Goal: Task Accomplishment & Management: Use online tool/utility

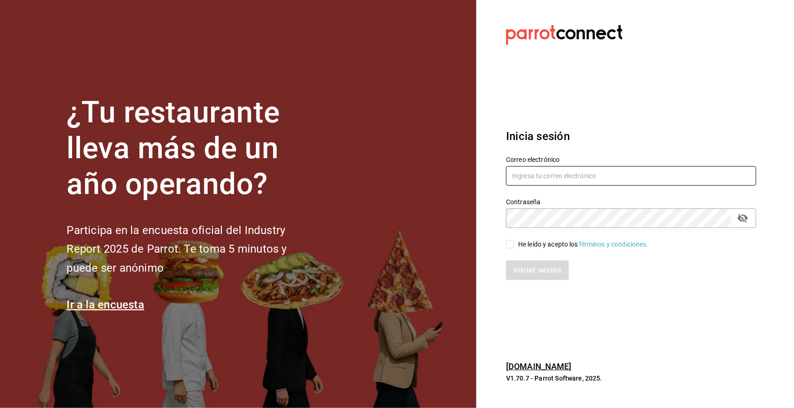
type input "[EMAIL_ADDRESS][DOMAIN_NAME]"
click at [512, 243] on input "He leído y acepto los Términos y condiciones." at bounding box center [510, 244] width 8 height 8
checkbox input "true"
click at [531, 268] on button "Iniciar sesión" at bounding box center [537, 271] width 63 height 20
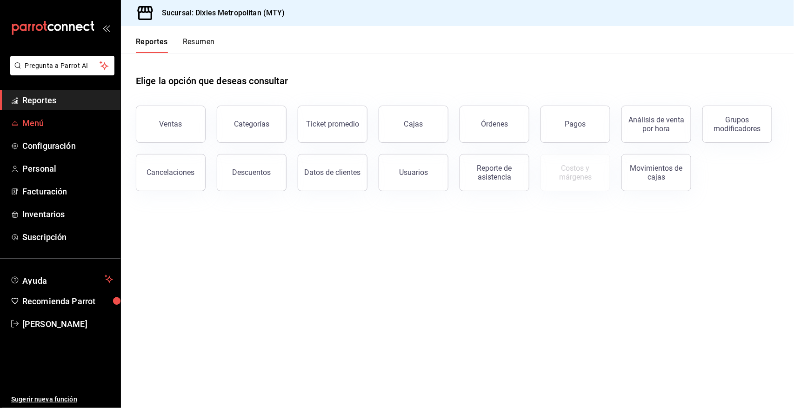
click at [56, 122] on span "Menú" at bounding box center [67, 123] width 91 height 13
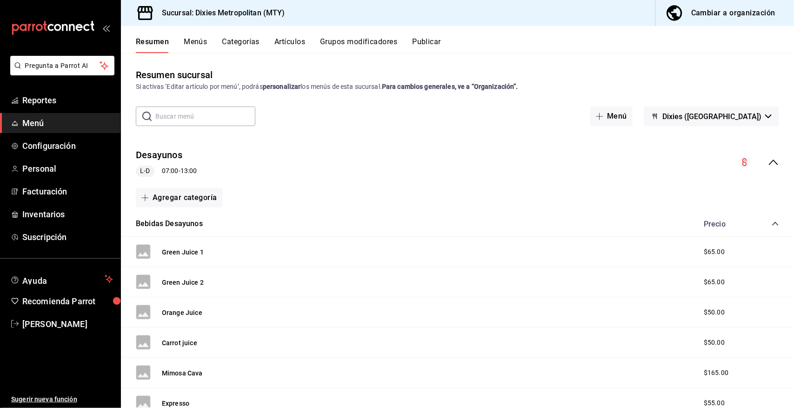
click at [768, 159] on icon "collapse-menu-row" at bounding box center [773, 162] width 11 height 11
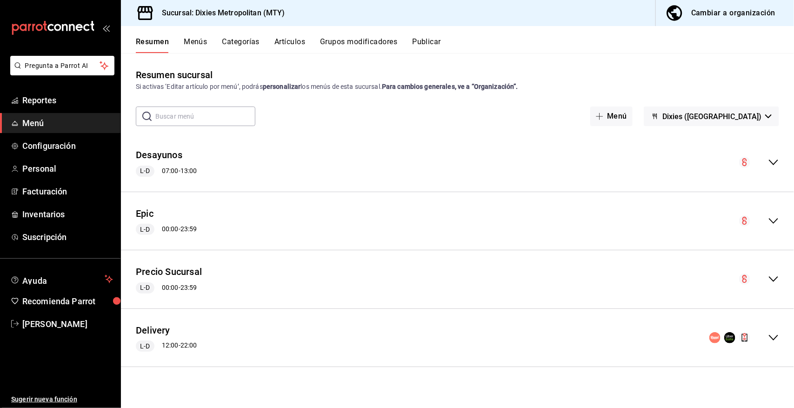
click at [771, 277] on icon "collapse-menu-row" at bounding box center [773, 279] width 11 height 11
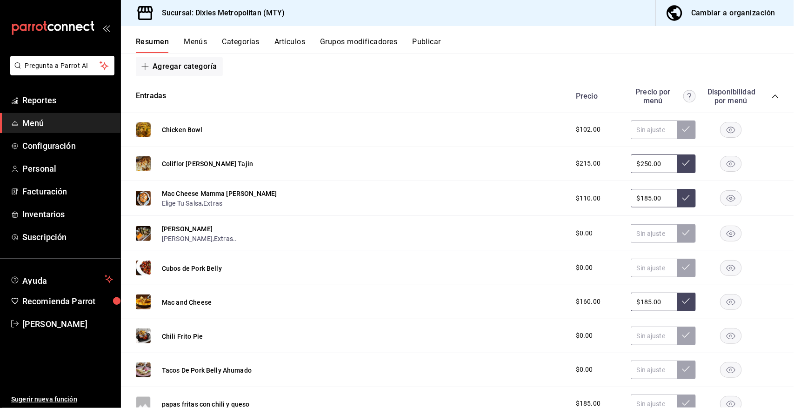
scroll to position [241, 0]
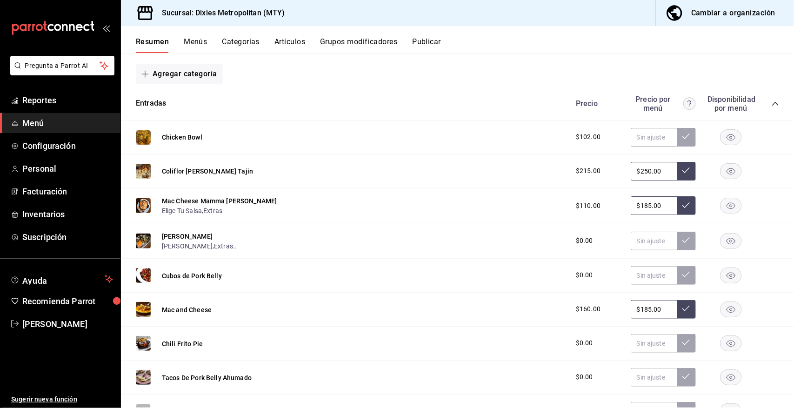
click at [772, 100] on icon "collapse-category-row" at bounding box center [775, 103] width 7 height 7
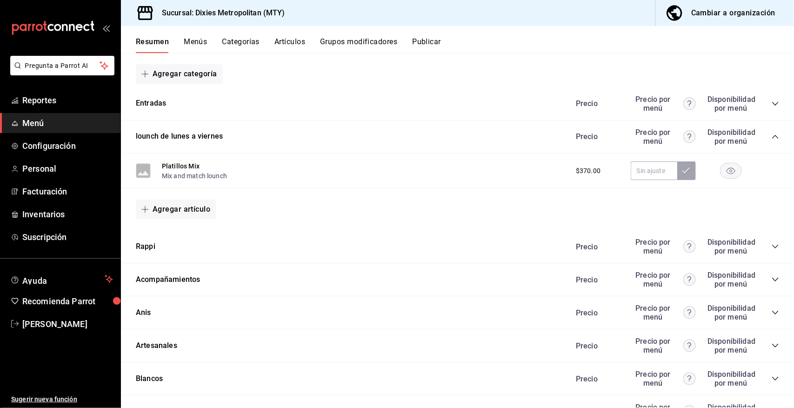
click at [772, 134] on icon "collapse-category-row" at bounding box center [775, 136] width 7 height 7
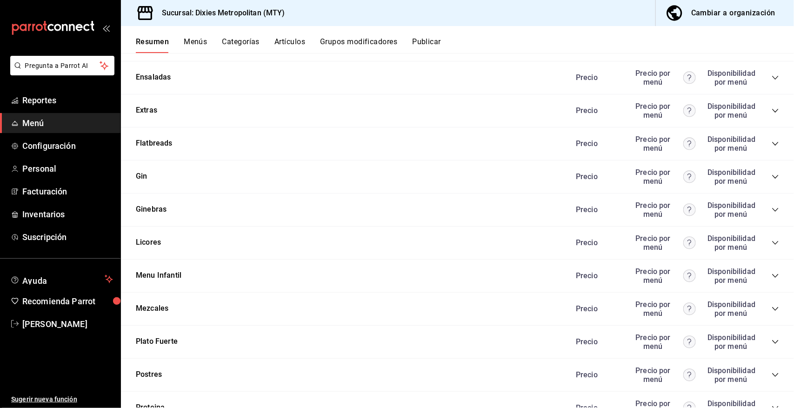
scroll to position [752, 0]
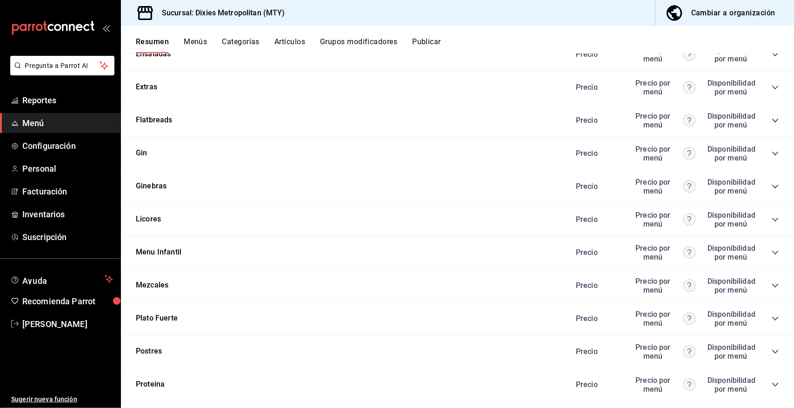
click at [772, 350] on icon "collapse-category-row" at bounding box center [775, 352] width 6 height 4
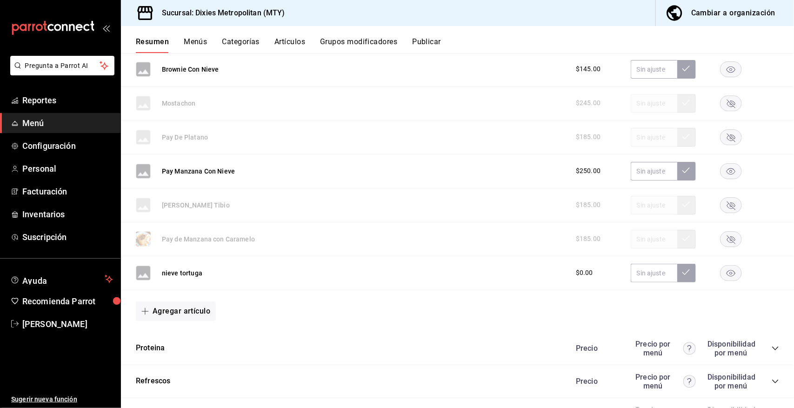
scroll to position [1341, 0]
click at [177, 305] on button "Agregar artículo" at bounding box center [176, 310] width 80 height 20
click at [171, 352] on li "Artículo nuevo" at bounding box center [172, 356] width 73 height 23
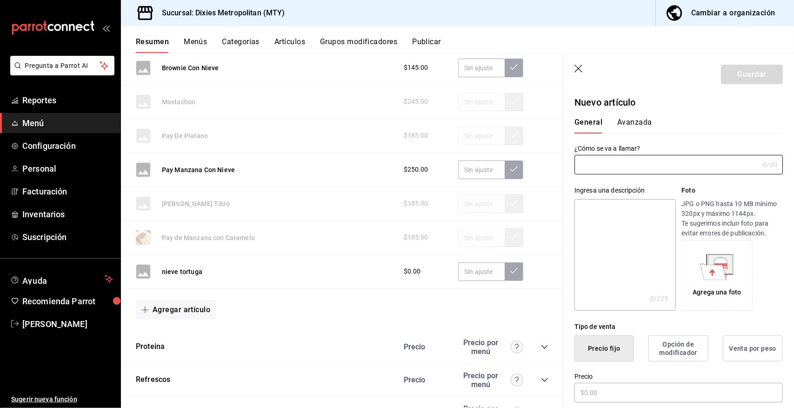
type input "AR-1758683258362"
type input "l"
type input "Lotus"
click at [604, 392] on input "text" at bounding box center [679, 393] width 208 height 20
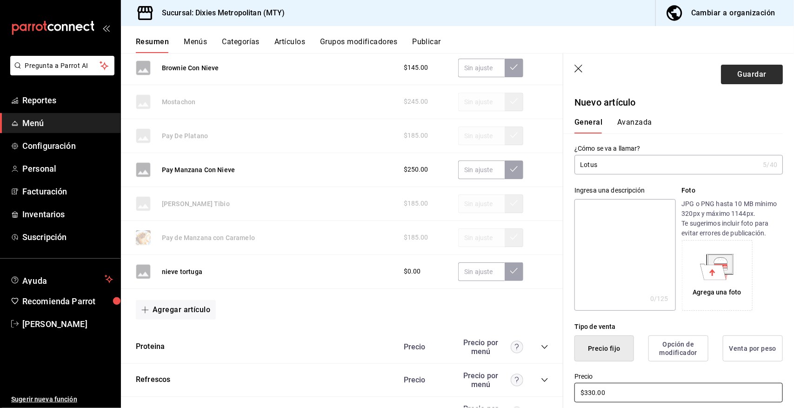
type input "$330.00"
click at [745, 69] on button "Guardar" at bounding box center [752, 75] width 62 height 20
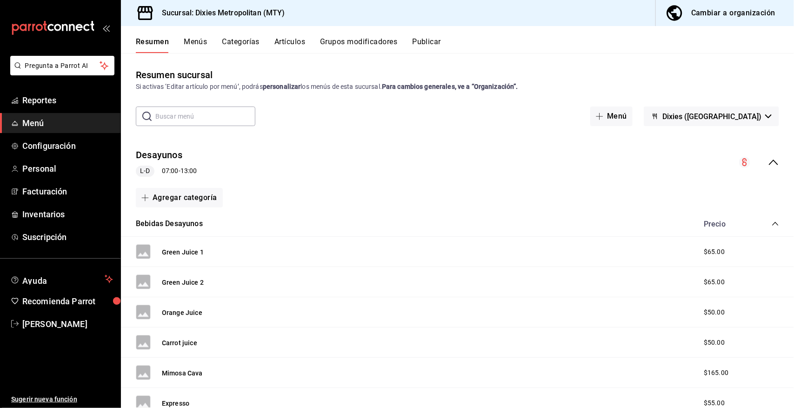
click at [768, 160] on icon "collapse-menu-row" at bounding box center [773, 162] width 11 height 11
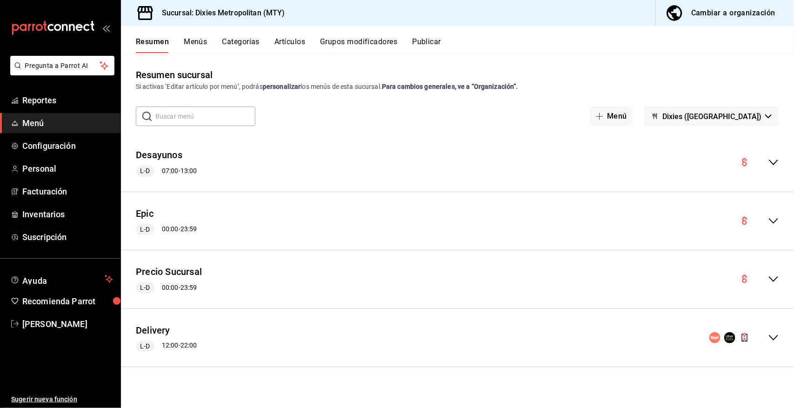
click at [775, 278] on icon "collapse-menu-row" at bounding box center [773, 279] width 11 height 11
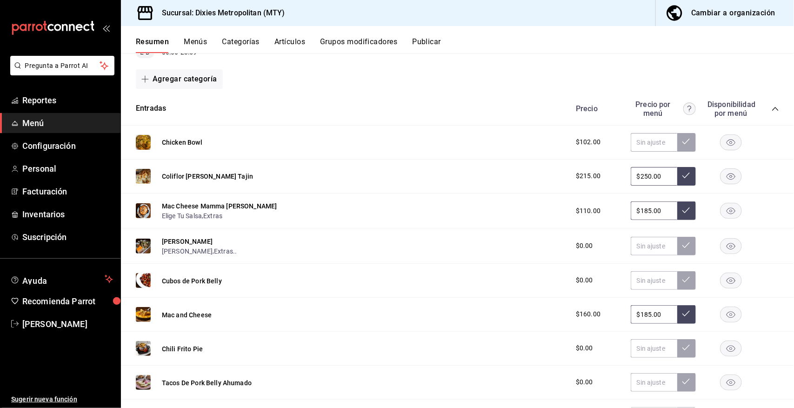
scroll to position [212, 0]
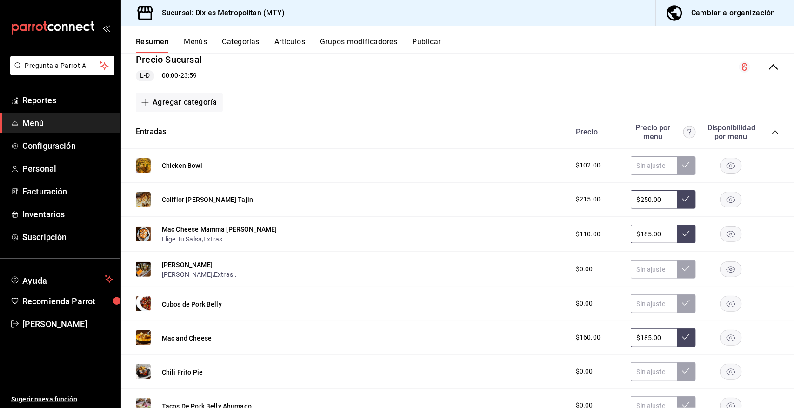
click at [772, 129] on icon "collapse-category-row" at bounding box center [775, 131] width 7 height 7
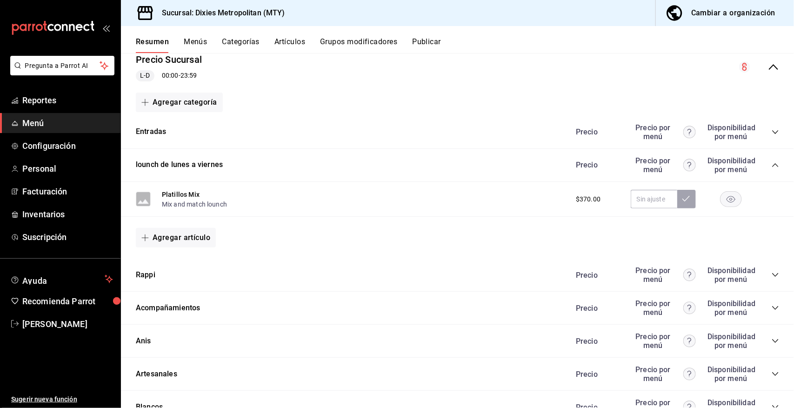
click at [772, 163] on icon "collapse-category-row" at bounding box center [775, 164] width 7 height 7
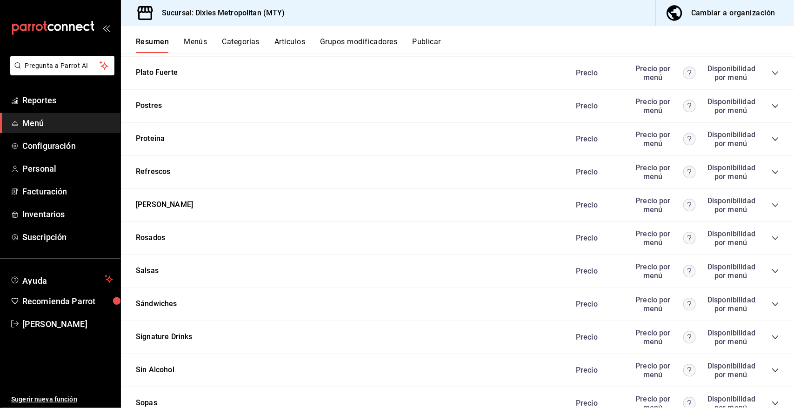
scroll to position [956, 0]
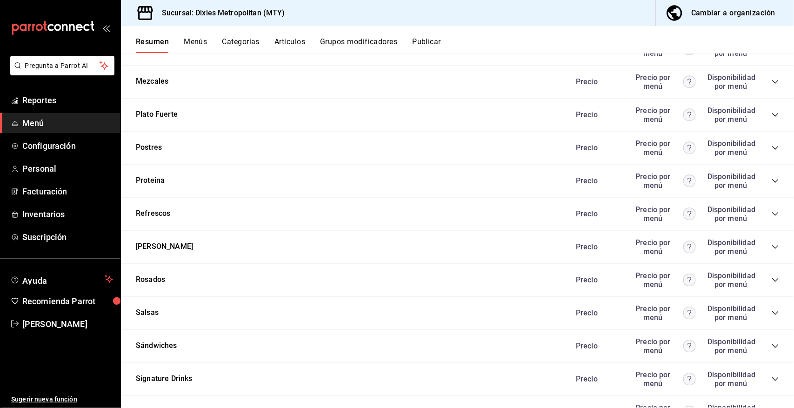
click at [772, 145] on icon "collapse-category-row" at bounding box center [775, 147] width 7 height 7
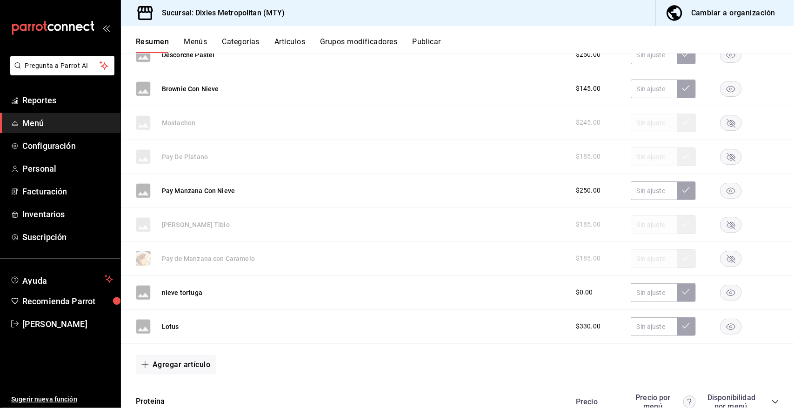
scroll to position [1407, 0]
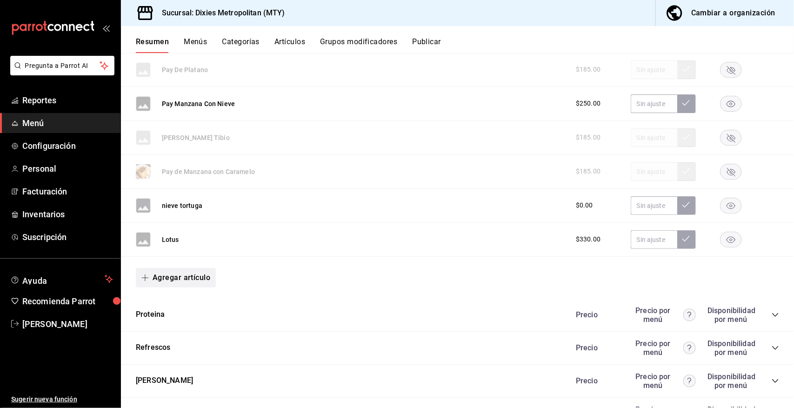
click at [190, 274] on button "Agregar artículo" at bounding box center [176, 278] width 80 height 20
click at [175, 323] on li "Artículo nuevo" at bounding box center [172, 324] width 73 height 23
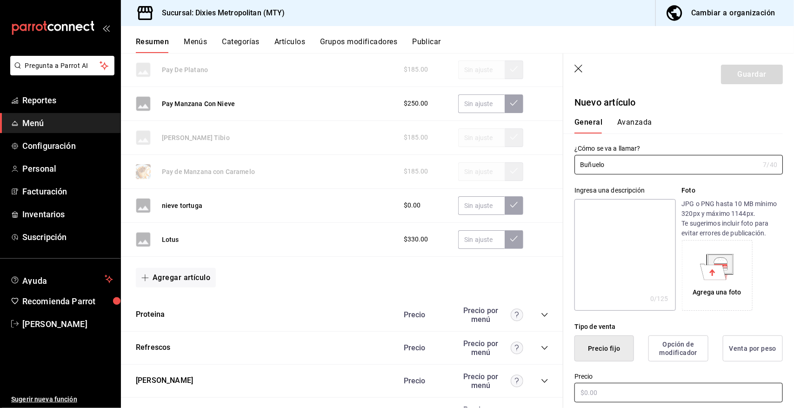
type input "Buñuelo"
click at [591, 394] on input "text" at bounding box center [679, 393] width 208 height 20
type input "$200.00"
click at [740, 73] on button "Guardar" at bounding box center [752, 75] width 62 height 20
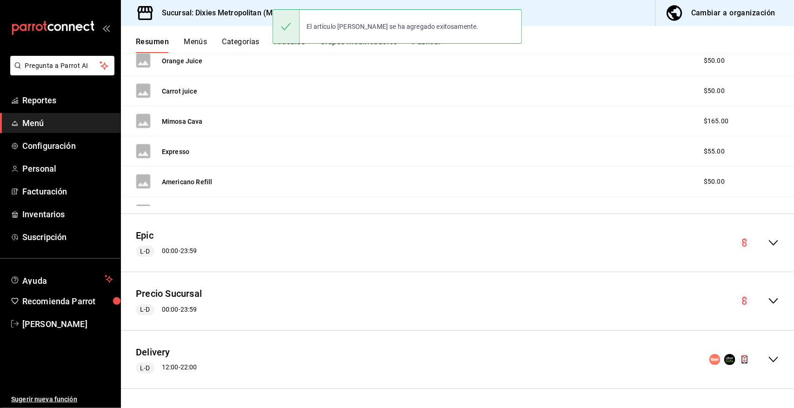
scroll to position [84, 0]
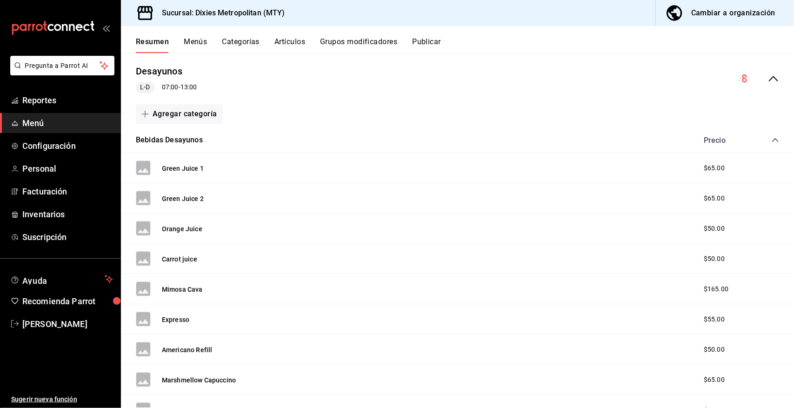
click at [428, 42] on button "Publicar" at bounding box center [426, 45] width 29 height 16
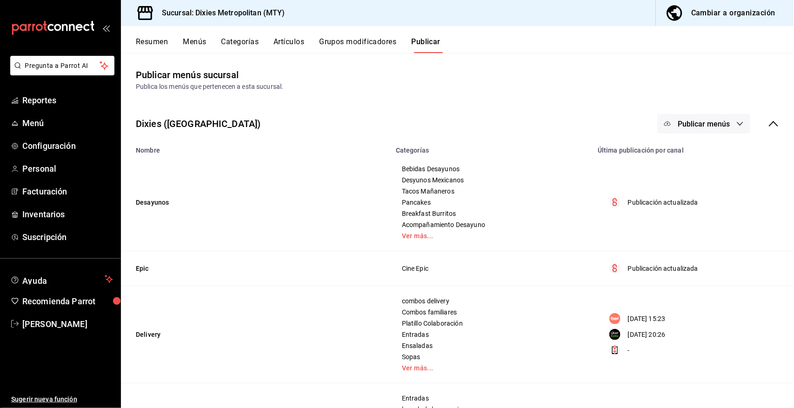
click at [736, 122] on icon "button" at bounding box center [739, 123] width 7 height 7
click at [705, 153] on span "Punto de venta" at bounding box center [709, 154] width 45 height 10
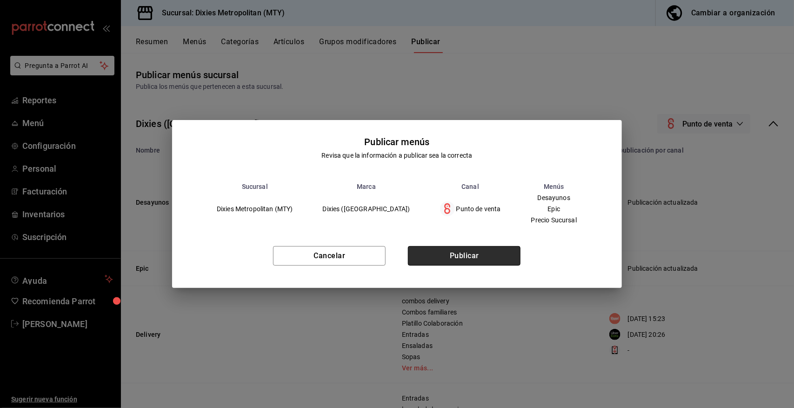
click at [478, 250] on button "Publicar" at bounding box center [464, 256] width 113 height 20
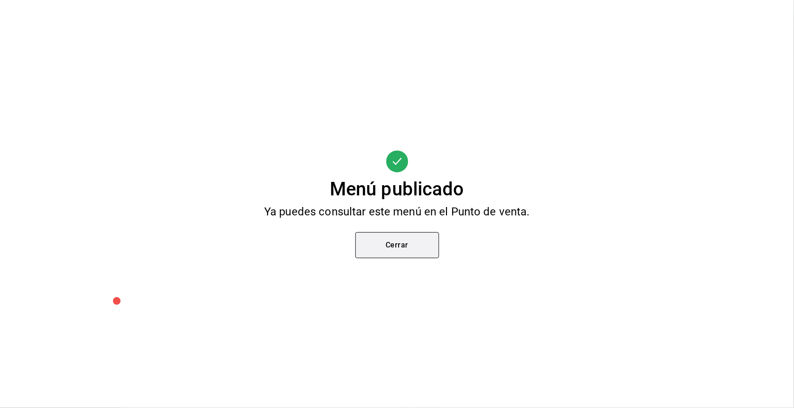
click at [385, 248] on button "Cerrar" at bounding box center [397, 245] width 84 height 26
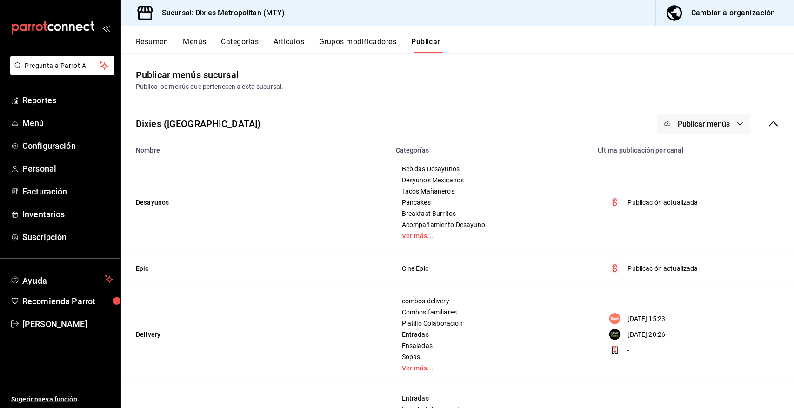
click at [155, 40] on button "Resumen" at bounding box center [152, 45] width 32 height 16
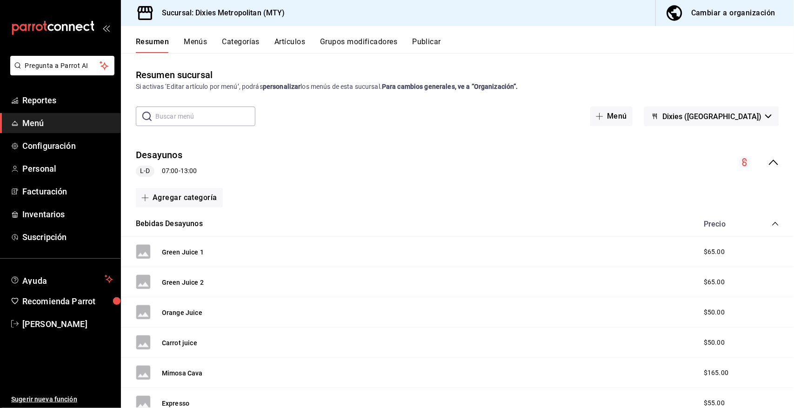
click at [768, 159] on icon "collapse-menu-row" at bounding box center [773, 162] width 11 height 11
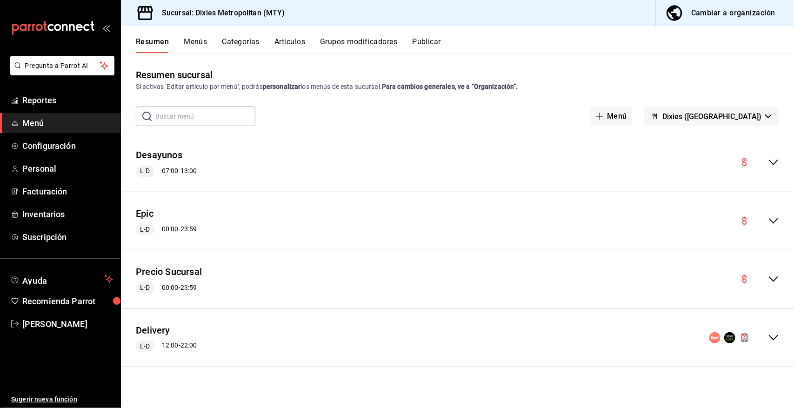
click at [772, 277] on icon "collapse-menu-row" at bounding box center [773, 279] width 11 height 11
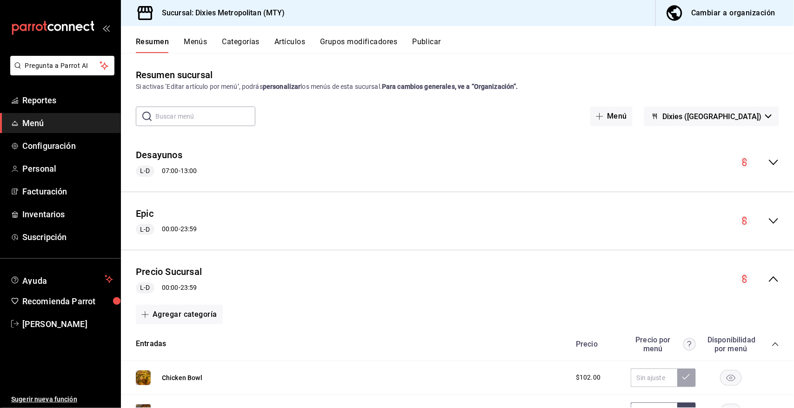
click at [772, 343] on icon "collapse-category-row" at bounding box center [775, 344] width 7 height 7
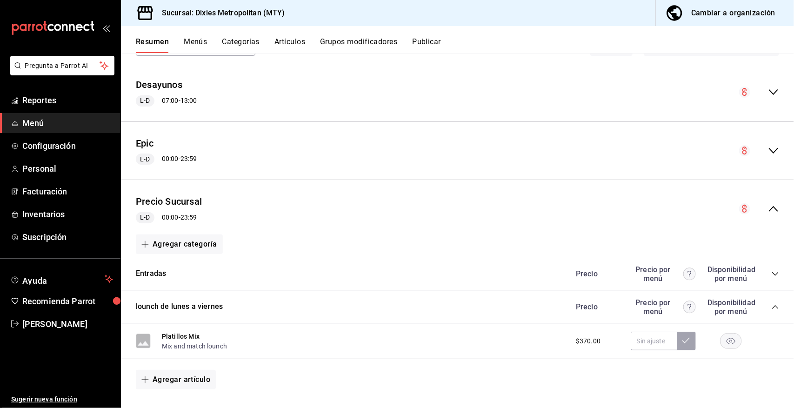
scroll to position [93, 0]
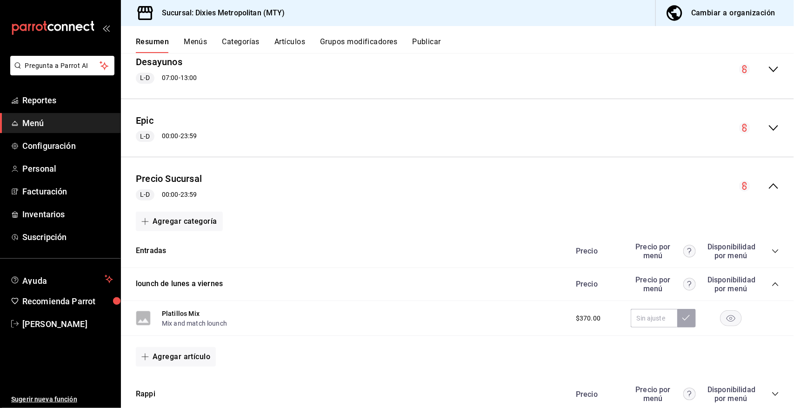
click at [772, 281] on icon "collapse-category-row" at bounding box center [775, 284] width 7 height 7
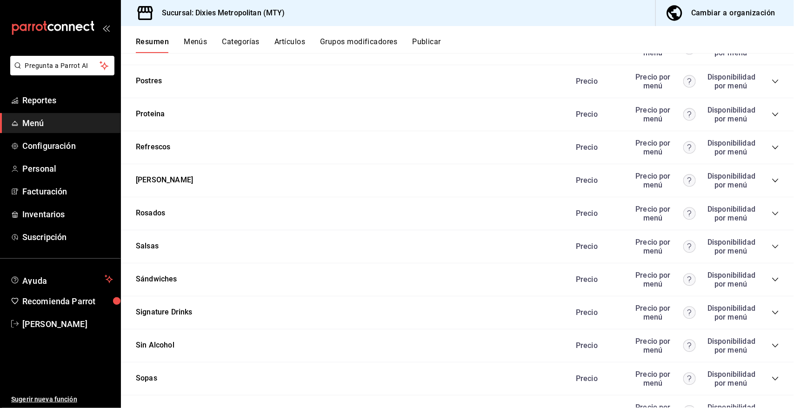
scroll to position [1031, 0]
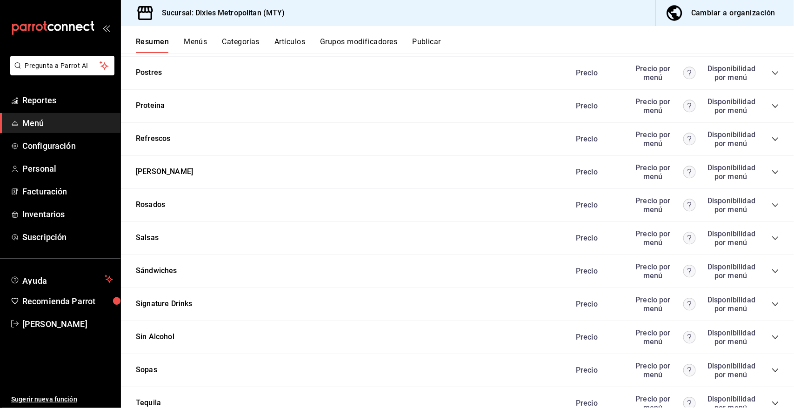
click at [772, 267] on icon "collapse-category-row" at bounding box center [775, 270] width 7 height 7
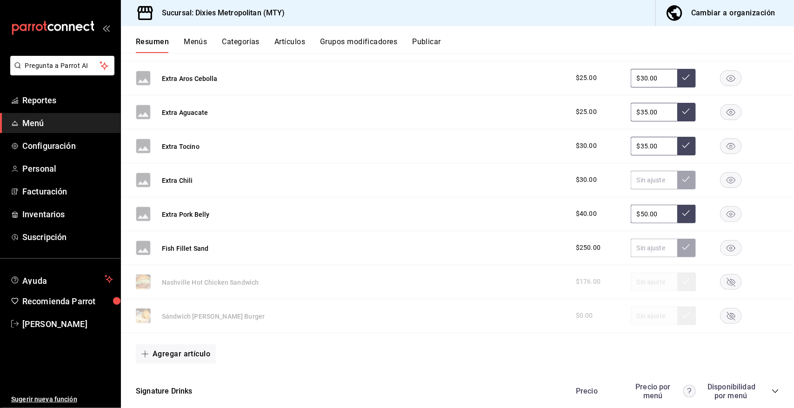
scroll to position [1798, 0]
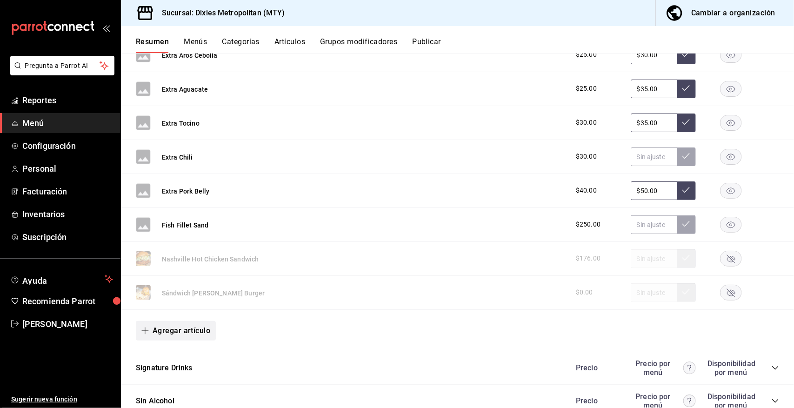
click at [180, 326] on button "Agregar artículo" at bounding box center [176, 331] width 80 height 20
click at [170, 376] on li "Artículo nuevo" at bounding box center [172, 377] width 73 height 23
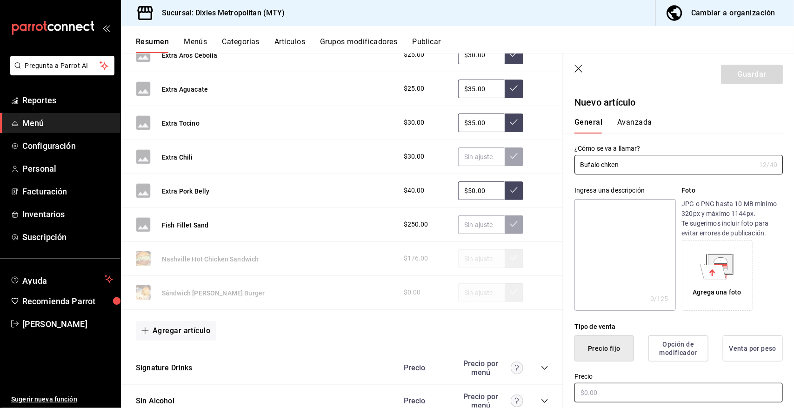
type input "Bufalo chken"
click at [601, 391] on input "text" at bounding box center [679, 393] width 208 height 20
click at [604, 354] on button "Precio fijo" at bounding box center [605, 348] width 60 height 26
click at [598, 392] on input "text" at bounding box center [679, 393] width 208 height 20
type input "$250.00"
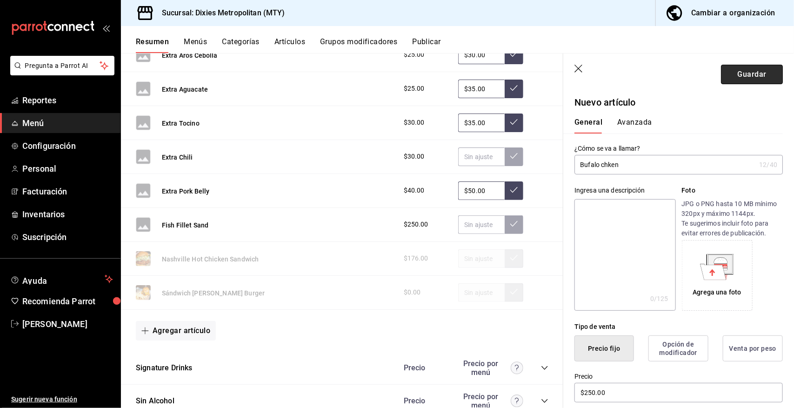
click at [748, 69] on button "Guardar" at bounding box center [752, 75] width 62 height 20
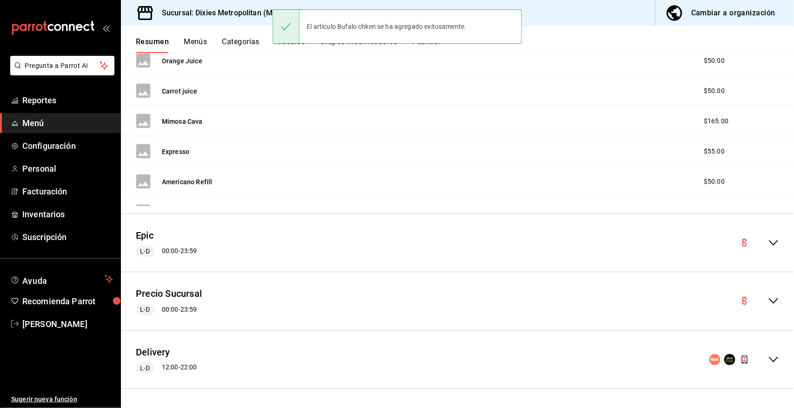
scroll to position [96, 0]
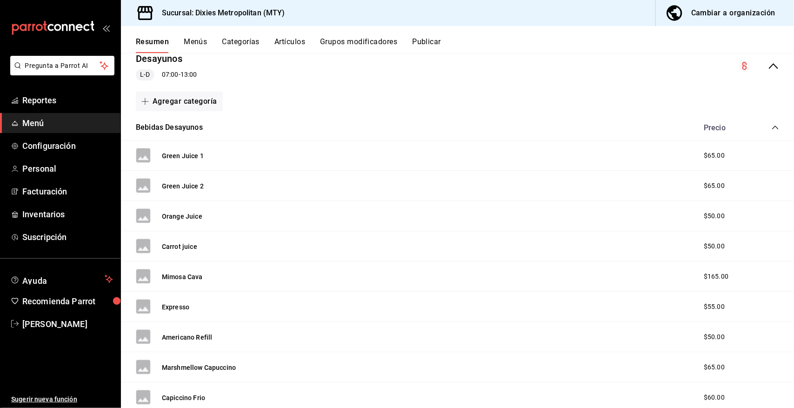
click at [772, 124] on icon "collapse-category-row" at bounding box center [775, 127] width 7 height 7
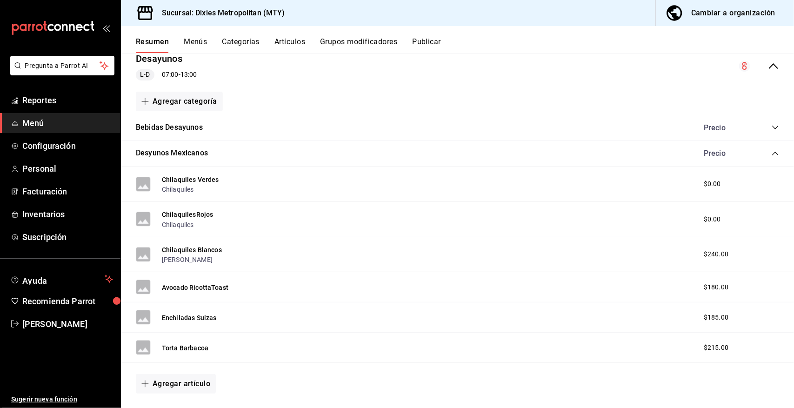
click at [768, 65] on icon "collapse-menu-row" at bounding box center [773, 65] width 11 height 11
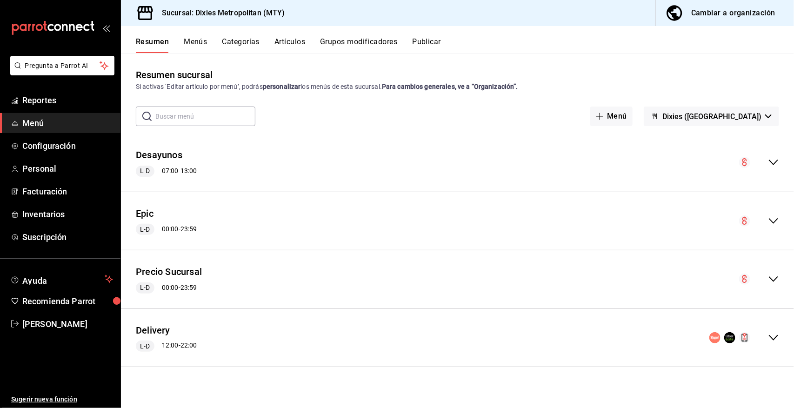
scroll to position [0, 0]
click at [774, 281] on icon "collapse-menu-row" at bounding box center [773, 279] width 11 height 11
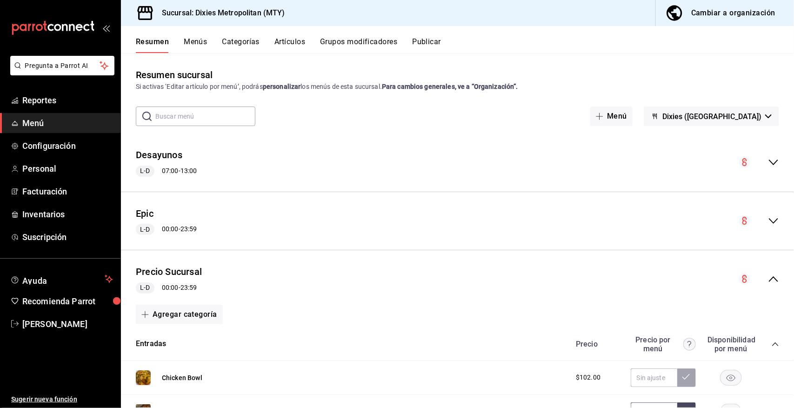
scroll to position [93, 0]
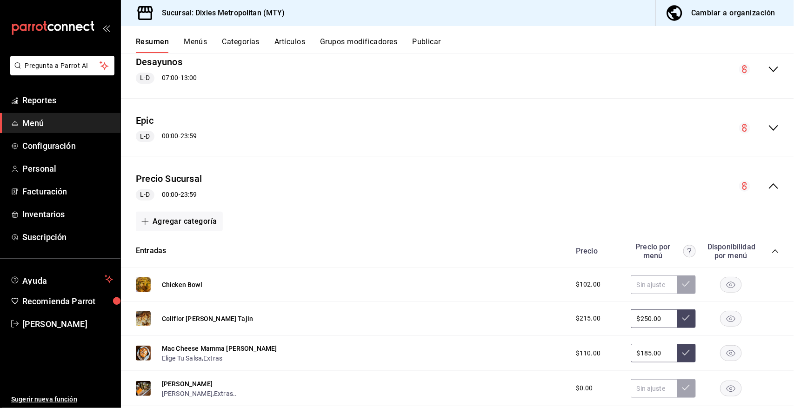
click at [768, 184] on icon "collapse-menu-row" at bounding box center [773, 185] width 11 height 11
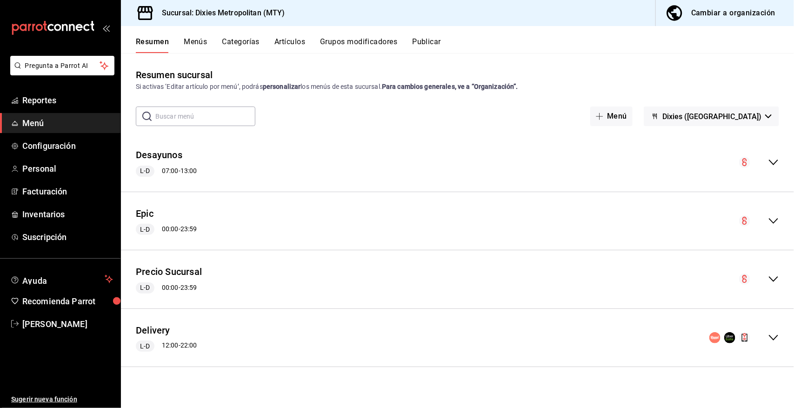
scroll to position [0, 0]
click at [777, 277] on icon "collapse-menu-row" at bounding box center [773, 279] width 11 height 11
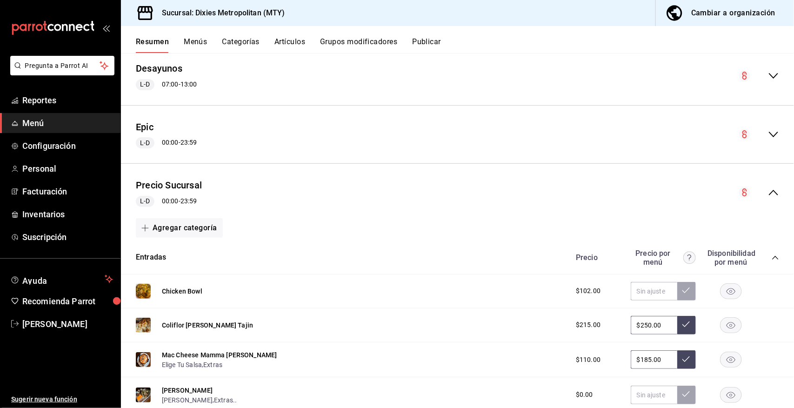
scroll to position [93, 0]
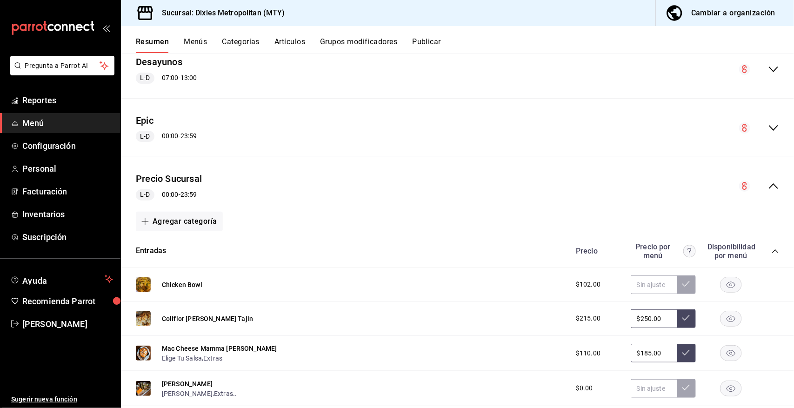
click at [768, 183] on icon "collapse-menu-row" at bounding box center [773, 185] width 11 height 11
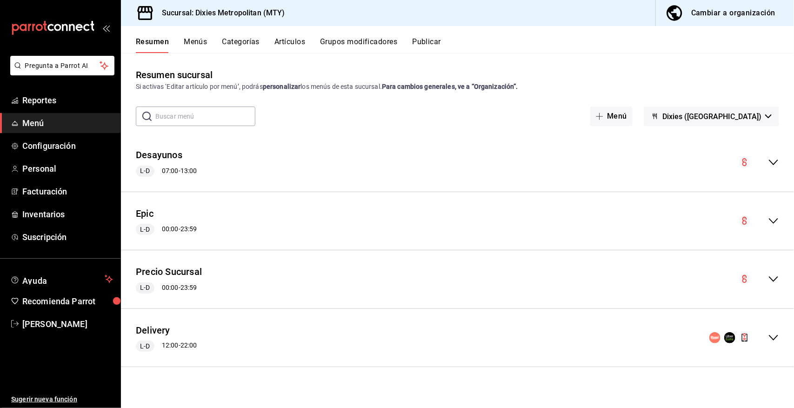
scroll to position [0, 0]
click at [774, 278] on icon "collapse-menu-row" at bounding box center [773, 279] width 11 height 11
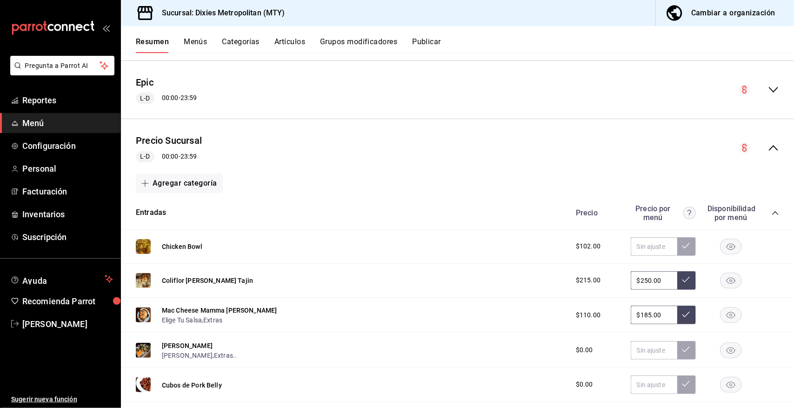
scroll to position [178, 0]
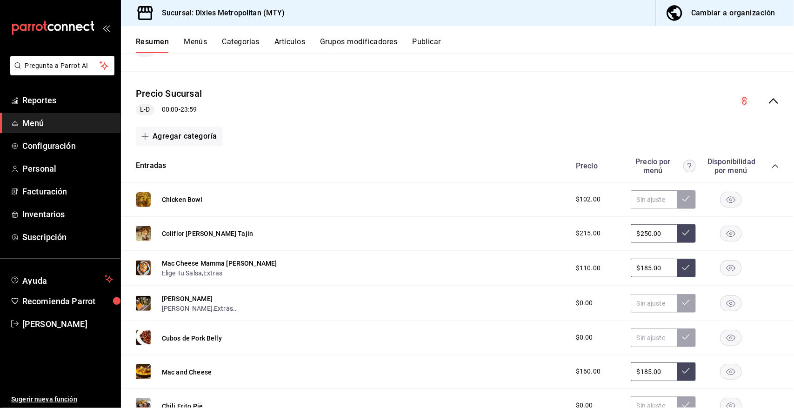
click at [772, 164] on icon "collapse-category-row" at bounding box center [775, 165] width 7 height 7
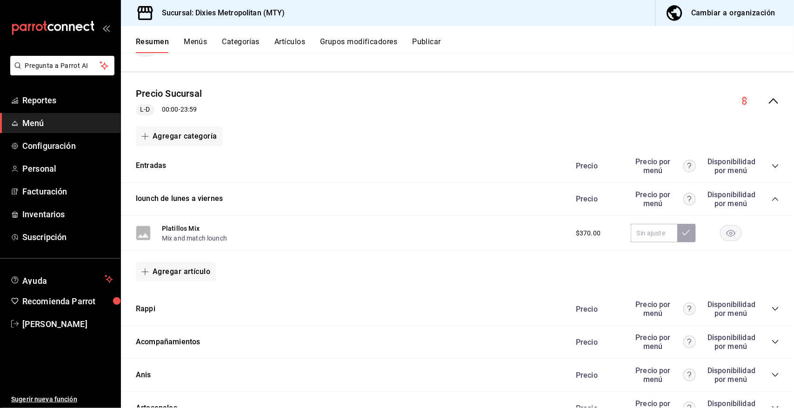
click at [772, 198] on icon "collapse-category-row" at bounding box center [775, 198] width 7 height 7
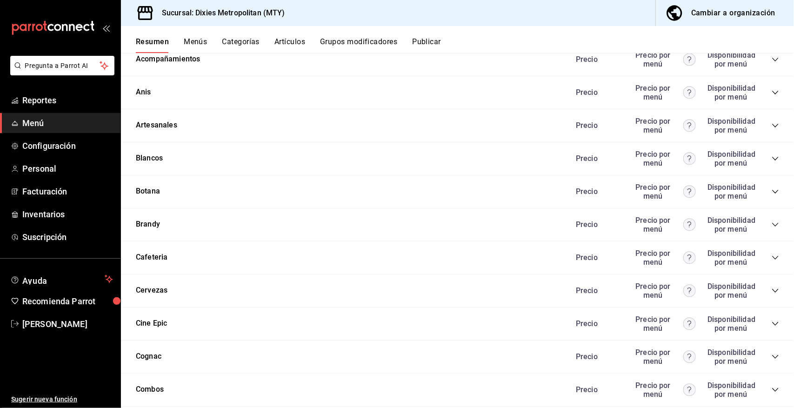
scroll to position [388, 0]
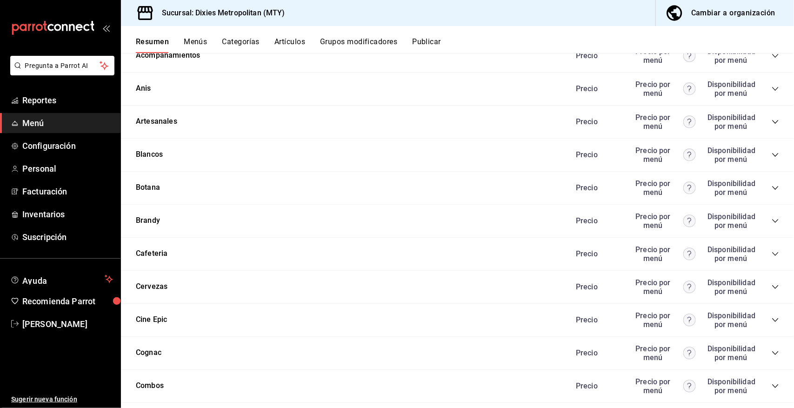
click at [772, 284] on icon "collapse-category-row" at bounding box center [775, 286] width 7 height 7
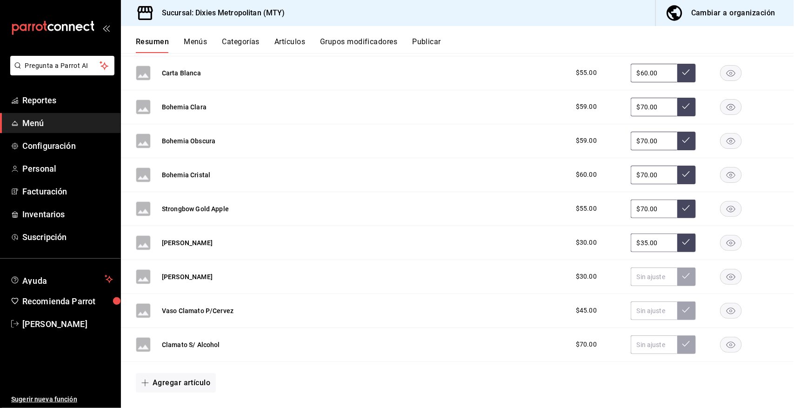
scroll to position [946, 0]
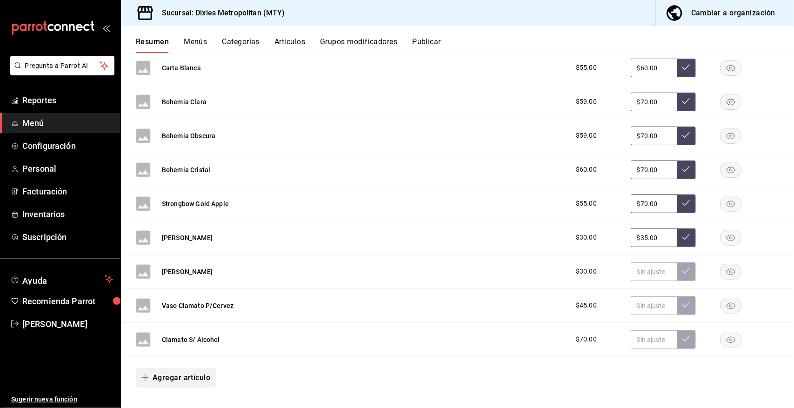
click at [184, 375] on button "Agregar artículo" at bounding box center [176, 378] width 80 height 20
click at [174, 384] on li "Artículo nuevo" at bounding box center [172, 385] width 73 height 23
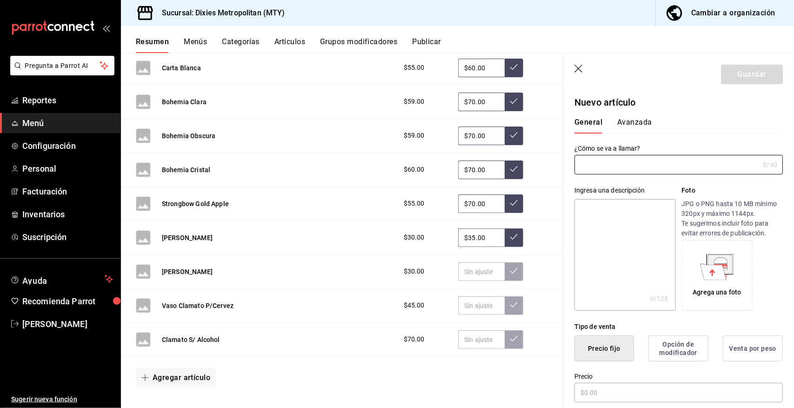
type input "AR-1758683836630"
type input "[PERSON_NAME]"
click at [610, 394] on input "text" at bounding box center [679, 393] width 208 height 20
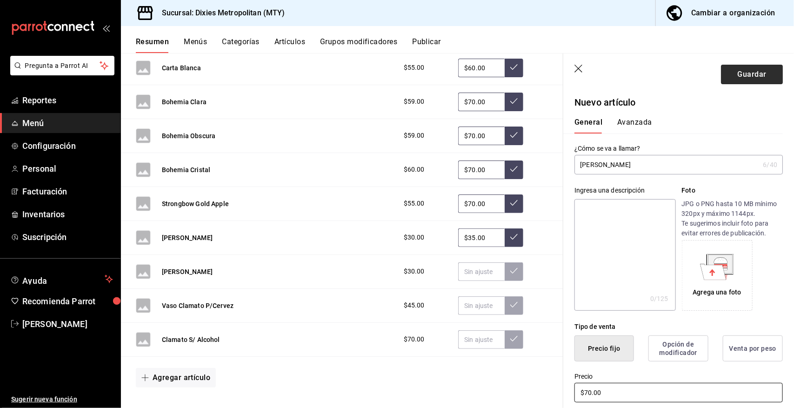
type input "$70.00"
click at [747, 72] on button "Guardar" at bounding box center [752, 75] width 62 height 20
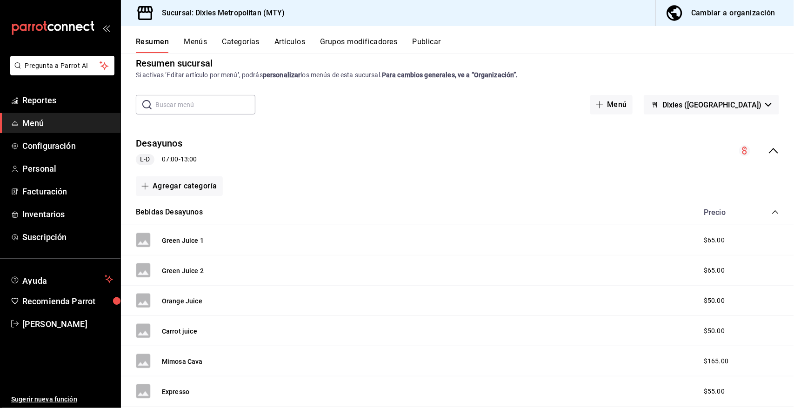
scroll to position [3, 0]
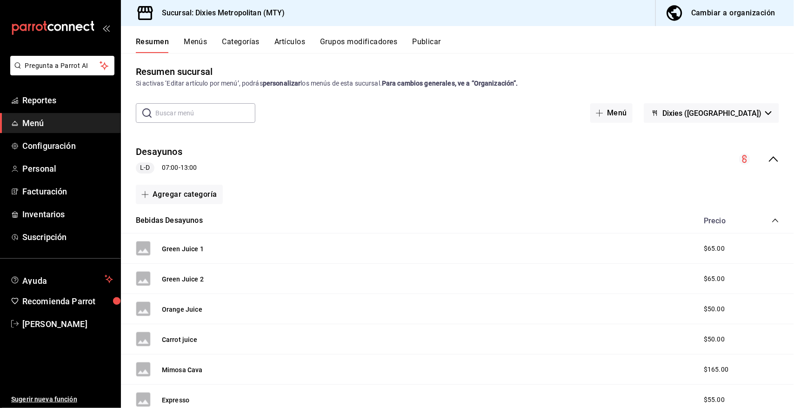
click at [772, 219] on icon "collapse-category-row" at bounding box center [775, 220] width 7 height 7
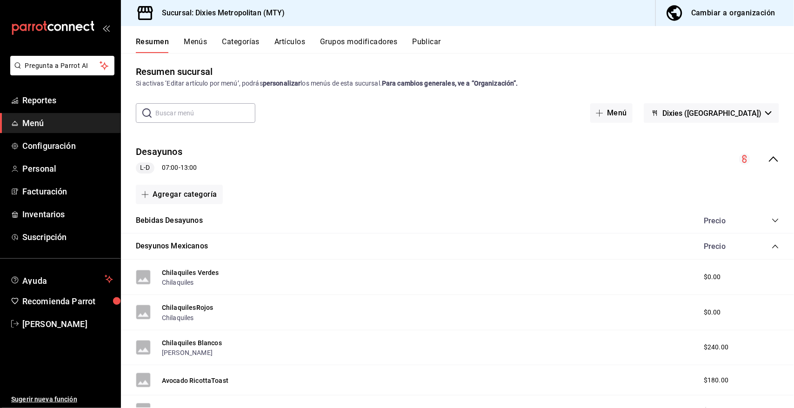
click at [772, 243] on icon "collapse-category-row" at bounding box center [775, 246] width 7 height 7
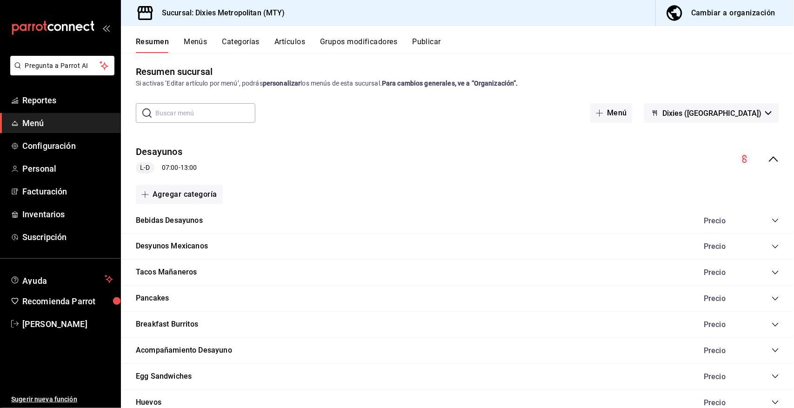
click at [768, 155] on icon "collapse-menu-row" at bounding box center [773, 159] width 11 height 11
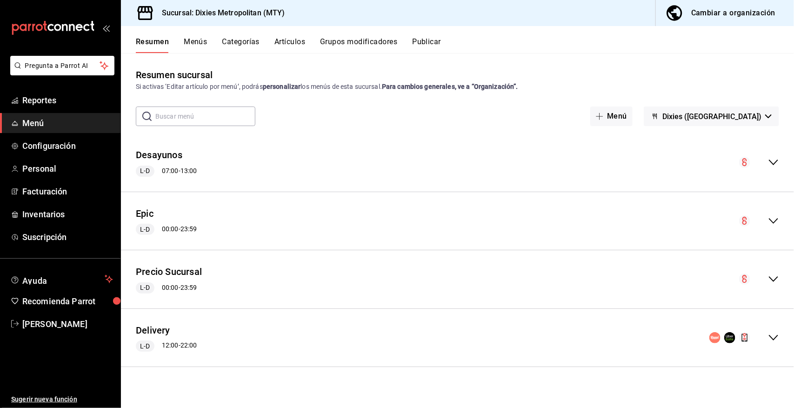
scroll to position [0, 0]
click at [771, 280] on icon "collapse-menu-row" at bounding box center [773, 279] width 11 height 11
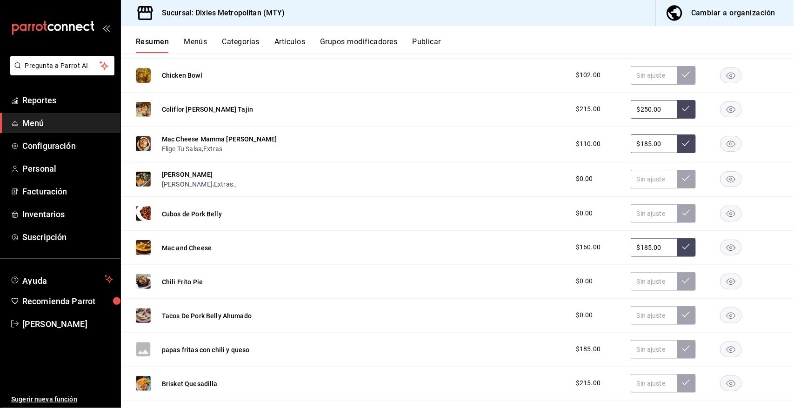
scroll to position [162, 0]
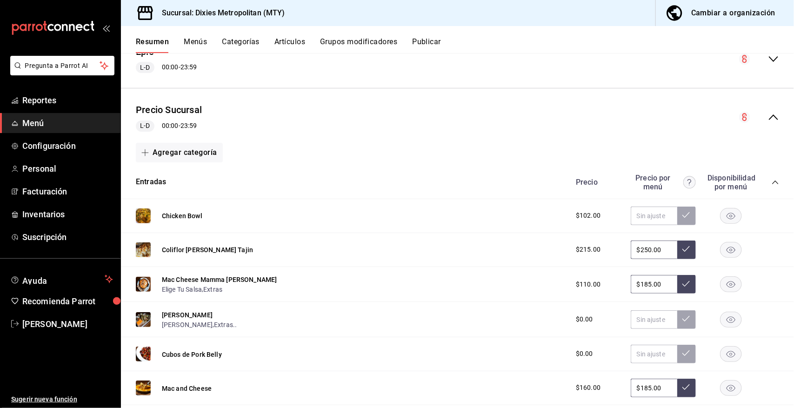
click at [772, 180] on icon "collapse-category-row" at bounding box center [775, 182] width 7 height 7
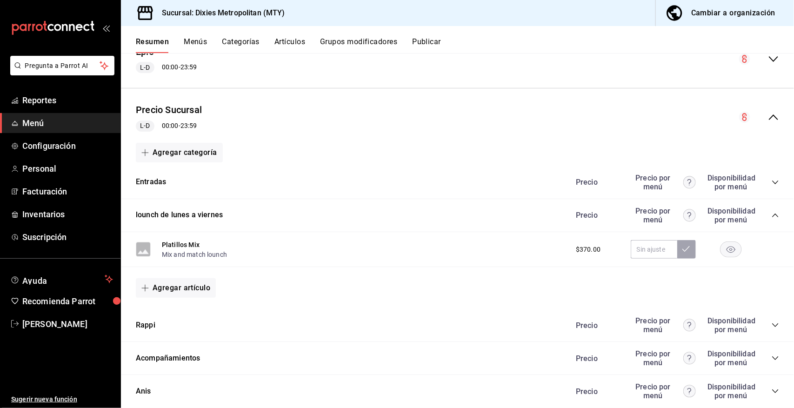
click at [772, 214] on icon "collapse-category-row" at bounding box center [775, 216] width 6 height 4
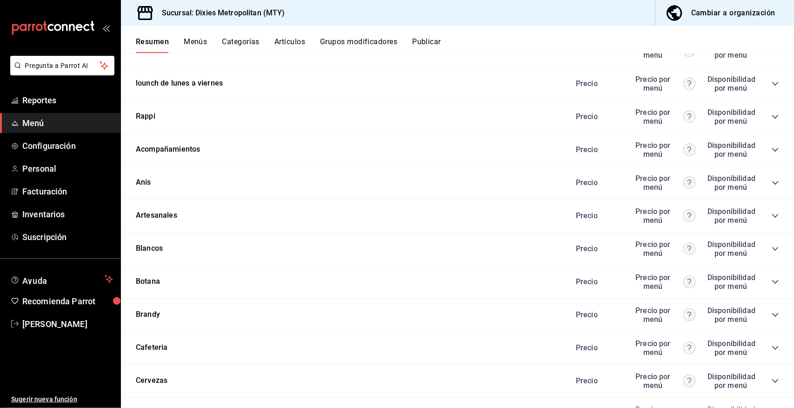
scroll to position [340, 0]
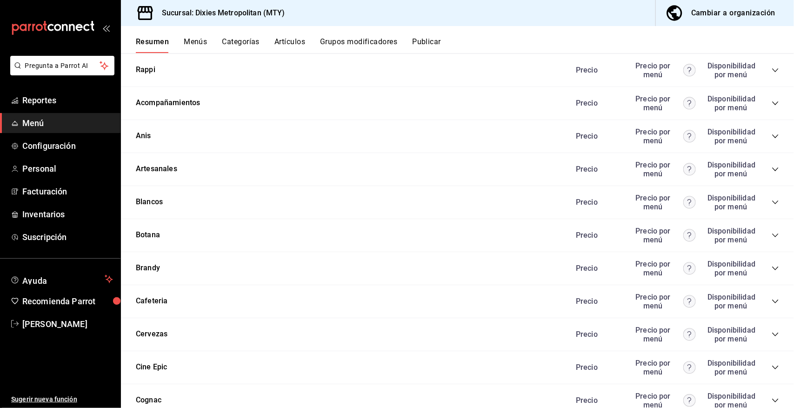
click at [772, 331] on icon "collapse-category-row" at bounding box center [775, 334] width 7 height 7
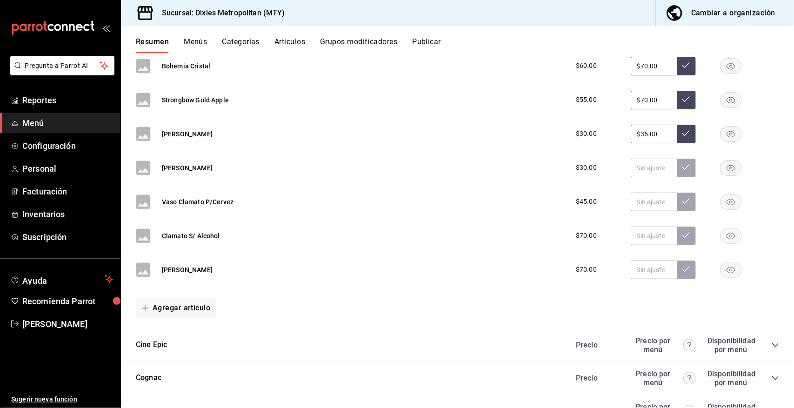
scroll to position [1054, 0]
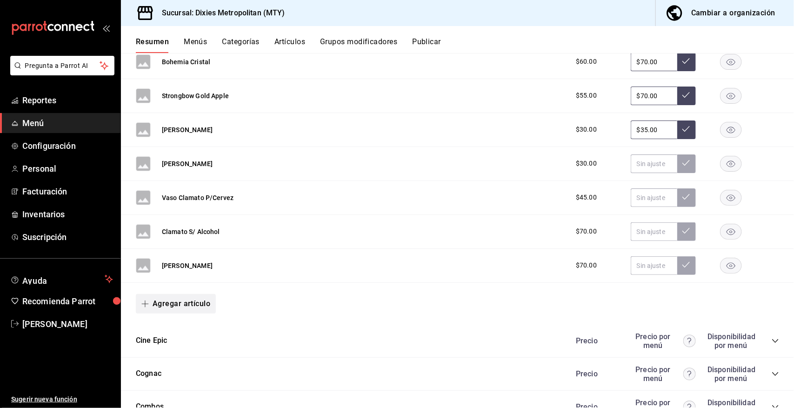
click at [187, 305] on button "Agregar artículo" at bounding box center [176, 304] width 80 height 20
click at [182, 350] on li "Artículo nuevo" at bounding box center [172, 352] width 73 height 23
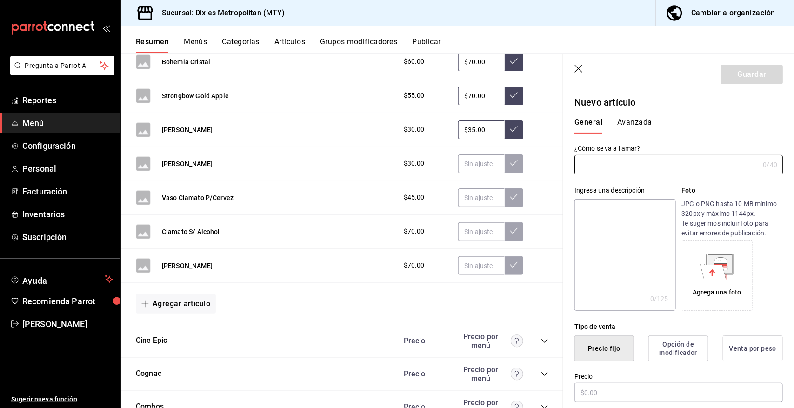
type input "AR-1758683913287"
type input "[PERSON_NAME] highlife"
click at [593, 388] on input "text" at bounding box center [679, 393] width 208 height 20
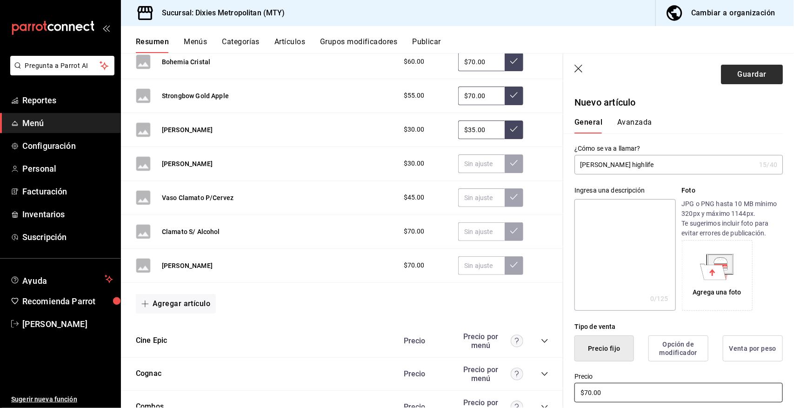
type input "$70.00"
click at [744, 71] on button "Guardar" at bounding box center [752, 75] width 62 height 20
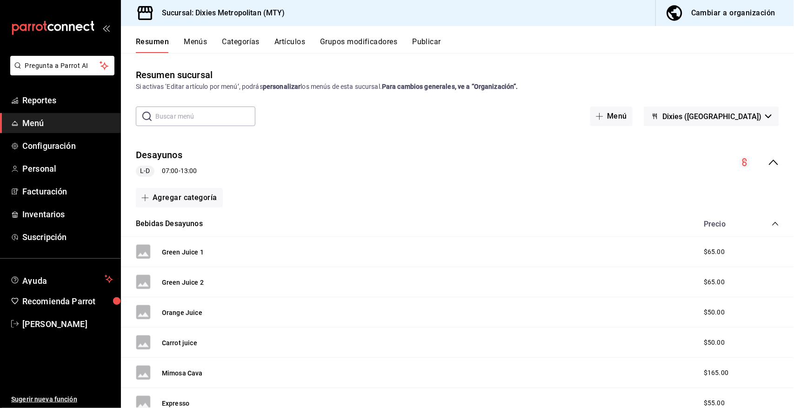
click at [768, 163] on icon "collapse-menu-row" at bounding box center [773, 162] width 11 height 11
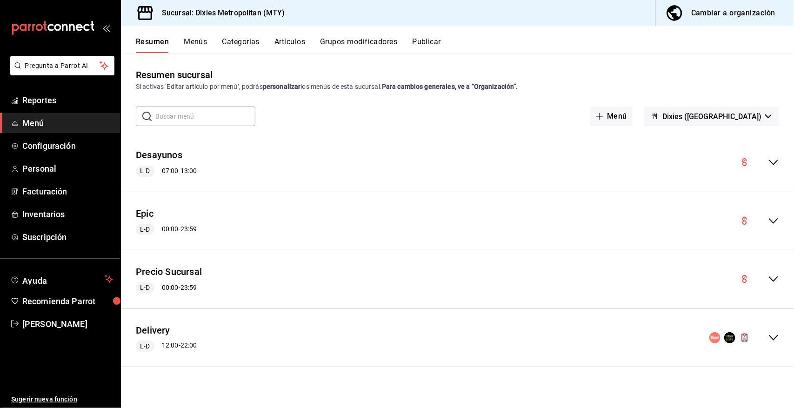
click at [775, 277] on icon "collapse-menu-row" at bounding box center [773, 279] width 11 height 11
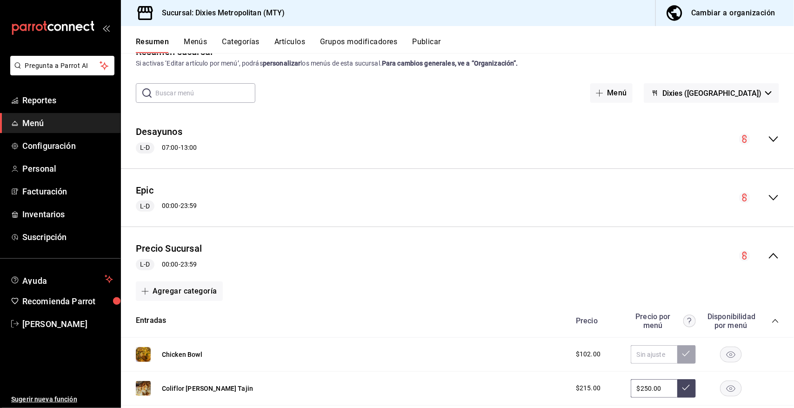
scroll to position [147, 0]
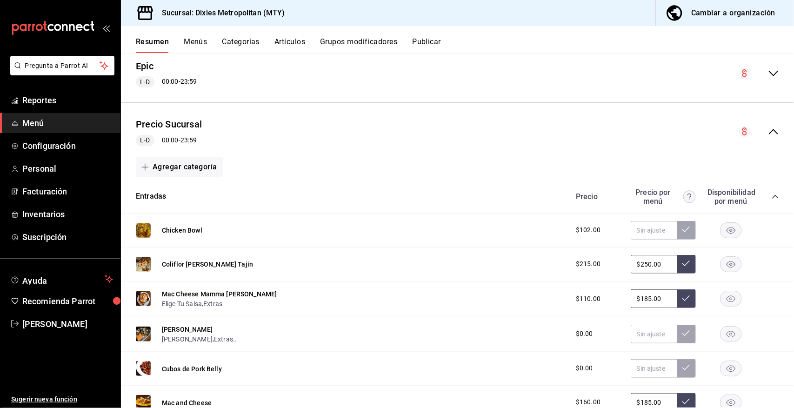
click at [768, 130] on icon "collapse-menu-row" at bounding box center [773, 131] width 11 height 11
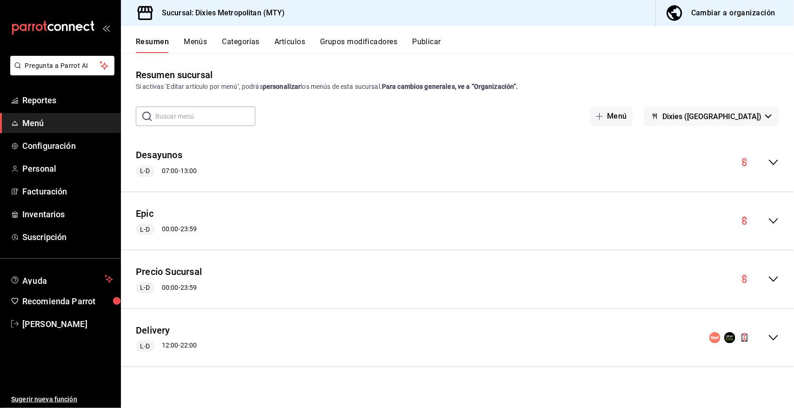
scroll to position [0, 0]
click at [776, 278] on icon "collapse-menu-row" at bounding box center [773, 279] width 11 height 11
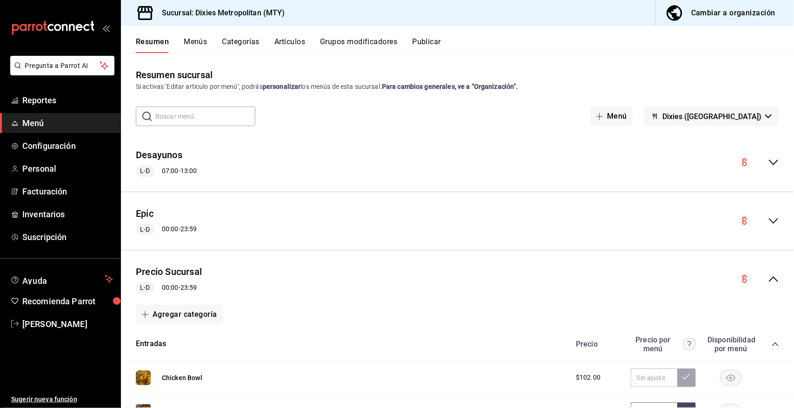
click at [772, 342] on icon "collapse-category-row" at bounding box center [775, 344] width 6 height 4
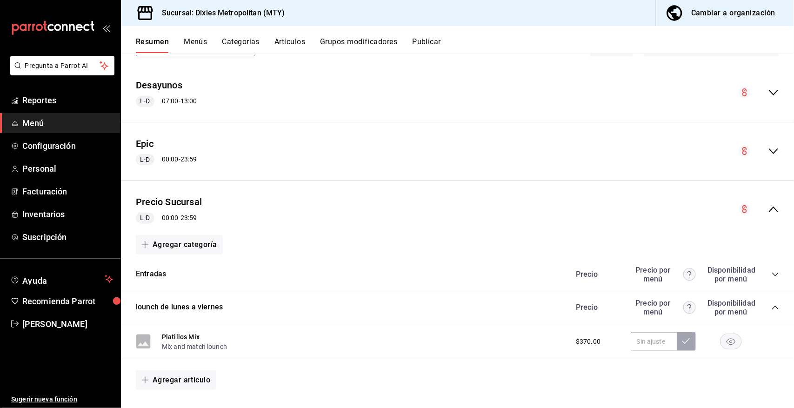
scroll to position [93, 0]
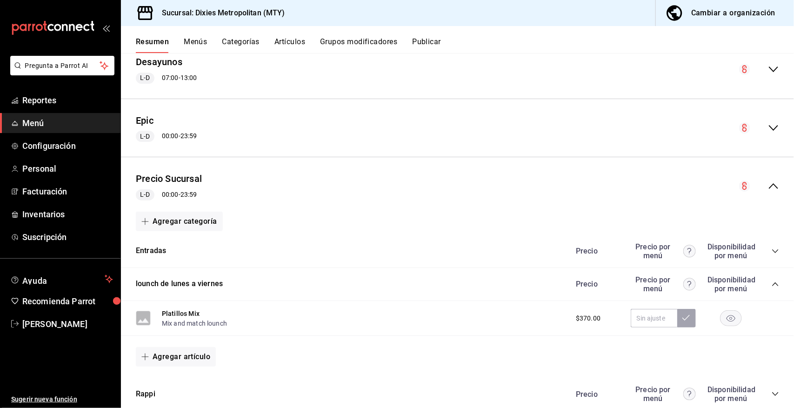
click at [772, 284] on icon "collapse-category-row" at bounding box center [775, 284] width 7 height 7
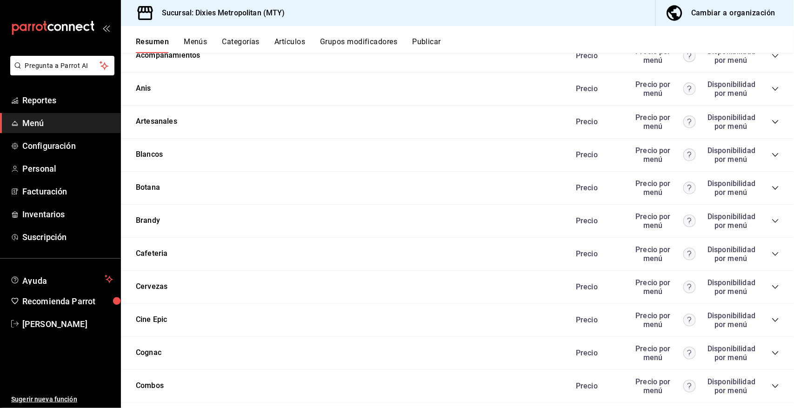
scroll to position [395, 0]
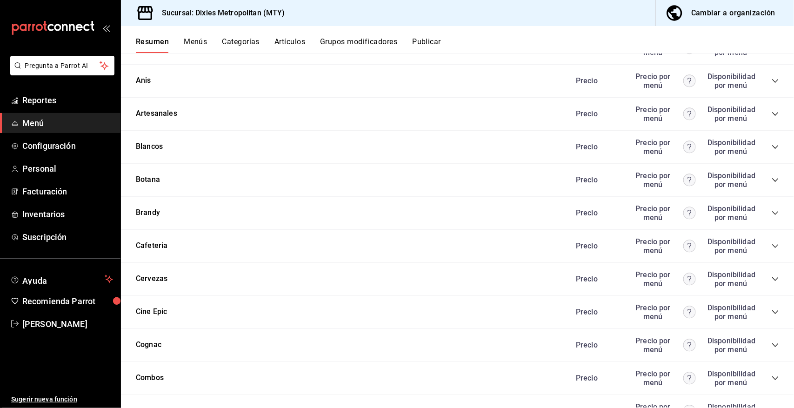
click at [772, 113] on icon "collapse-category-row" at bounding box center [775, 113] width 7 height 7
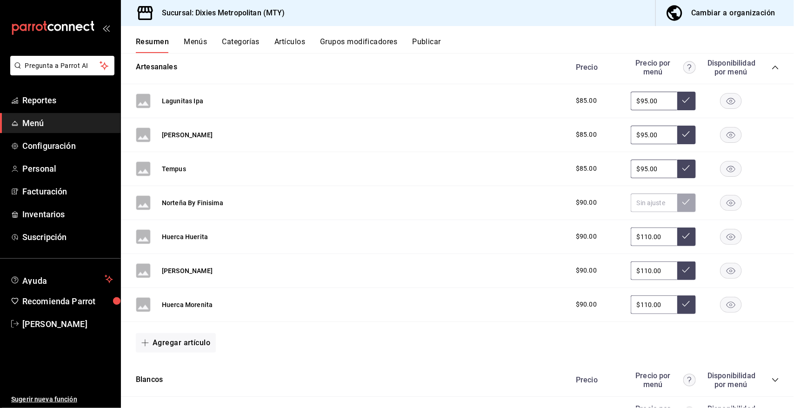
scroll to position [465, 0]
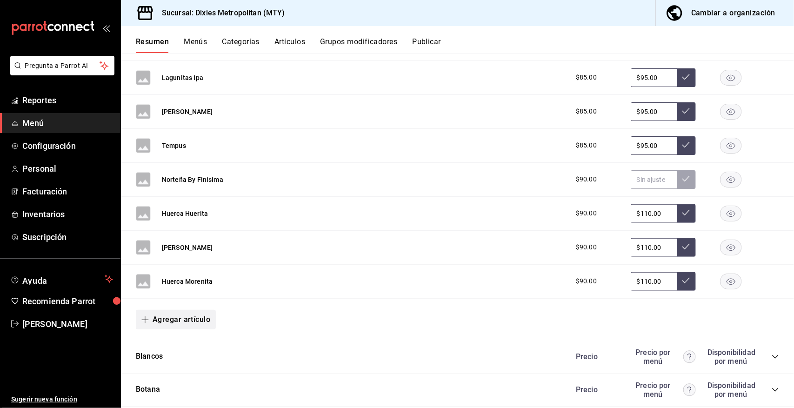
click at [184, 320] on button "Agregar artículo" at bounding box center [176, 320] width 80 height 20
click at [177, 364] on li "Artículo nuevo" at bounding box center [172, 367] width 73 height 23
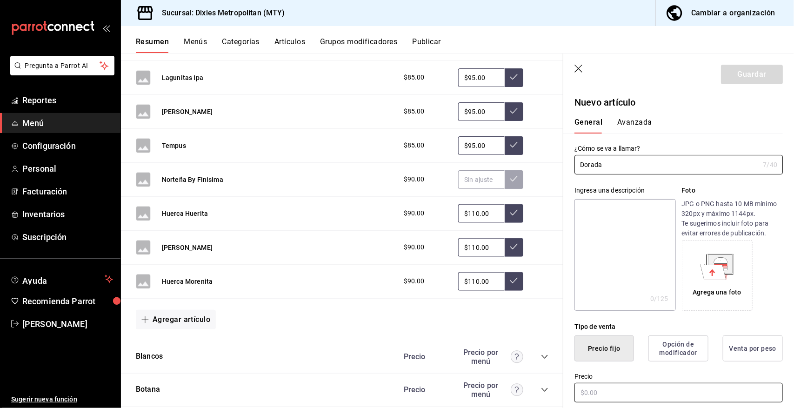
type input "Dorada"
click at [600, 388] on input "text" at bounding box center [679, 393] width 208 height 20
type input "$105.00"
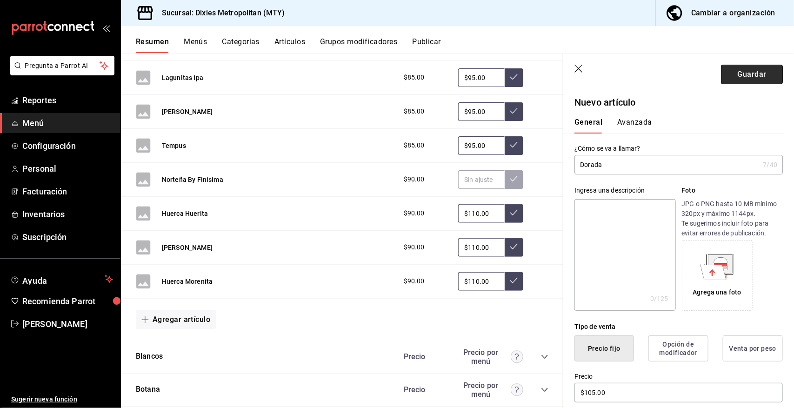
click at [739, 72] on button "Guardar" at bounding box center [752, 75] width 62 height 20
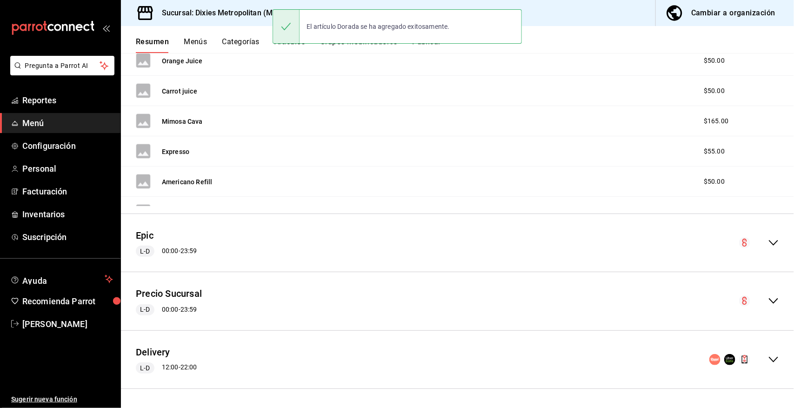
scroll to position [106, 0]
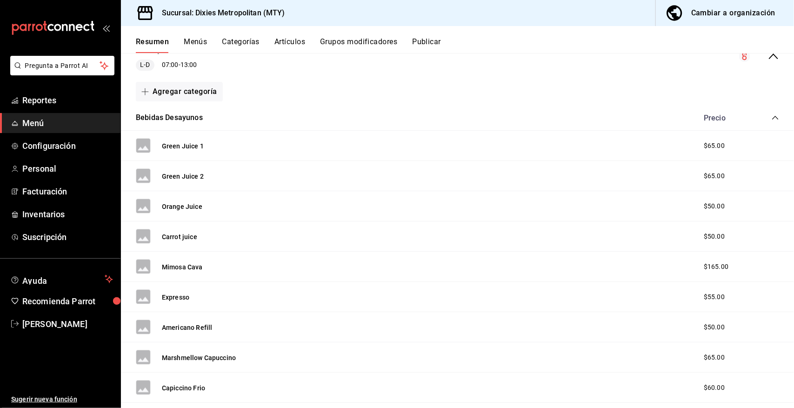
click at [764, 53] on div "Resumen Menús Categorías Artículos Grupos modificadores Publicar" at bounding box center [465, 45] width 658 height 16
click at [772, 114] on icon "collapse-category-row" at bounding box center [775, 117] width 7 height 7
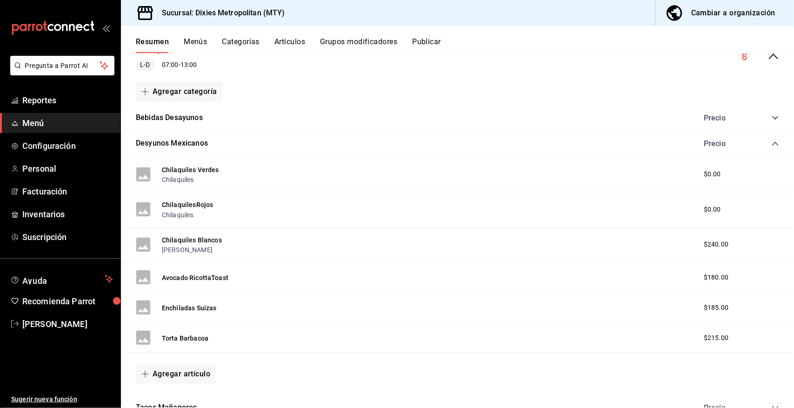
click at [769, 56] on icon "collapse-menu-row" at bounding box center [773, 56] width 9 height 6
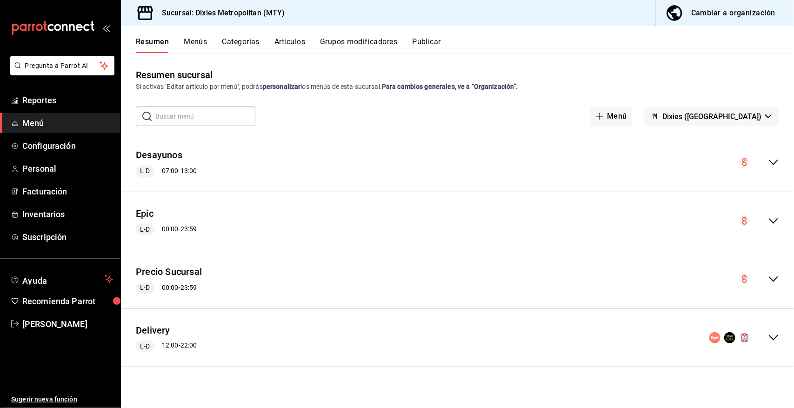
scroll to position [0, 0]
click at [773, 277] on icon "collapse-menu-row" at bounding box center [773, 279] width 11 height 11
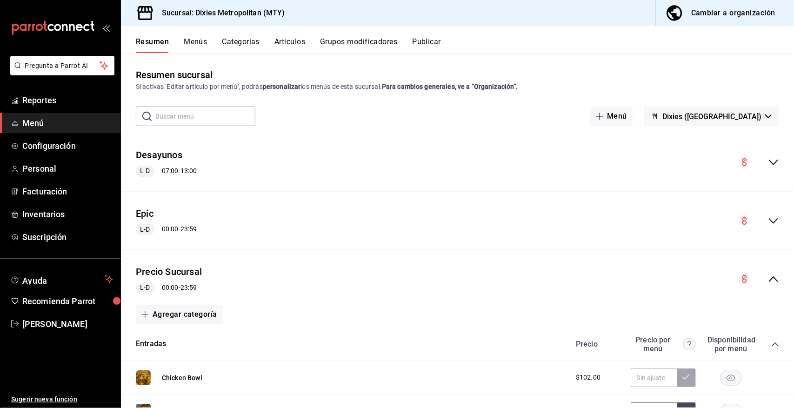
scroll to position [194, 0]
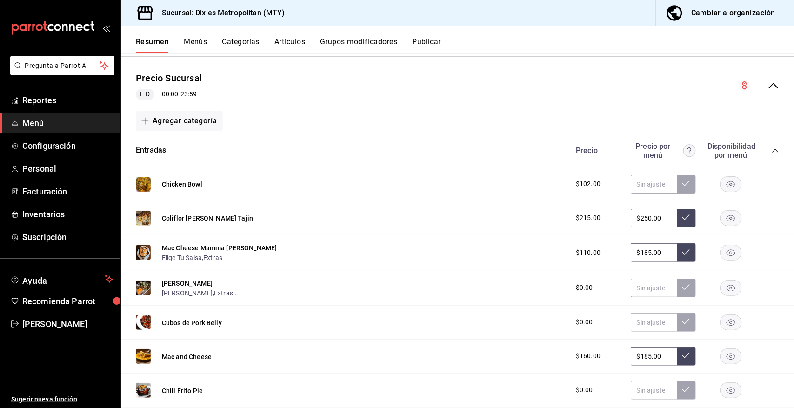
click at [772, 150] on icon "collapse-category-row" at bounding box center [775, 151] width 6 height 4
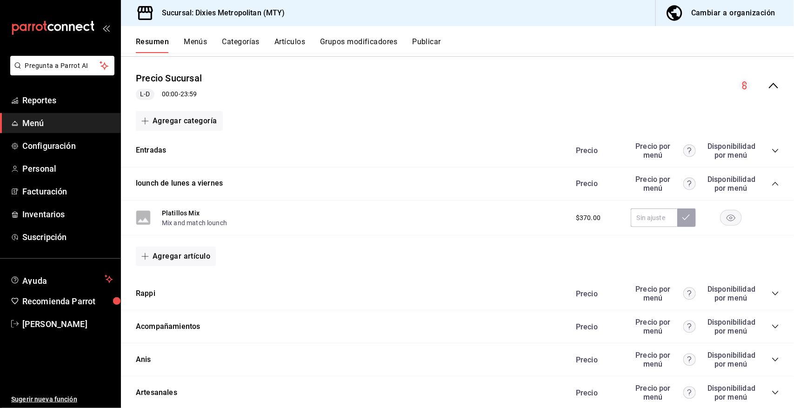
click at [772, 180] on icon "collapse-category-row" at bounding box center [775, 183] width 7 height 7
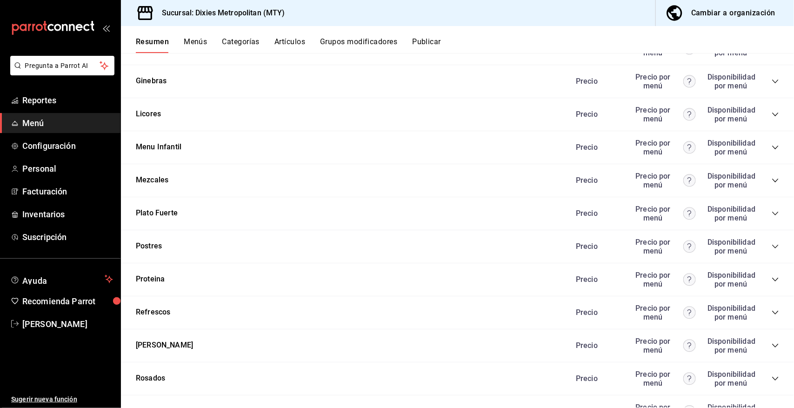
scroll to position [861, 0]
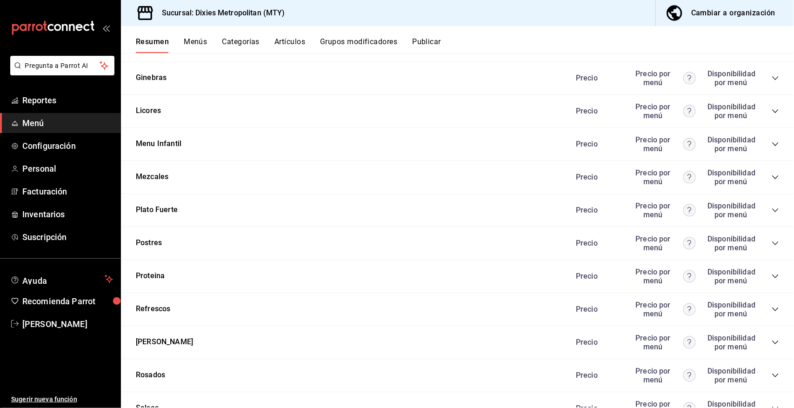
click at [772, 339] on icon "collapse-category-row" at bounding box center [775, 342] width 7 height 7
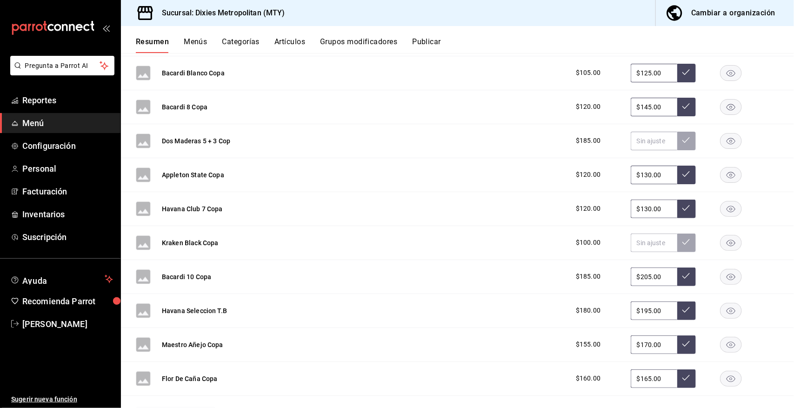
scroll to position [1357, 0]
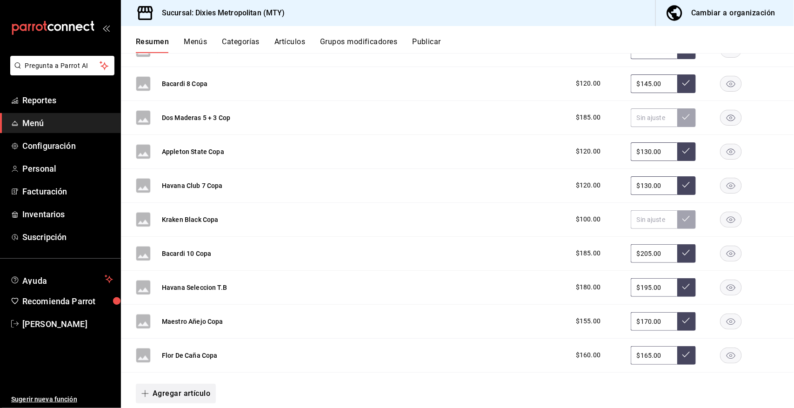
click at [179, 390] on button "Agregar artículo" at bounding box center [176, 394] width 80 height 20
click at [175, 384] on li "Artículo nuevo" at bounding box center [172, 385] width 73 height 23
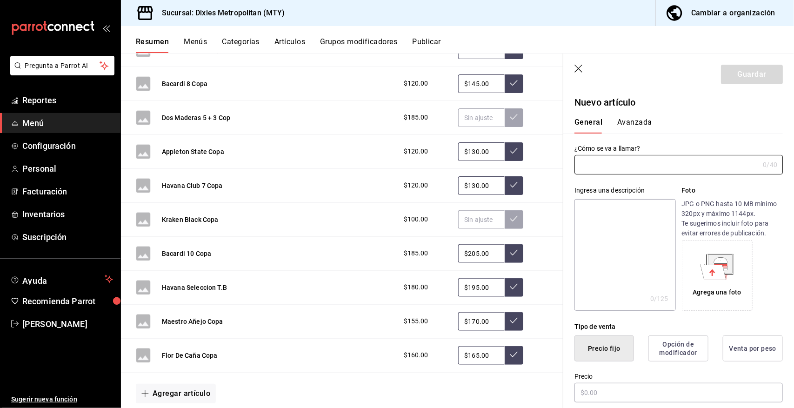
type input "AR-1758684090111"
click at [606, 391] on input "text" at bounding box center [679, 393] width 208 height 20
click at [623, 166] on input "Zacapa x.o" at bounding box center [665, 164] width 181 height 19
type input "Zacapa xo"
click at [601, 396] on input "text" at bounding box center [679, 393] width 208 height 20
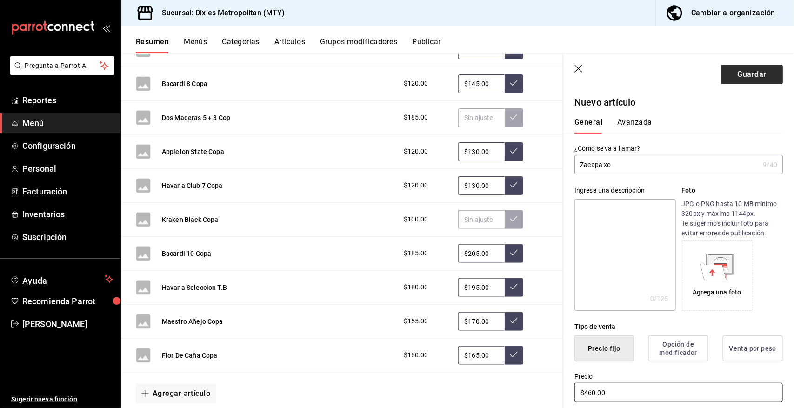
type input "$460.00"
click at [736, 67] on button "Guardar" at bounding box center [752, 75] width 62 height 20
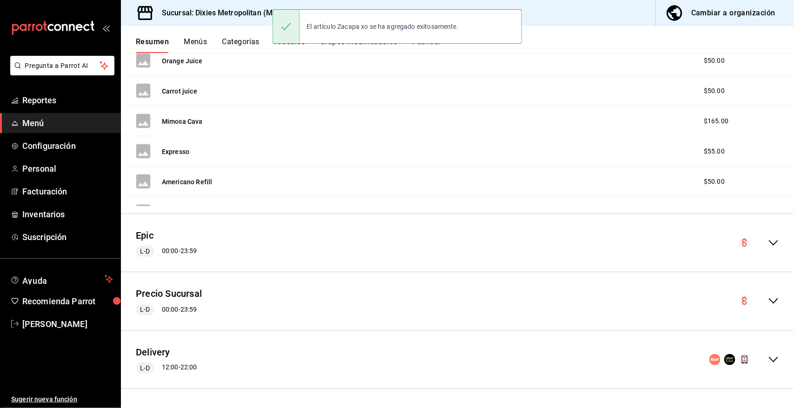
scroll to position [35, 0]
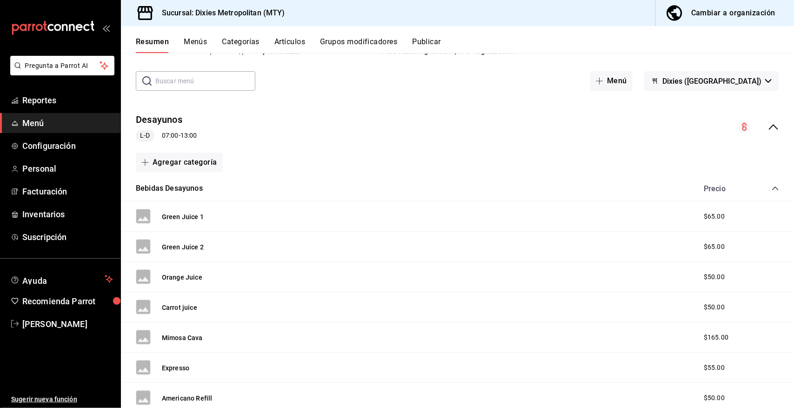
click at [768, 128] on icon "collapse-menu-row" at bounding box center [773, 126] width 11 height 11
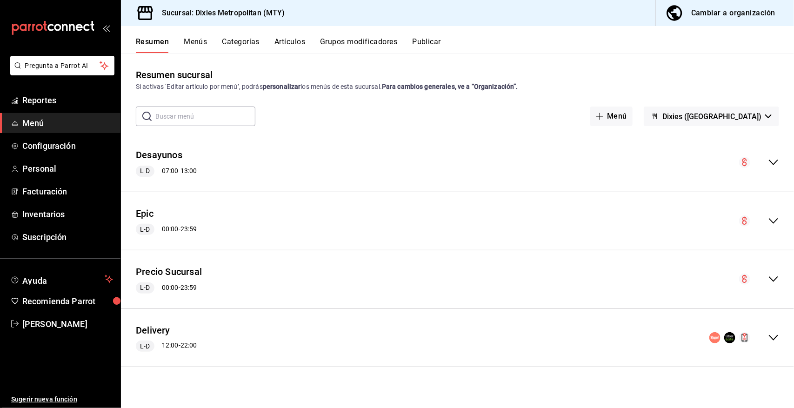
scroll to position [0, 0]
click at [773, 276] on icon "collapse-menu-row" at bounding box center [773, 279] width 11 height 11
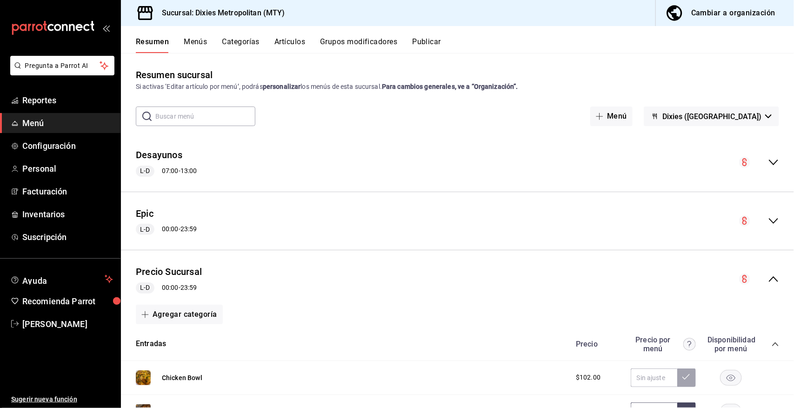
scroll to position [108, 0]
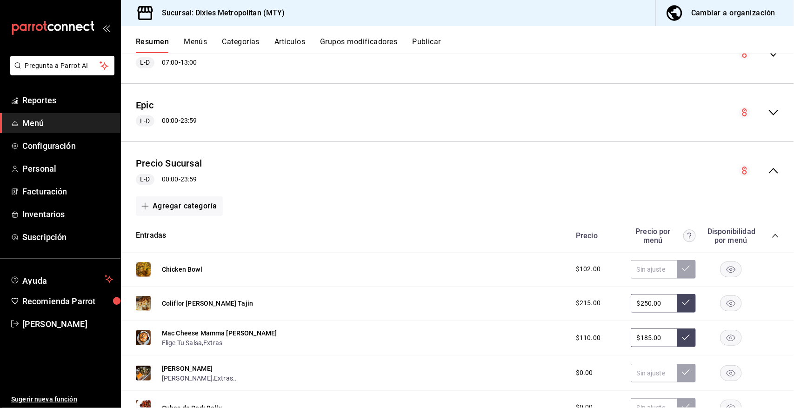
click at [772, 233] on icon "collapse-category-row" at bounding box center [775, 235] width 7 height 7
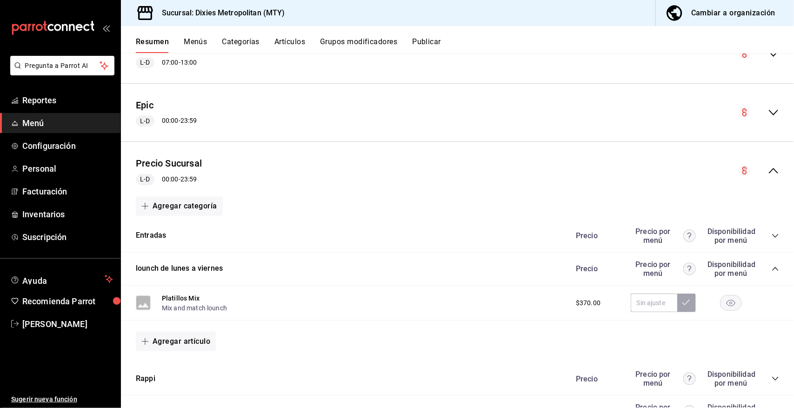
click at [772, 266] on icon "collapse-category-row" at bounding box center [775, 268] width 7 height 7
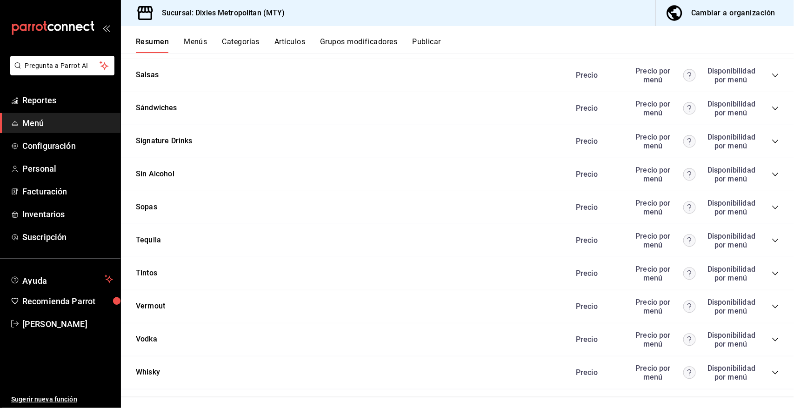
scroll to position [1217, 0]
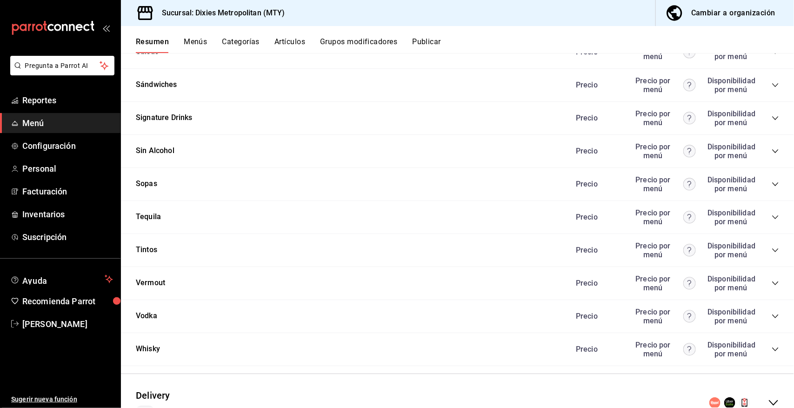
click at [772, 114] on icon "collapse-category-row" at bounding box center [775, 117] width 7 height 7
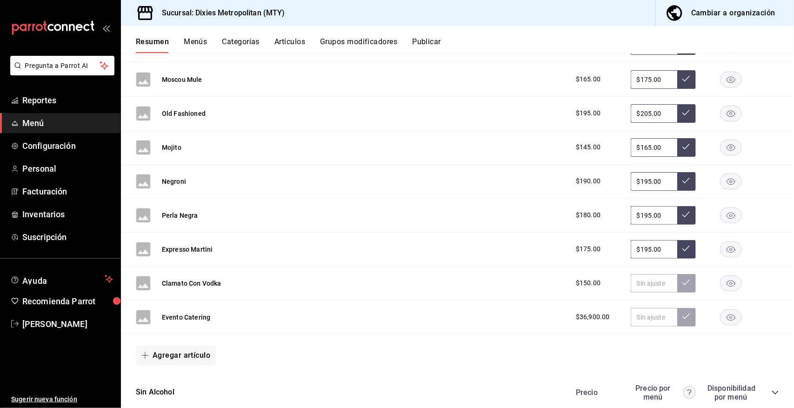
scroll to position [1822, 0]
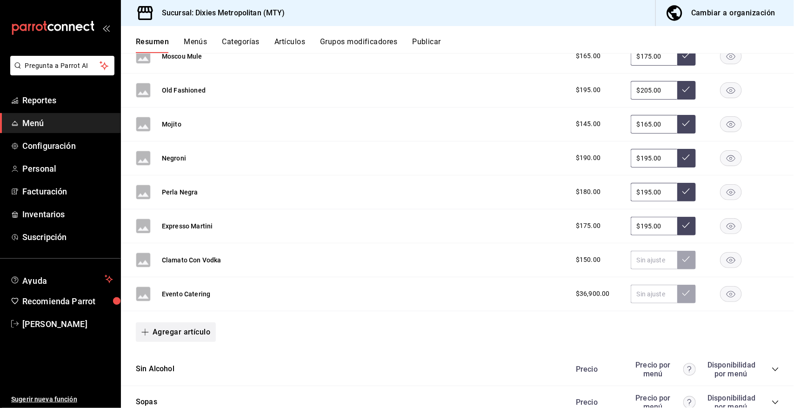
click at [181, 329] on button "Agregar artículo" at bounding box center [176, 332] width 80 height 20
click at [168, 375] on li "Artículo nuevo" at bounding box center [172, 378] width 73 height 23
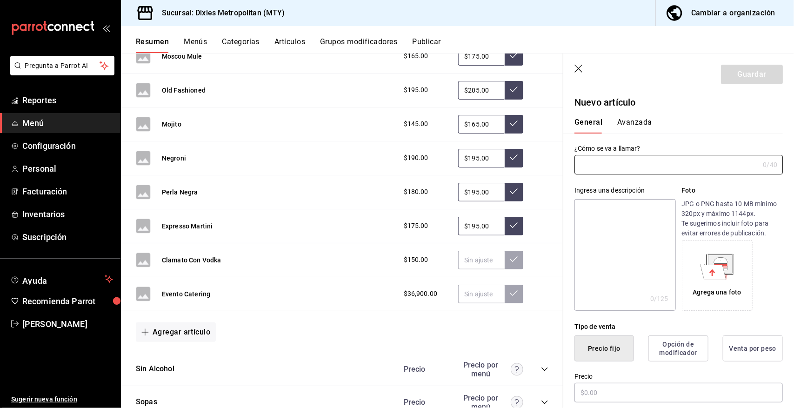
type input "AR-1758684325031"
type input "Clover club martini"
click at [601, 393] on input "text" at bounding box center [679, 393] width 208 height 20
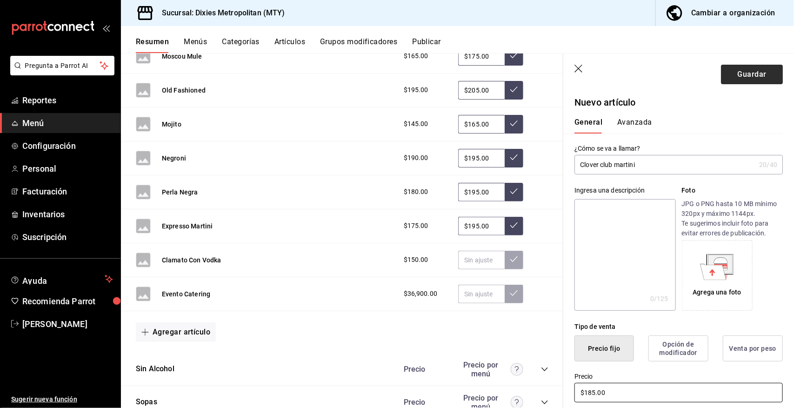
type input "$185.00"
click at [733, 76] on button "Guardar" at bounding box center [752, 75] width 62 height 20
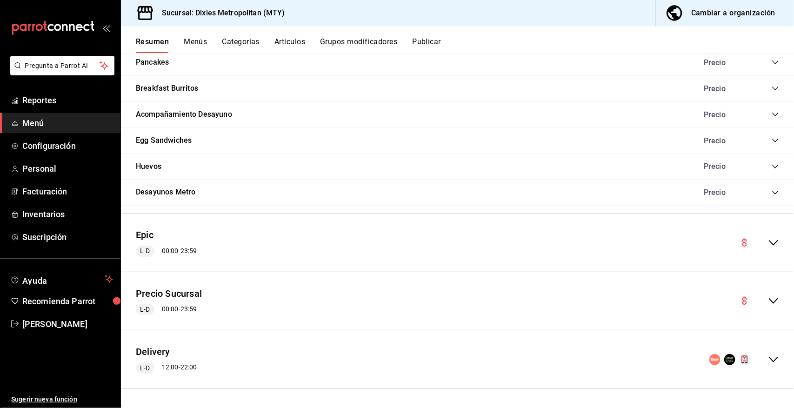
scroll to position [946, 0]
click at [768, 299] on icon "collapse-menu-row" at bounding box center [773, 300] width 11 height 11
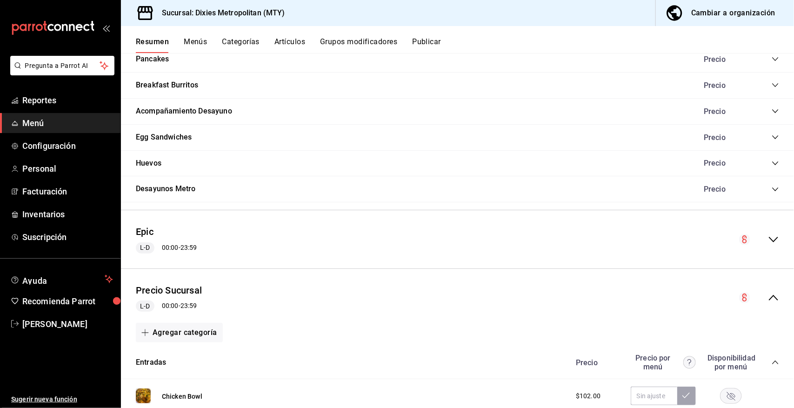
scroll to position [1188, 0]
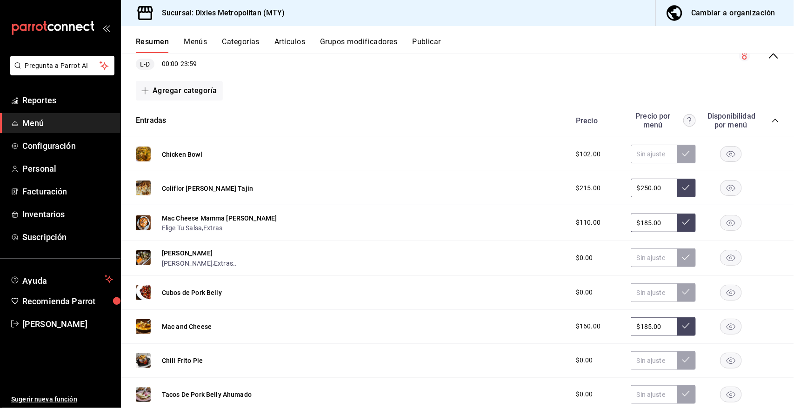
click at [772, 121] on icon "collapse-category-row" at bounding box center [775, 120] width 7 height 7
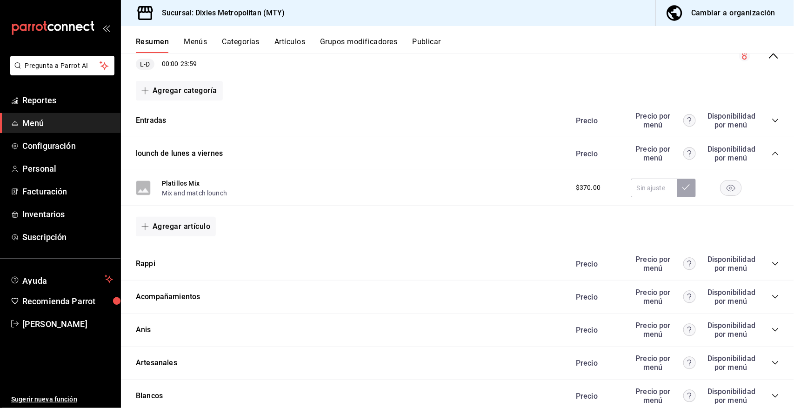
click at [772, 154] on icon "collapse-category-row" at bounding box center [775, 153] width 7 height 7
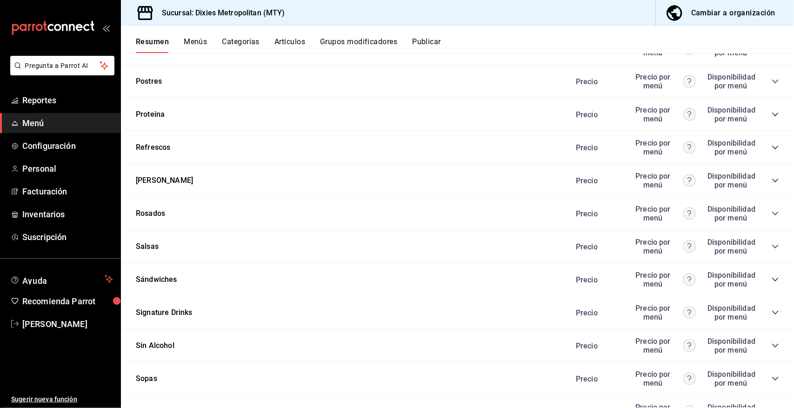
scroll to position [2048, 0]
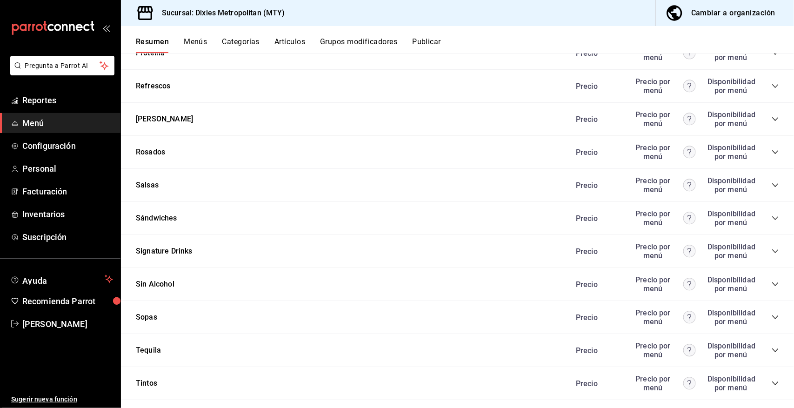
click at [772, 248] on icon "collapse-category-row" at bounding box center [775, 250] width 7 height 7
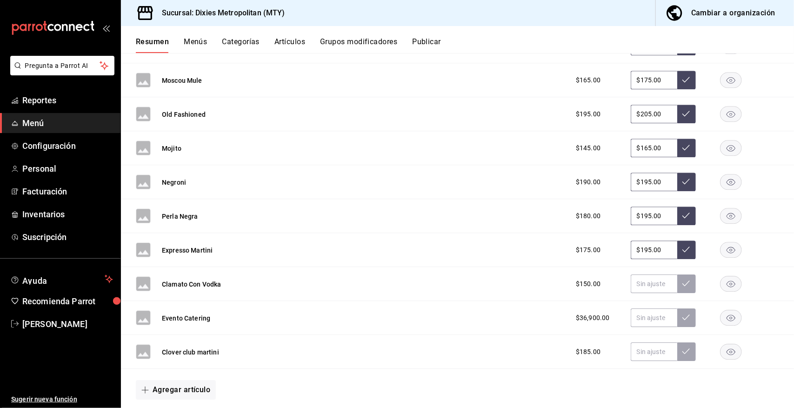
scroll to position [2793, 0]
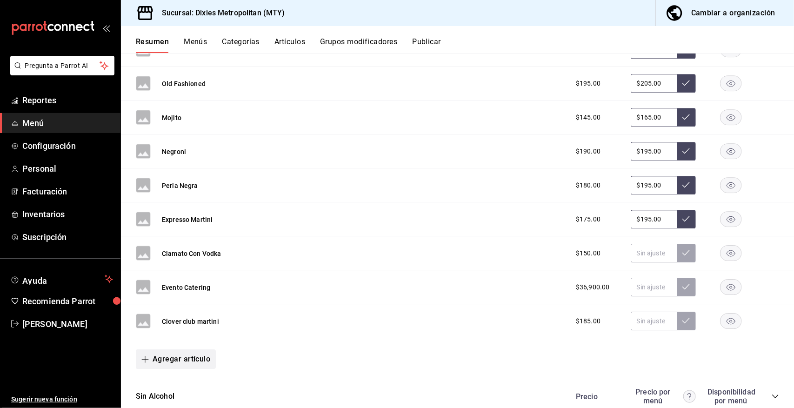
click at [180, 354] on button "Agregar artículo" at bounding box center [176, 359] width 80 height 20
click at [175, 383] on li "Artículo nuevo" at bounding box center [172, 385] width 73 height 23
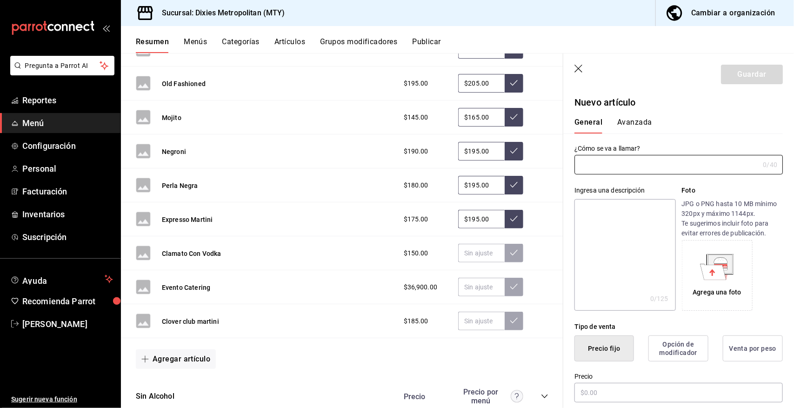
type input "AR-1758684403806"
type input "Tropical tiki"
click at [588, 394] on input "text" at bounding box center [679, 393] width 208 height 20
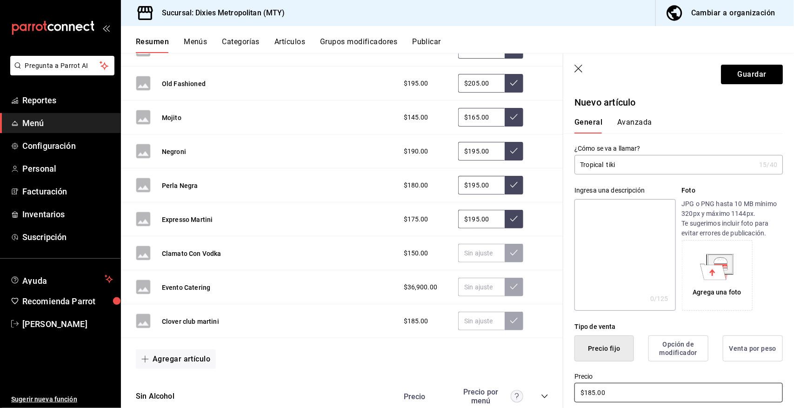
drag, startPoint x: 588, startPoint y: 394, endPoint x: 740, endPoint y: 213, distance: 236.7
click at [678, 388] on input "$185.00" at bounding box center [679, 393] width 208 height 20
type input "$185.00"
click at [741, 70] on button "Guardar" at bounding box center [752, 75] width 62 height 20
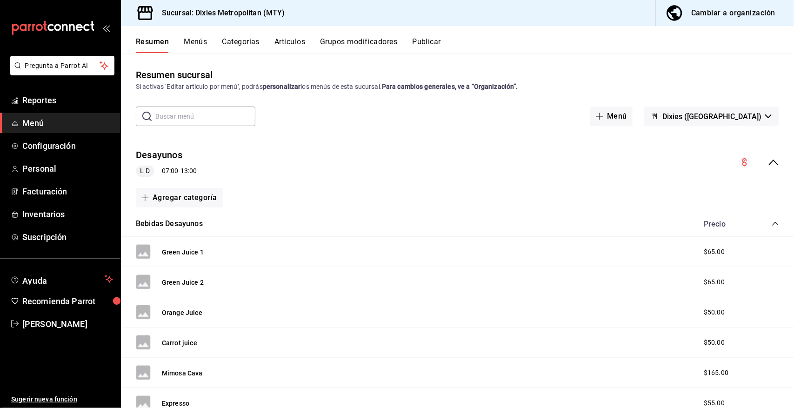
click at [768, 159] on icon "collapse-menu-row" at bounding box center [773, 162] width 11 height 11
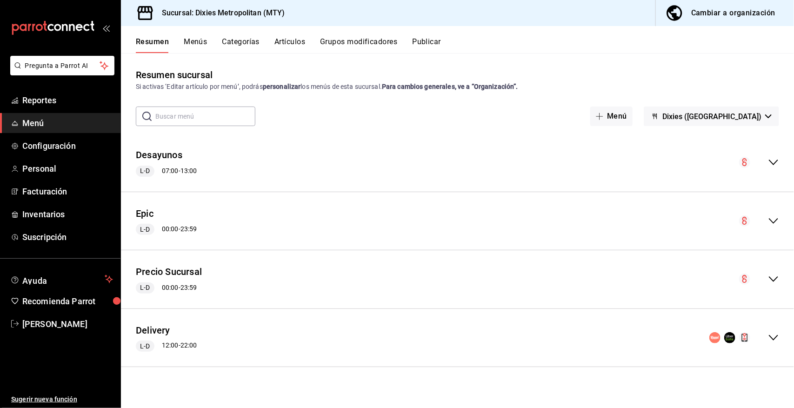
click at [427, 40] on button "Publicar" at bounding box center [426, 45] width 29 height 16
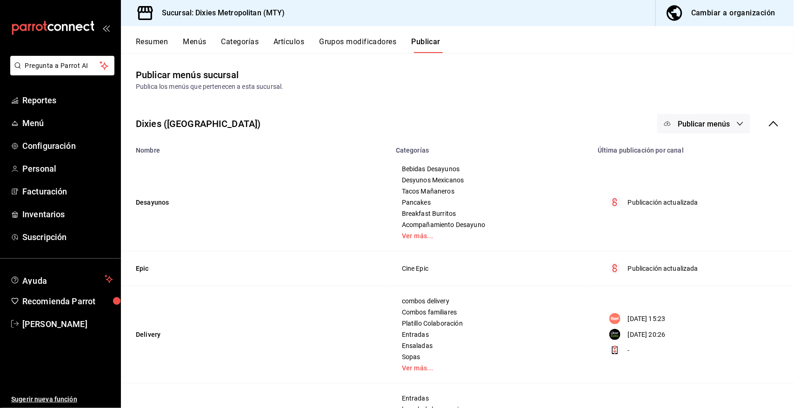
click at [736, 124] on icon "button" at bounding box center [739, 123] width 7 height 7
click at [715, 147] on li "Punto de venta" at bounding box center [696, 154] width 86 height 26
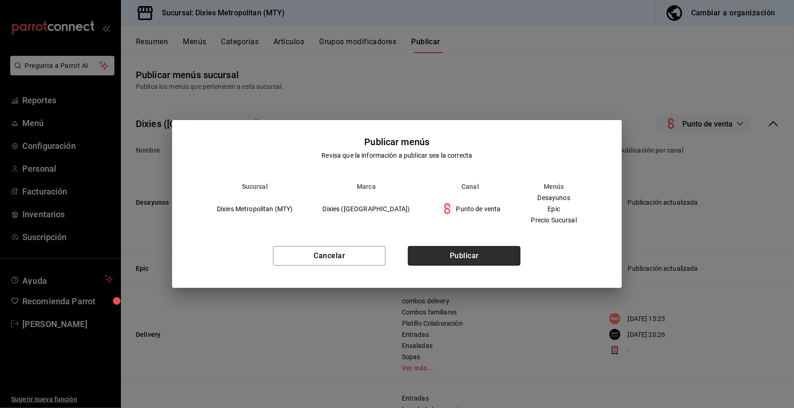
click at [489, 251] on button "Publicar" at bounding box center [464, 256] width 113 height 20
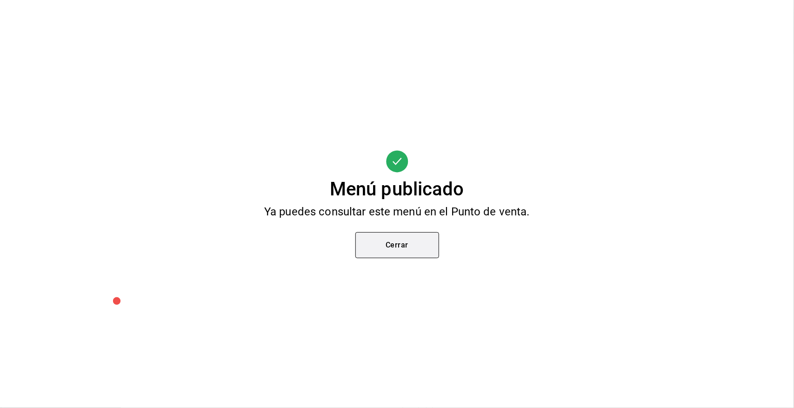
click at [399, 240] on button "Cerrar" at bounding box center [397, 245] width 84 height 26
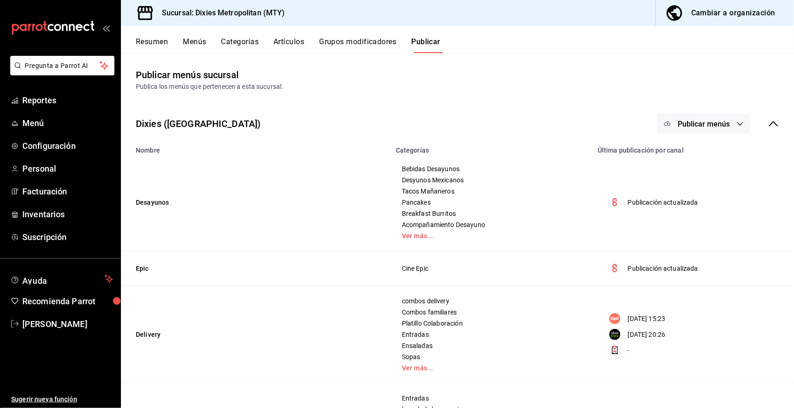
click at [150, 40] on button "Resumen" at bounding box center [152, 45] width 32 height 16
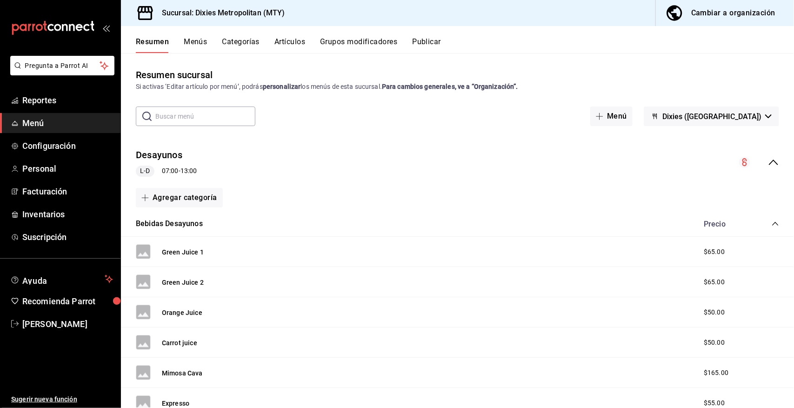
click at [768, 160] on icon "collapse-menu-row" at bounding box center [773, 162] width 11 height 11
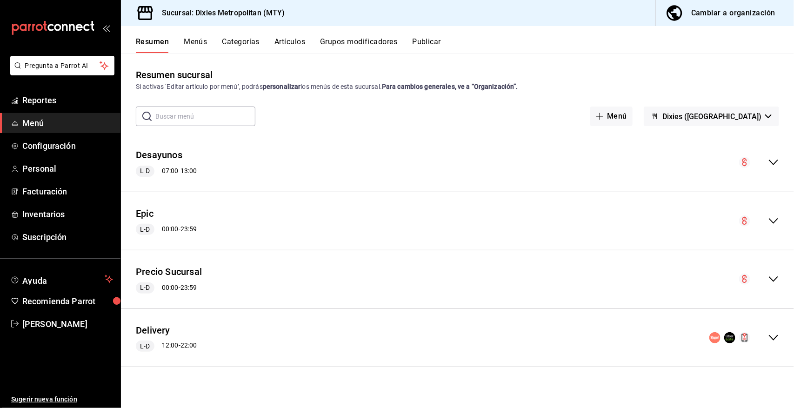
click at [775, 276] on icon "collapse-menu-row" at bounding box center [773, 279] width 11 height 11
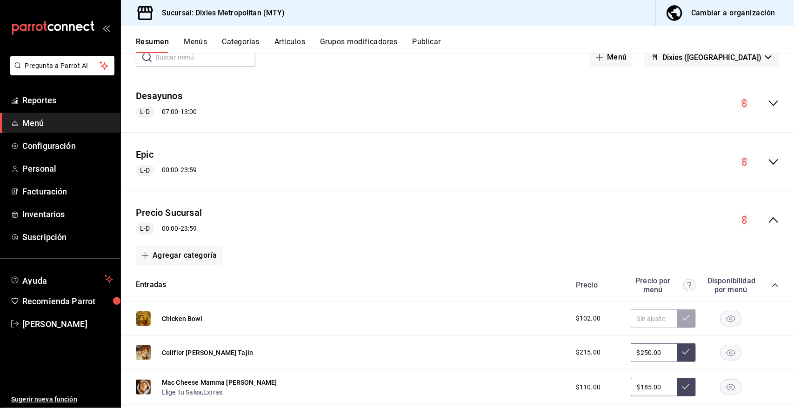
scroll to position [70, 0]
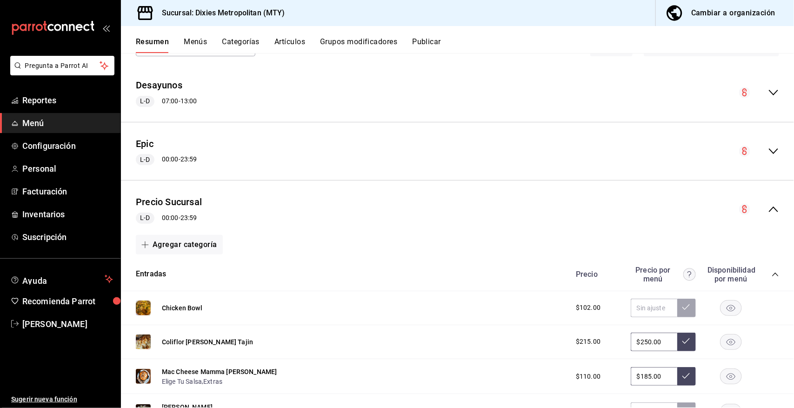
click at [772, 272] on icon "collapse-category-row" at bounding box center [775, 274] width 7 height 7
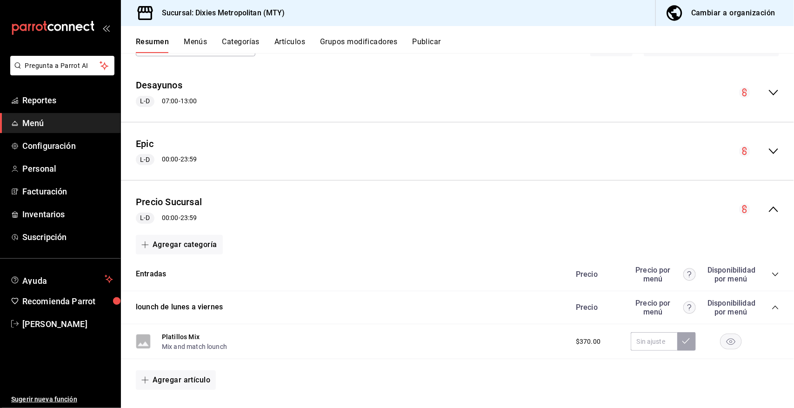
click at [772, 306] on icon "collapse-category-row" at bounding box center [775, 307] width 7 height 7
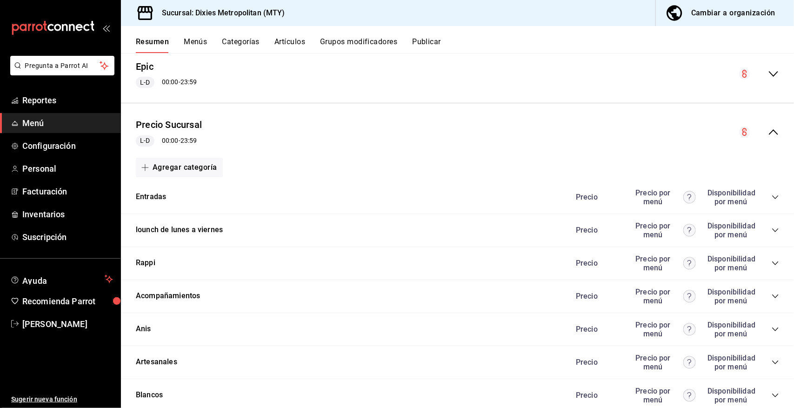
scroll to position [186, 0]
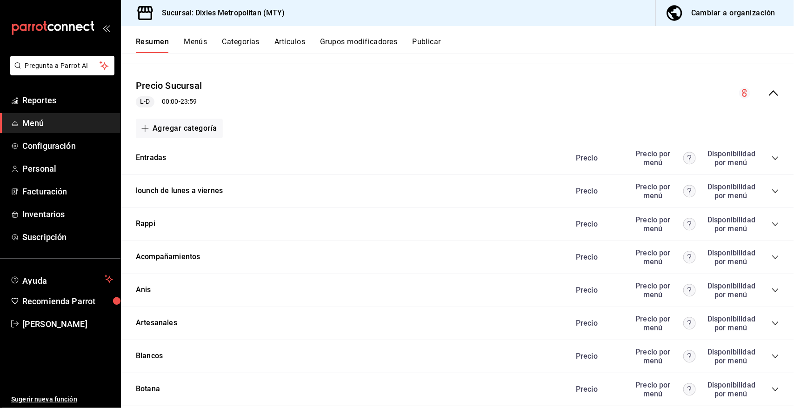
click at [769, 91] on icon "collapse-menu-row" at bounding box center [773, 93] width 9 height 6
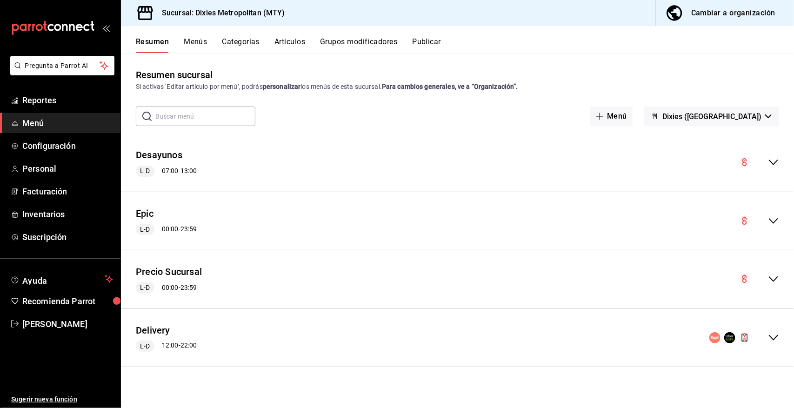
scroll to position [0, 0]
click at [775, 275] on icon "collapse-menu-row" at bounding box center [773, 279] width 11 height 11
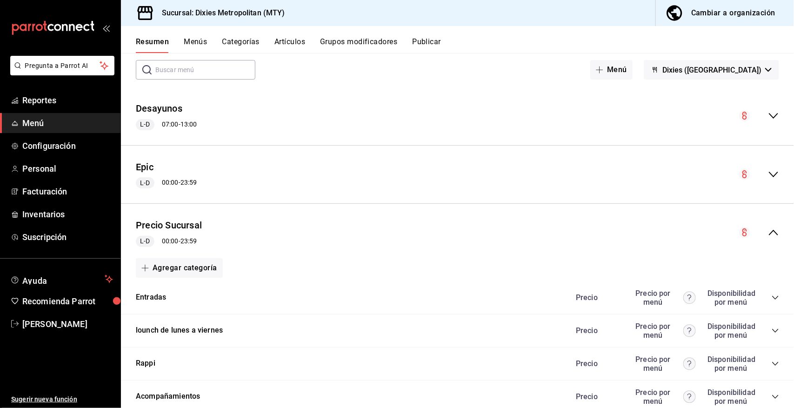
scroll to position [70, 0]
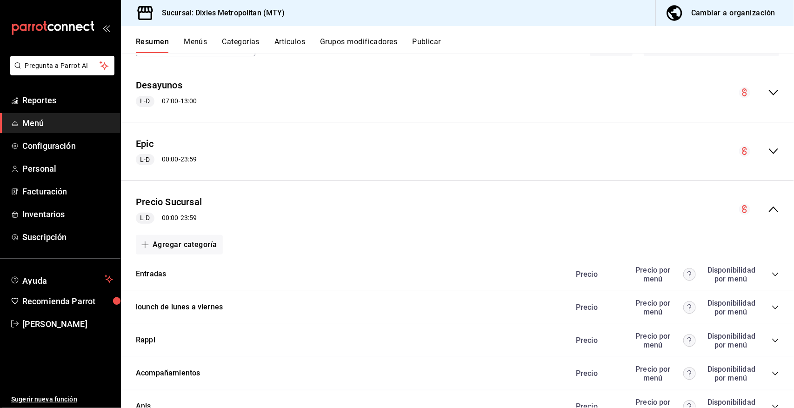
click at [768, 206] on icon "collapse-menu-row" at bounding box center [773, 209] width 11 height 11
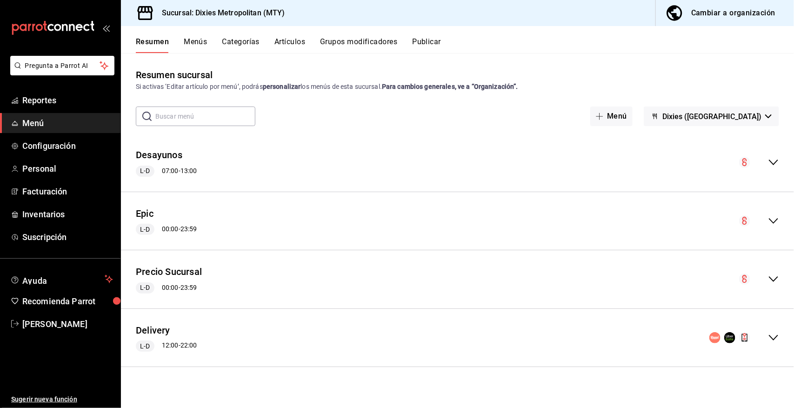
scroll to position [0, 0]
click at [774, 279] on icon "collapse-menu-row" at bounding box center [773, 279] width 11 height 11
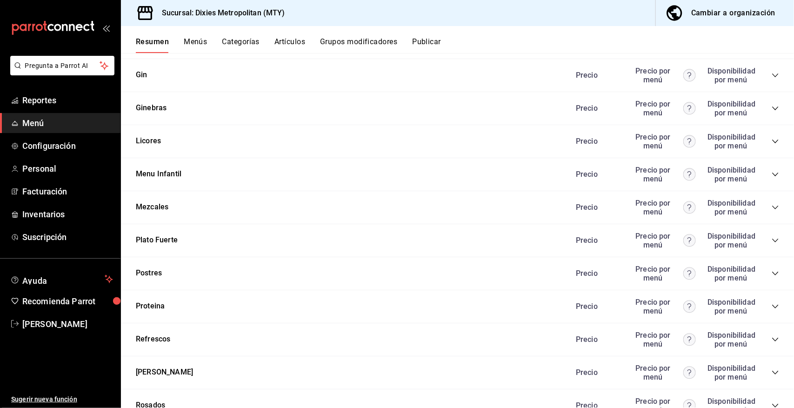
scroll to position [837, 0]
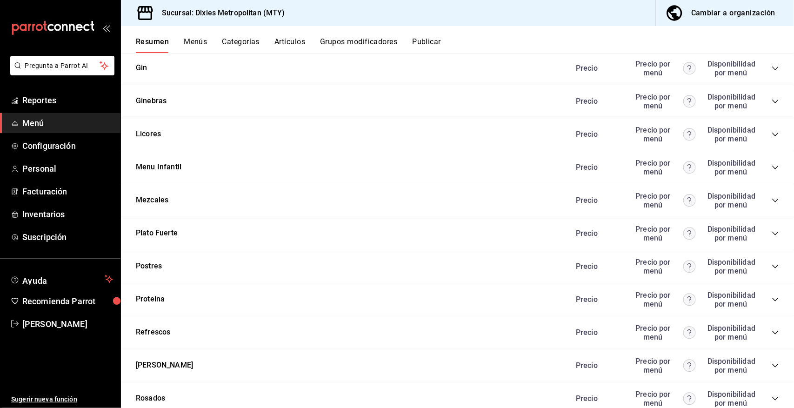
click at [772, 296] on icon "collapse-category-row" at bounding box center [775, 299] width 7 height 7
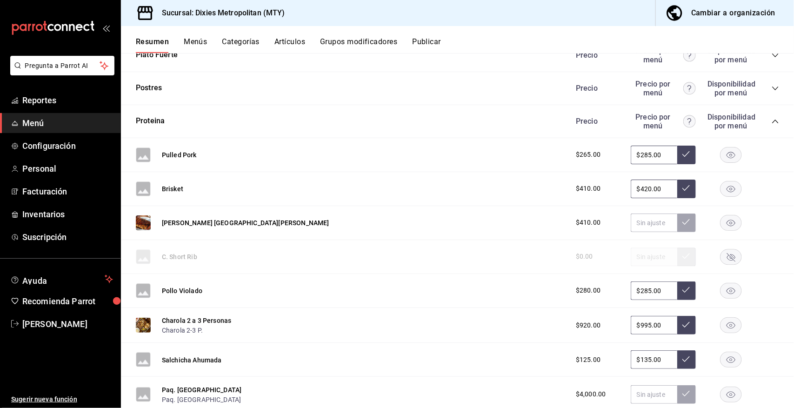
scroll to position [1132, 0]
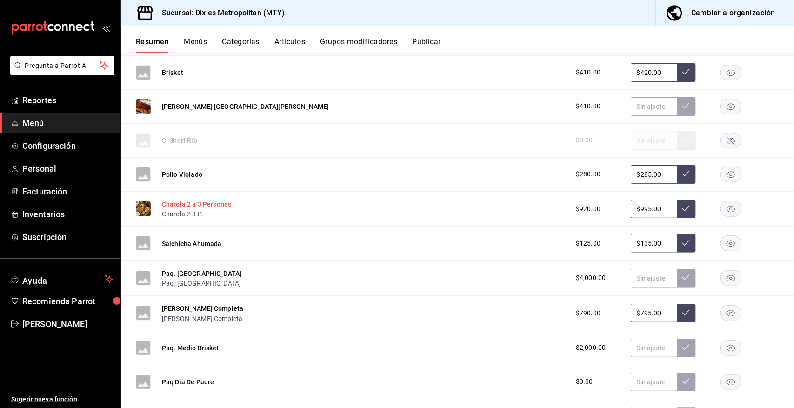
click at [182, 201] on button "Charola 2 a 3 Personas" at bounding box center [196, 204] width 69 height 9
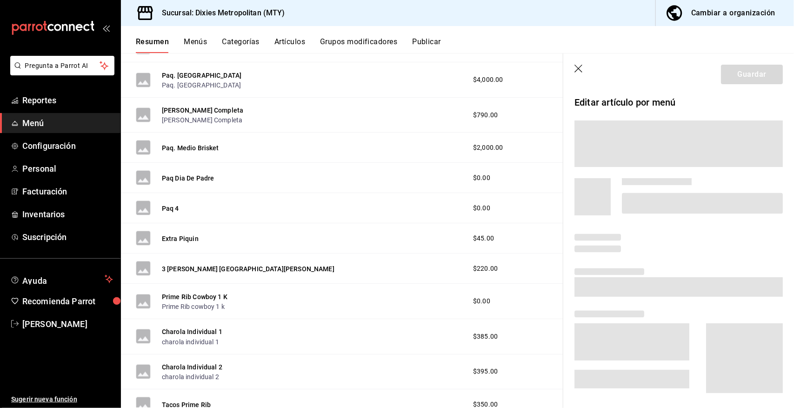
scroll to position [956, 0]
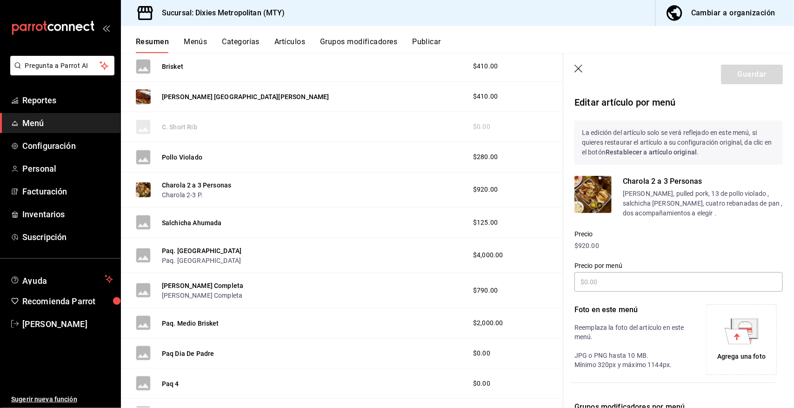
type input "$995.00"
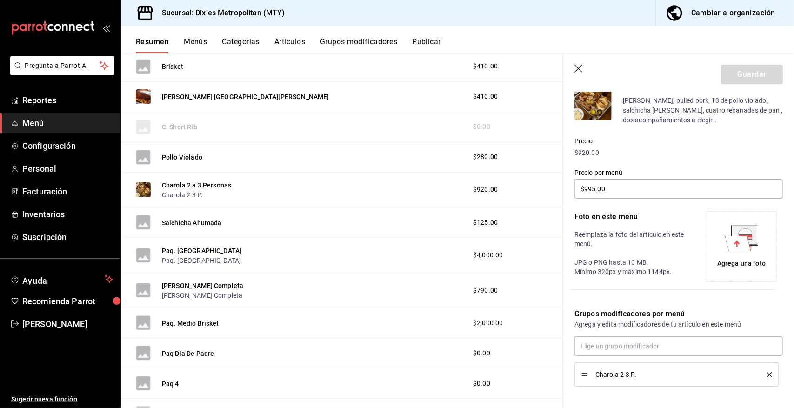
scroll to position [132, 0]
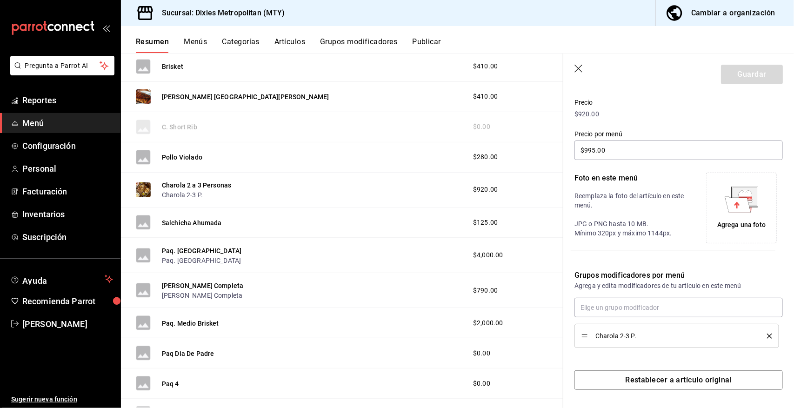
click at [368, 40] on button "Grupos modificadores" at bounding box center [358, 45] width 77 height 16
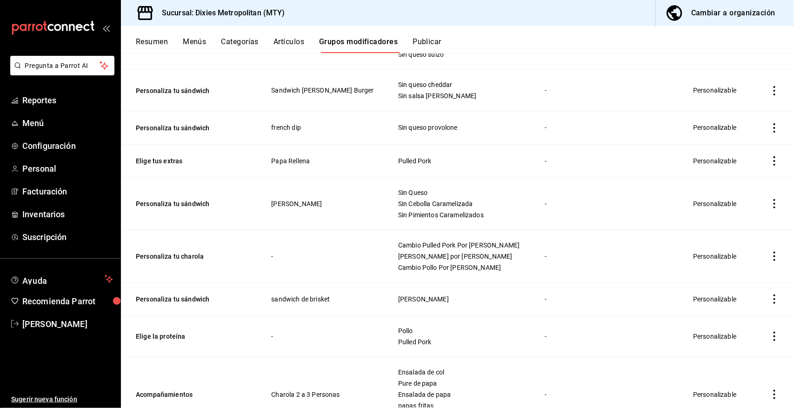
scroll to position [2356, 0]
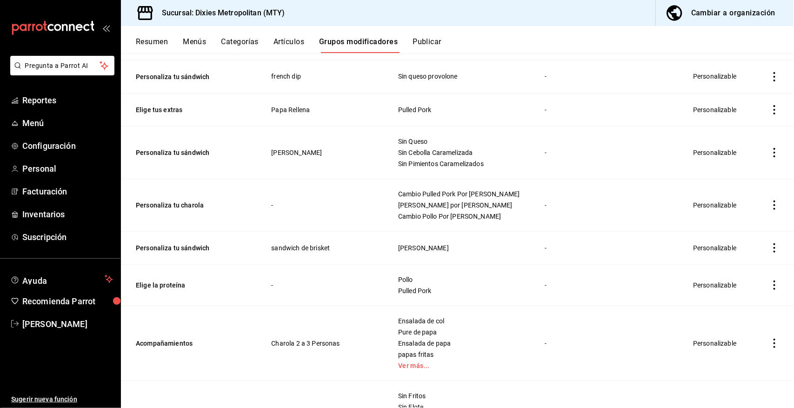
click at [770, 348] on icon "actions" at bounding box center [774, 343] width 9 height 9
click at [735, 342] on span "Editar" at bounding box center [738, 346] width 24 height 10
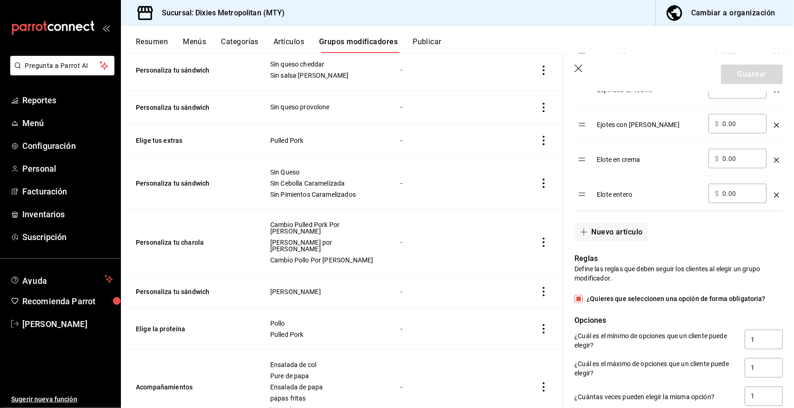
scroll to position [512, 0]
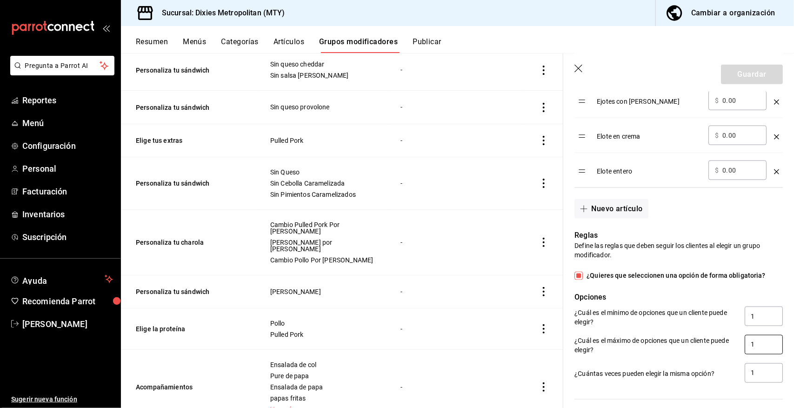
click at [750, 349] on input "1" at bounding box center [764, 345] width 38 height 20
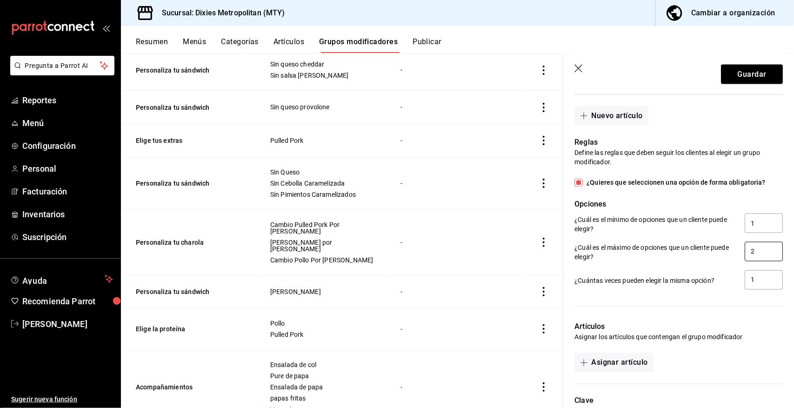
scroll to position [628, 0]
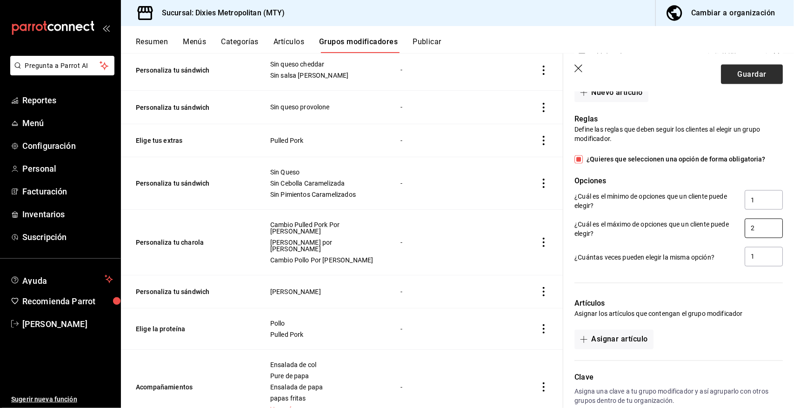
type input "2"
click at [736, 77] on button "Guardar" at bounding box center [752, 75] width 62 height 20
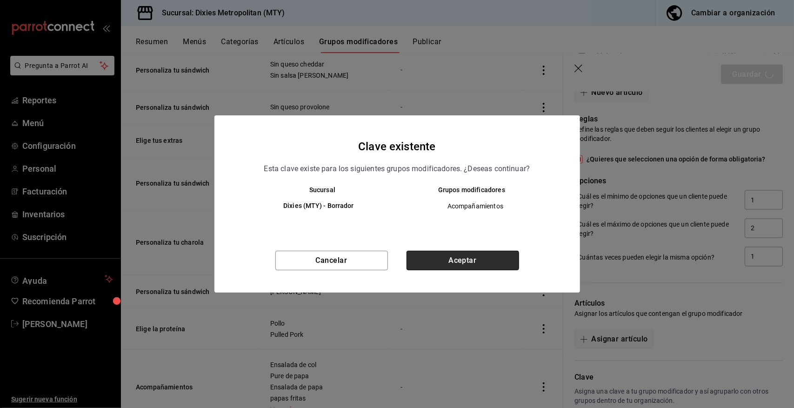
click at [462, 259] on button "Aceptar" at bounding box center [463, 261] width 113 height 20
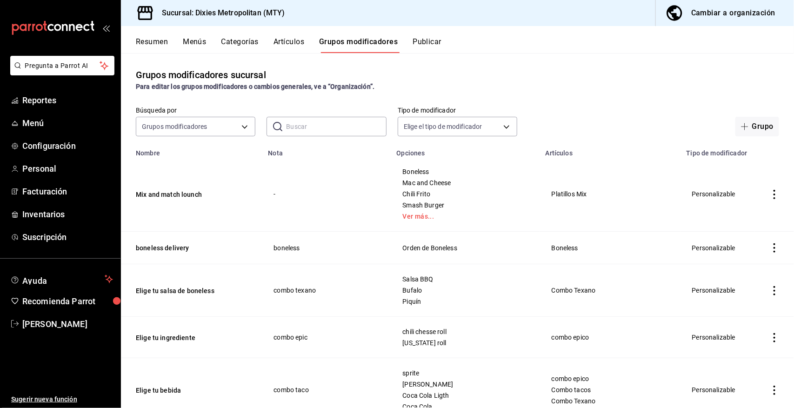
click at [429, 42] on button "Publicar" at bounding box center [427, 45] width 29 height 16
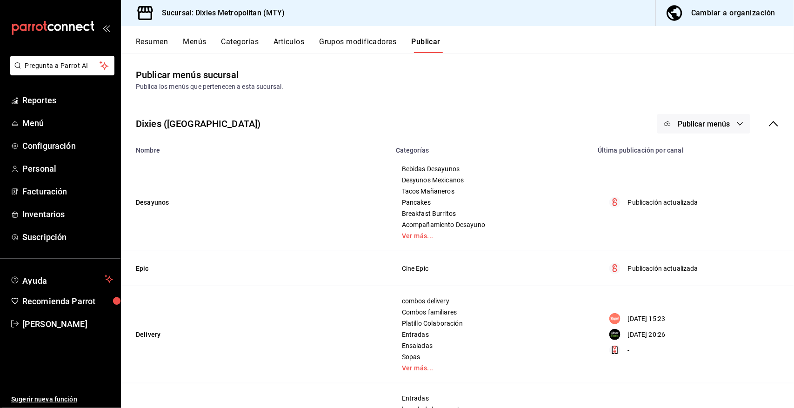
click at [727, 121] on button "Publicar menús" at bounding box center [703, 124] width 93 height 20
click at [714, 147] on li "Punto de venta" at bounding box center [696, 154] width 86 height 26
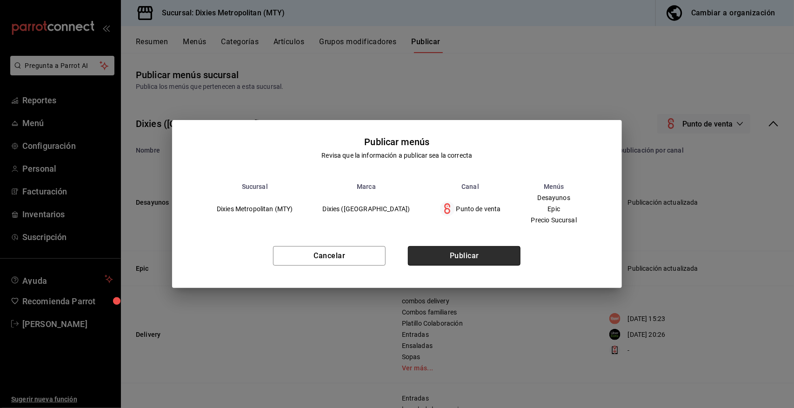
click at [460, 254] on button "Publicar" at bounding box center [464, 256] width 113 height 20
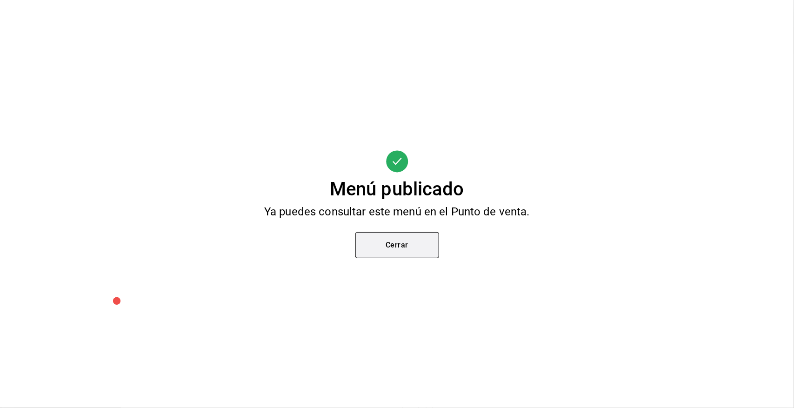
click at [415, 243] on button "Cerrar" at bounding box center [397, 245] width 84 height 26
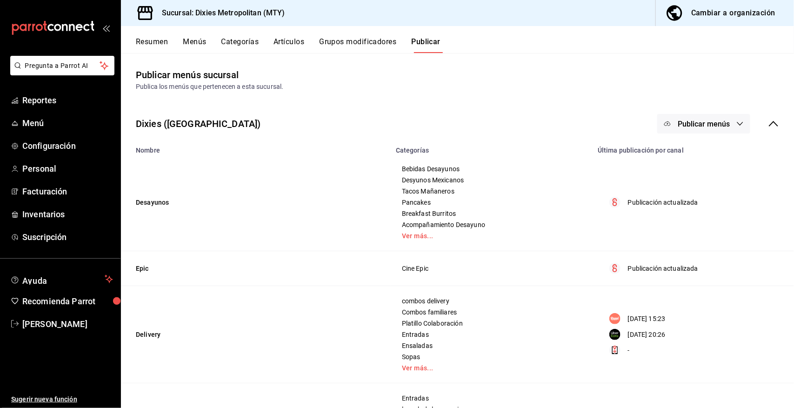
click at [349, 37] on button "Grupos modificadores" at bounding box center [357, 45] width 77 height 16
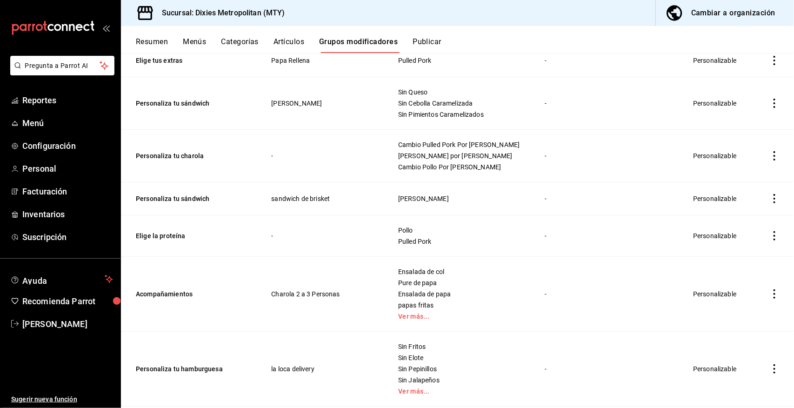
scroll to position [2429, 0]
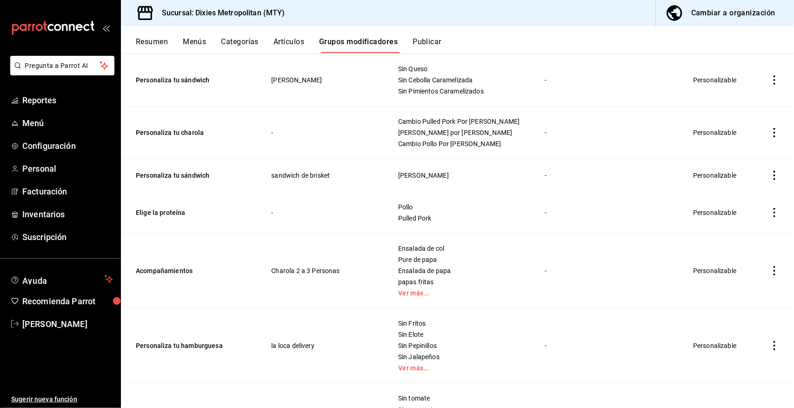
click at [770, 272] on icon "actions" at bounding box center [774, 270] width 9 height 9
click at [739, 294] on span "Editar" at bounding box center [738, 298] width 24 height 10
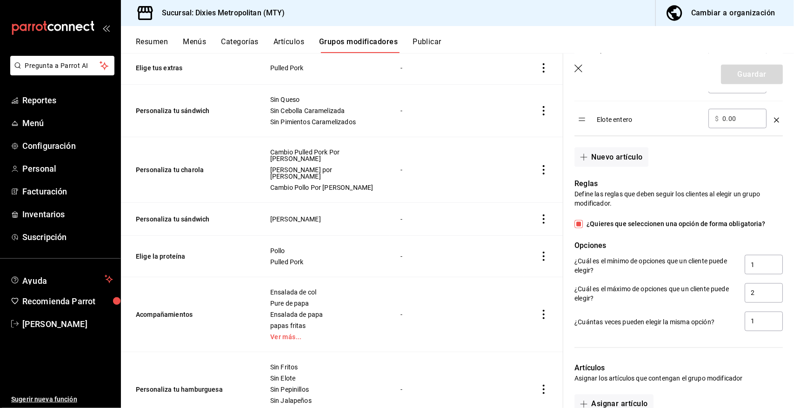
scroll to position [573, 0]
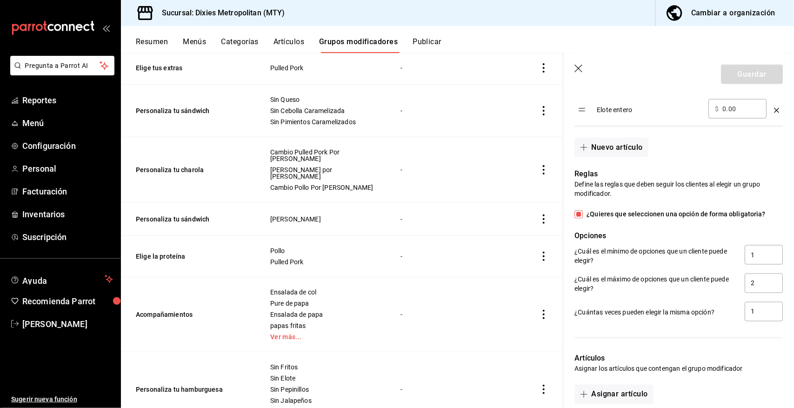
click at [578, 214] on input "¿Quieres que seleccionen una opción de forma obligatoria?" at bounding box center [579, 214] width 8 height 8
checkbox input "false"
type input "0"
click at [580, 215] on input "¿Quieres que seleccionen una opción de forma obligatoria?" at bounding box center [579, 214] width 8 height 8
checkbox input "true"
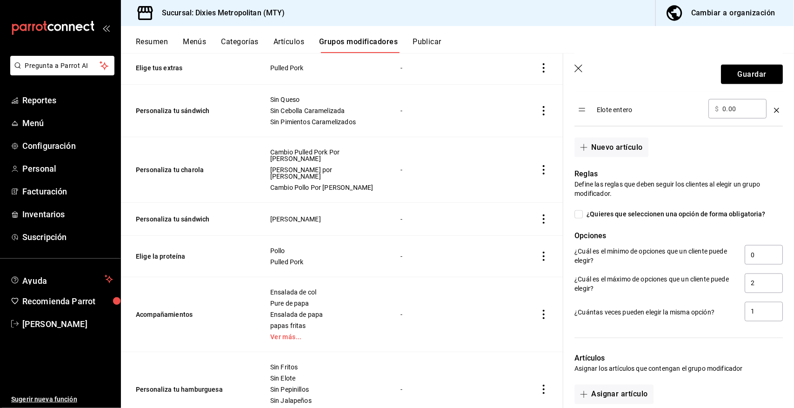
type input "1"
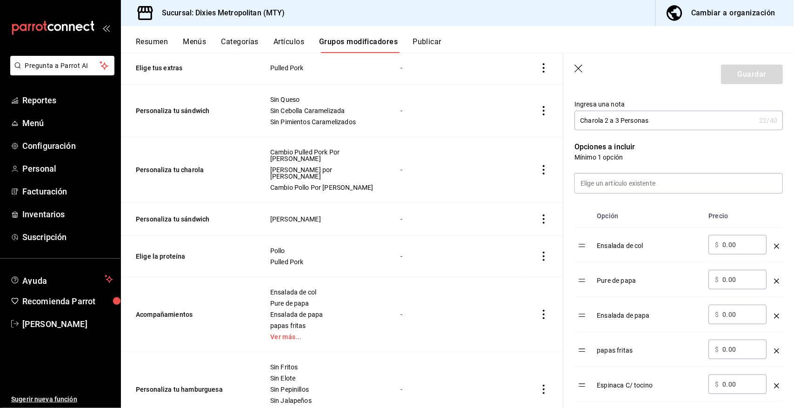
scroll to position [185, 0]
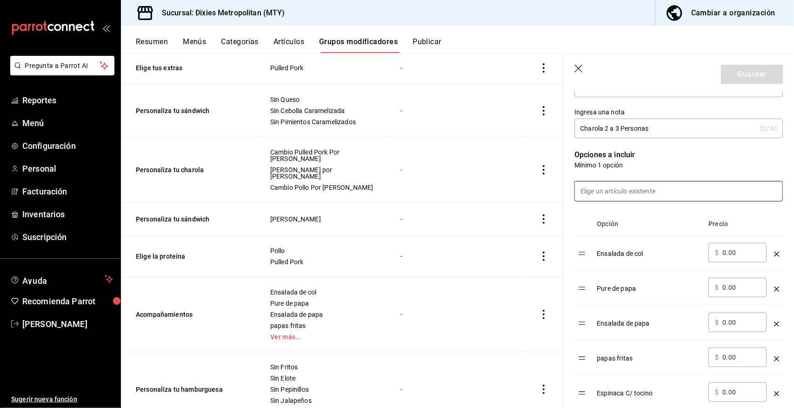
click at [620, 192] on input at bounding box center [678, 191] width 207 height 20
type input "p"
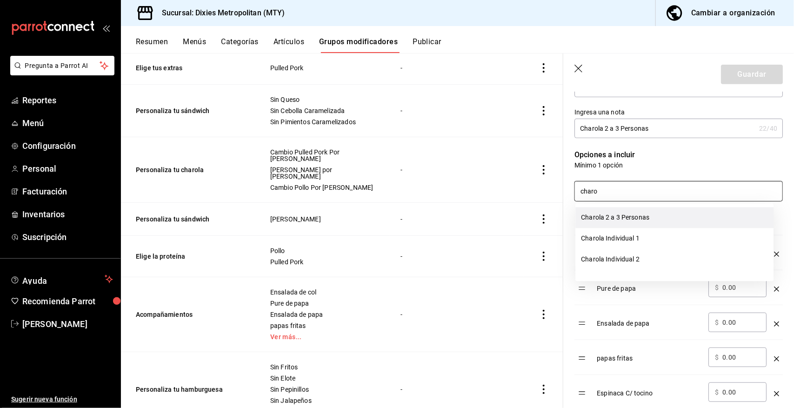
click at [614, 213] on li "Charola 2 a 3 Personas" at bounding box center [675, 217] width 198 height 21
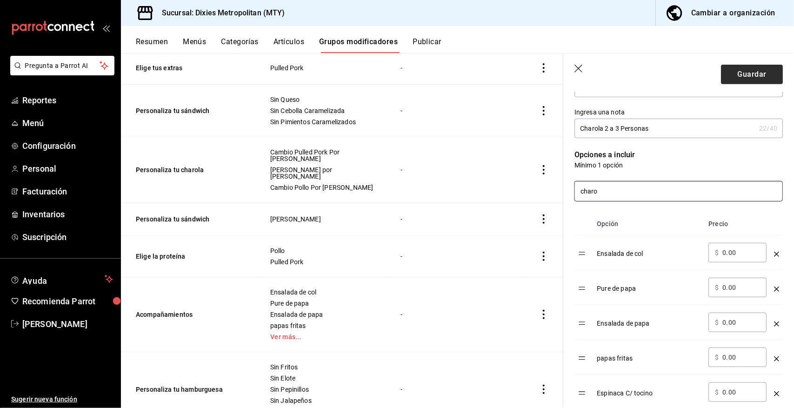
type input "charo"
click at [743, 69] on button "Guardar" at bounding box center [752, 75] width 62 height 20
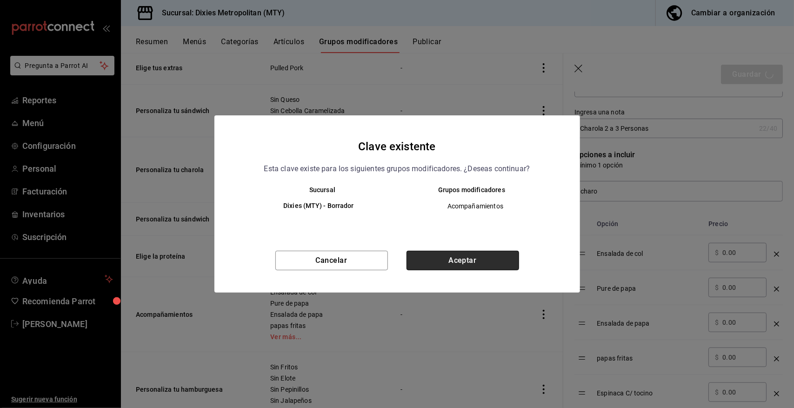
click at [492, 257] on button "Aceptar" at bounding box center [463, 261] width 113 height 20
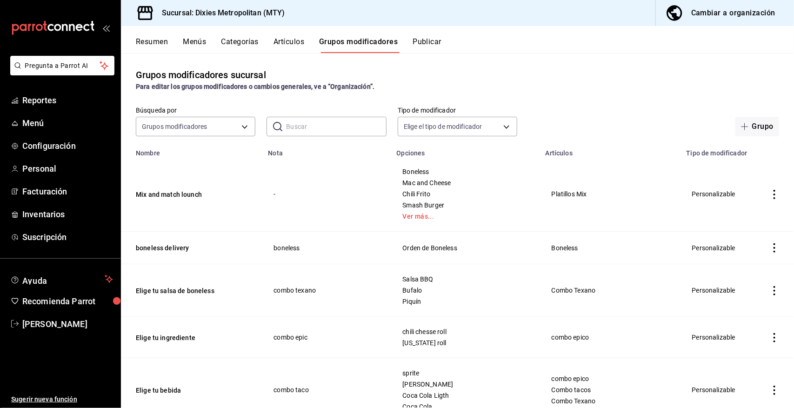
click at [438, 40] on button "Publicar" at bounding box center [427, 45] width 29 height 16
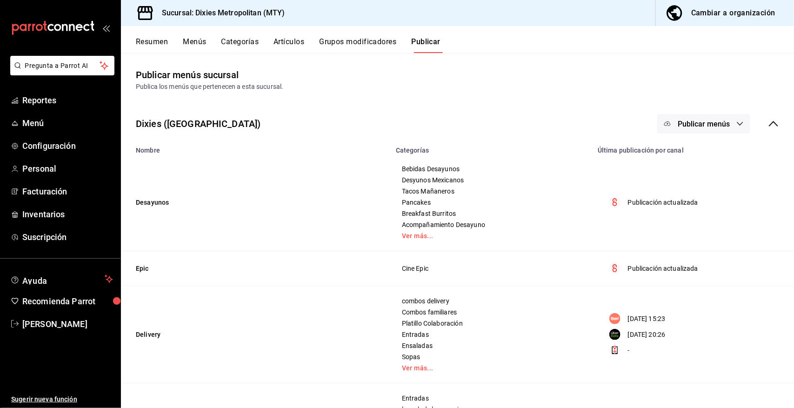
click at [705, 120] on span "Publicar menús" at bounding box center [704, 124] width 52 height 9
click at [696, 152] on span "Punto de venta" at bounding box center [709, 154] width 45 height 10
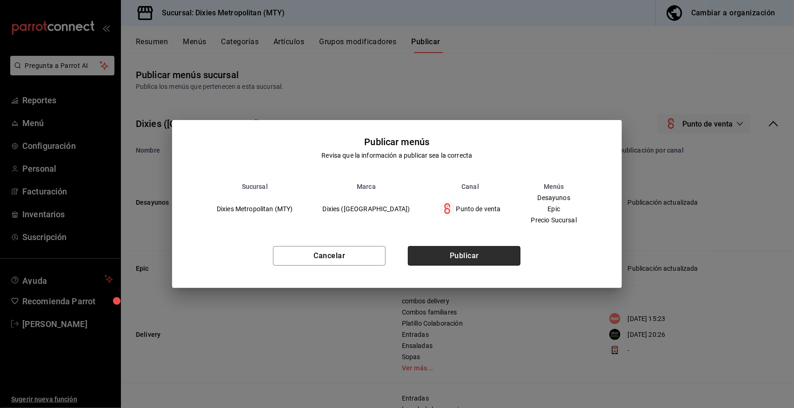
click at [457, 254] on button "Publicar" at bounding box center [464, 256] width 113 height 20
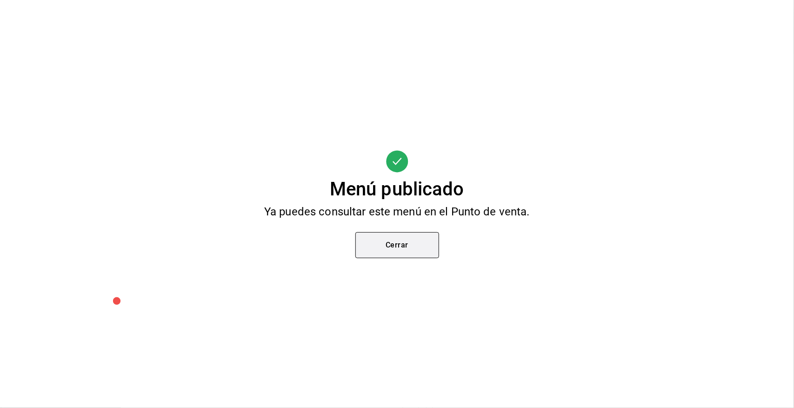
click at [397, 242] on button "Cerrar" at bounding box center [397, 245] width 84 height 26
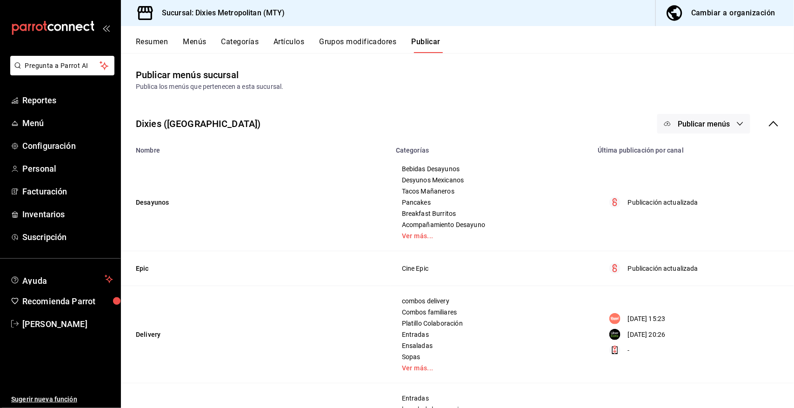
click at [352, 42] on button "Grupos modificadores" at bounding box center [357, 45] width 77 height 16
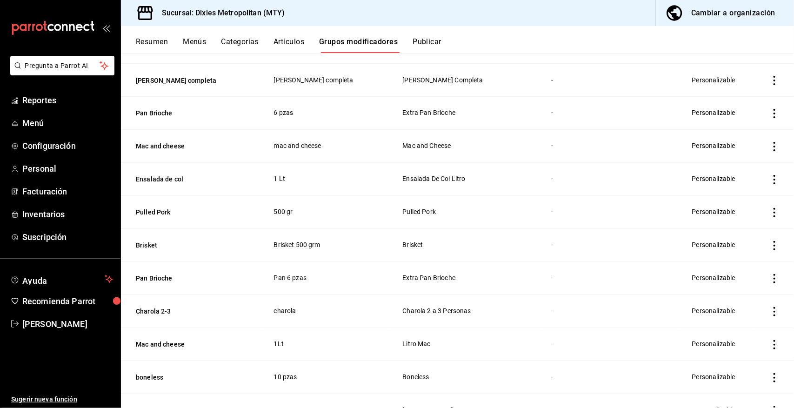
scroll to position [775, 0]
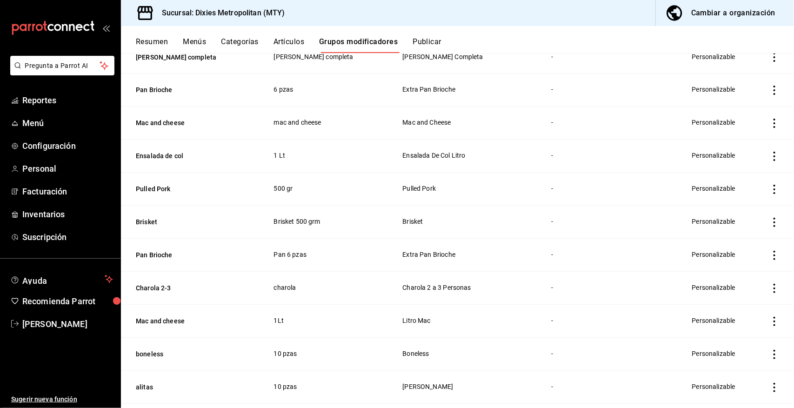
click at [770, 289] on icon "actions" at bounding box center [774, 288] width 9 height 9
click at [741, 309] on span "Editar" at bounding box center [738, 312] width 24 height 10
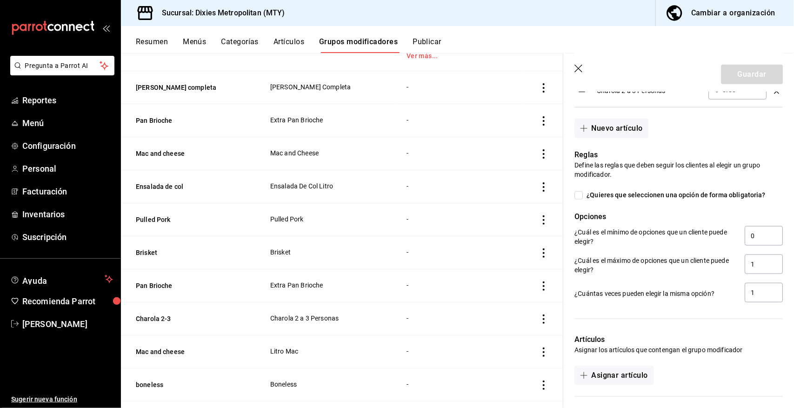
scroll to position [349, 0]
click at [748, 265] on input "1" at bounding box center [764, 264] width 38 height 20
click at [748, 235] on input "0" at bounding box center [764, 235] width 38 height 20
type input "1"
click at [757, 264] on input "1" at bounding box center [764, 264] width 38 height 20
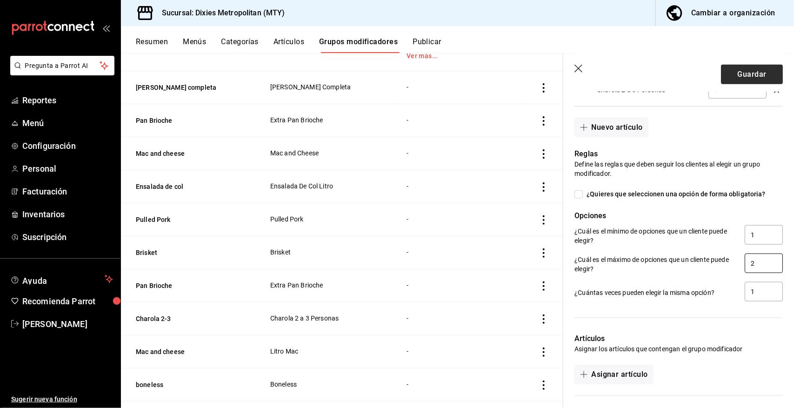
type input "2"
click at [738, 72] on button "Guardar" at bounding box center [752, 75] width 62 height 20
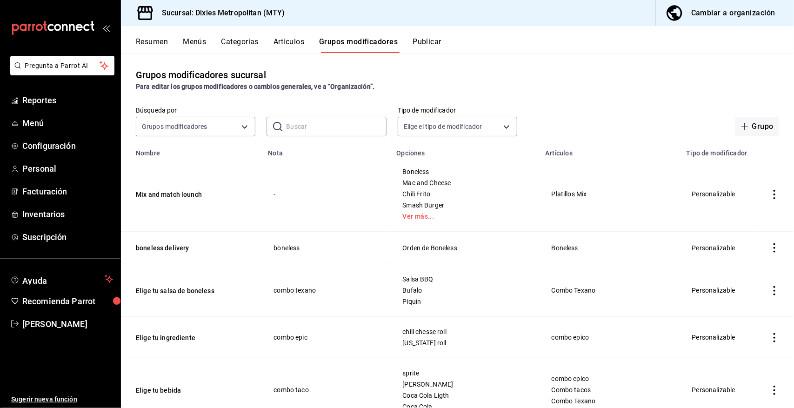
click at [425, 40] on button "Publicar" at bounding box center [427, 45] width 29 height 16
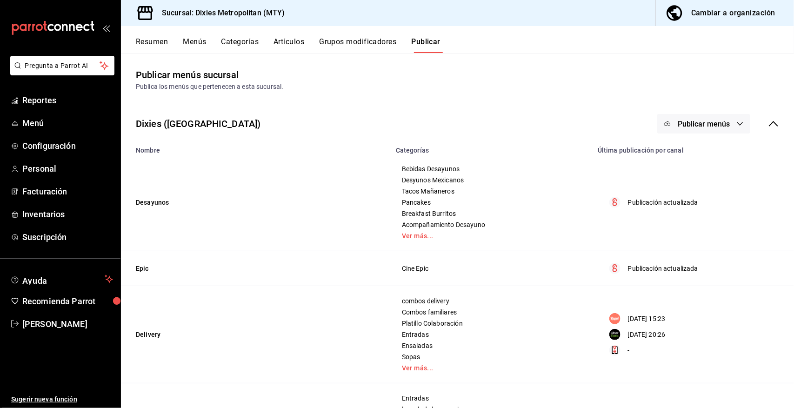
click at [737, 123] on icon "button" at bounding box center [740, 124] width 6 height 4
click at [713, 149] on span "Punto de venta" at bounding box center [709, 154] width 45 height 10
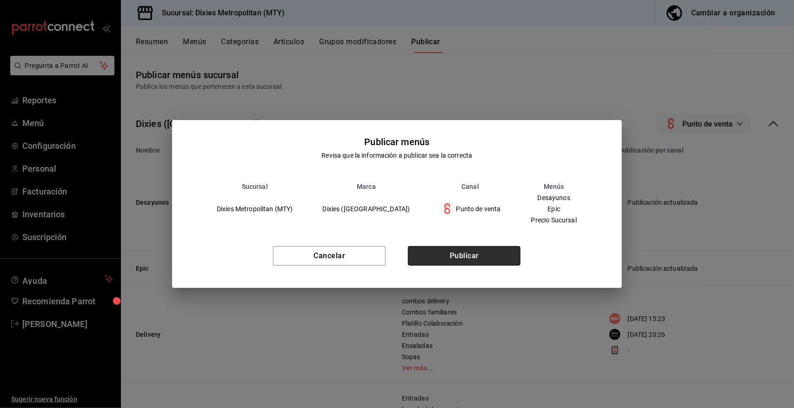
click at [463, 249] on button "Publicar" at bounding box center [464, 256] width 113 height 20
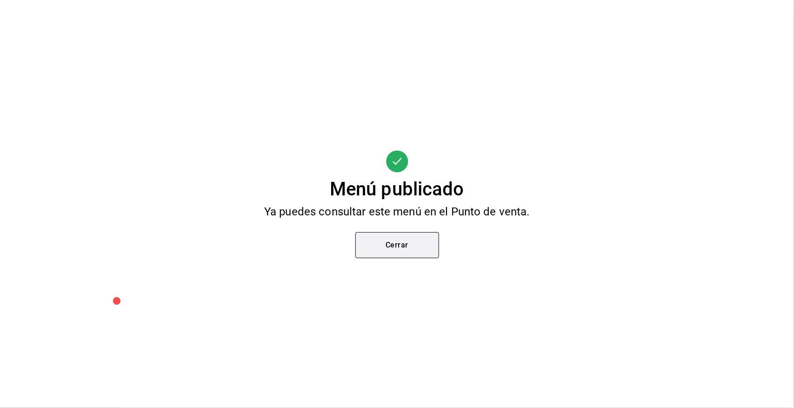
click at [412, 249] on button "Cerrar" at bounding box center [397, 245] width 84 height 26
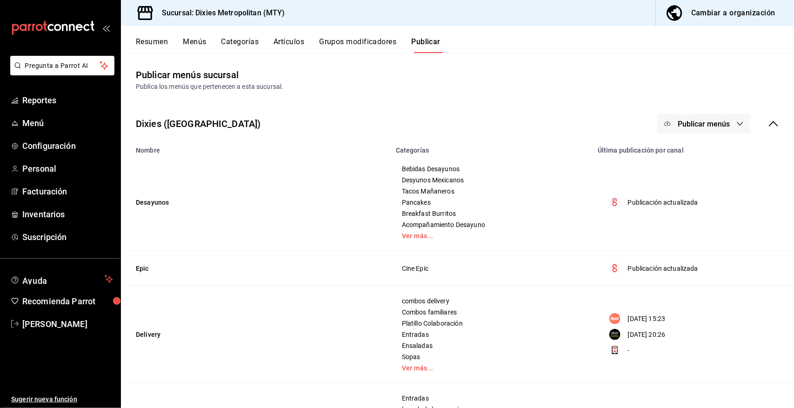
click at [359, 39] on button "Grupos modificadores" at bounding box center [357, 45] width 77 height 16
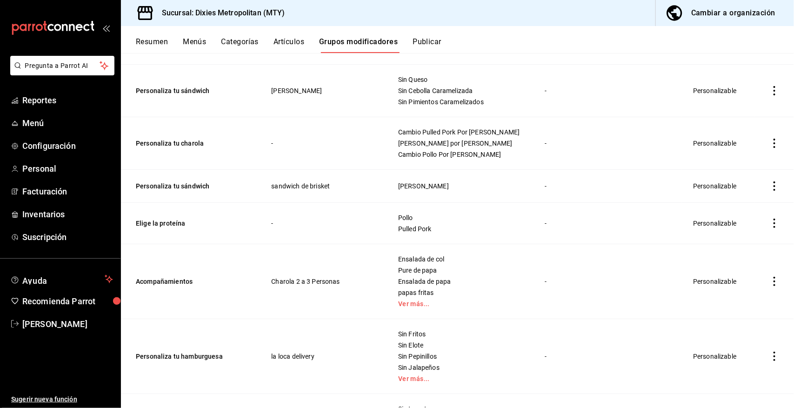
scroll to position [2426, 0]
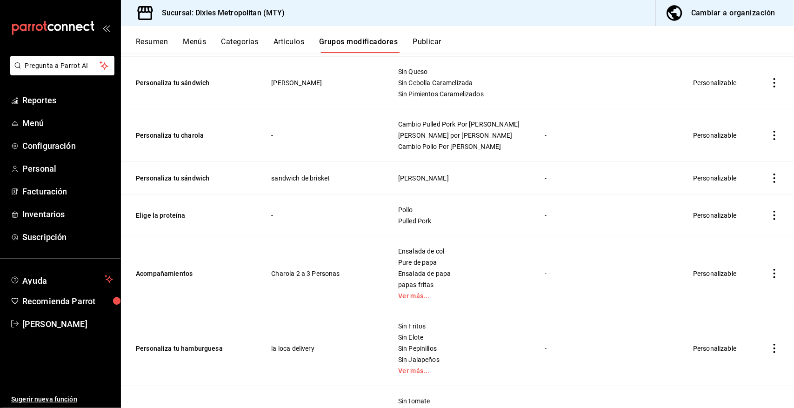
click at [770, 278] on icon "actions" at bounding box center [774, 273] width 9 height 9
click at [738, 301] on span "Editar" at bounding box center [738, 301] width 24 height 10
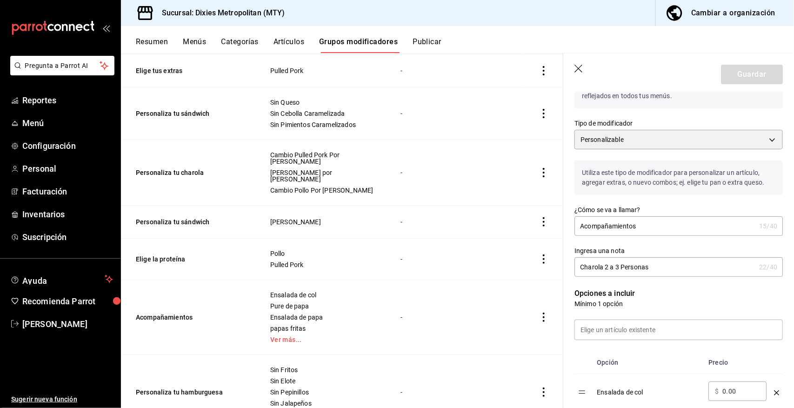
scroll to position [54, 0]
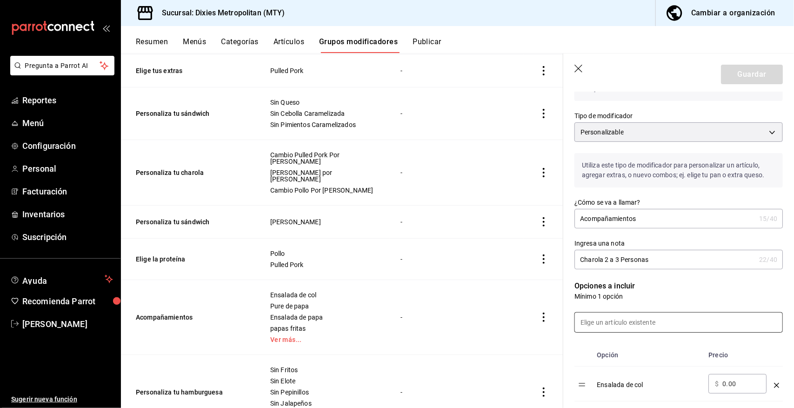
click at [624, 321] on input at bounding box center [678, 323] width 207 height 20
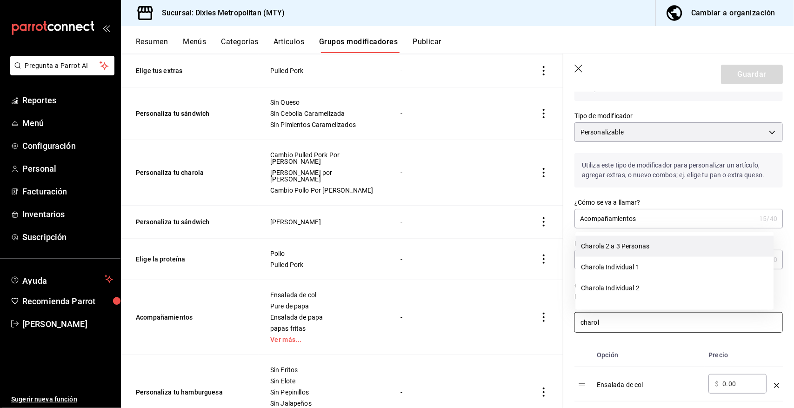
click at [606, 246] on li "Charola 2 a 3 Personas" at bounding box center [675, 246] width 198 height 21
click at [627, 321] on input "charol" at bounding box center [678, 323] width 207 height 20
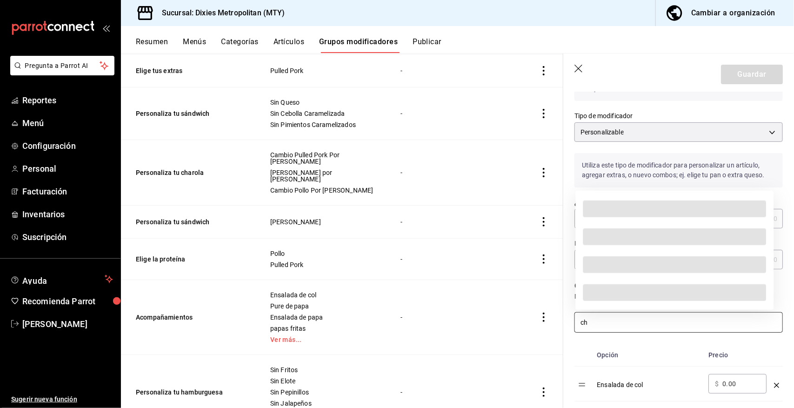
type input "c"
type input "p"
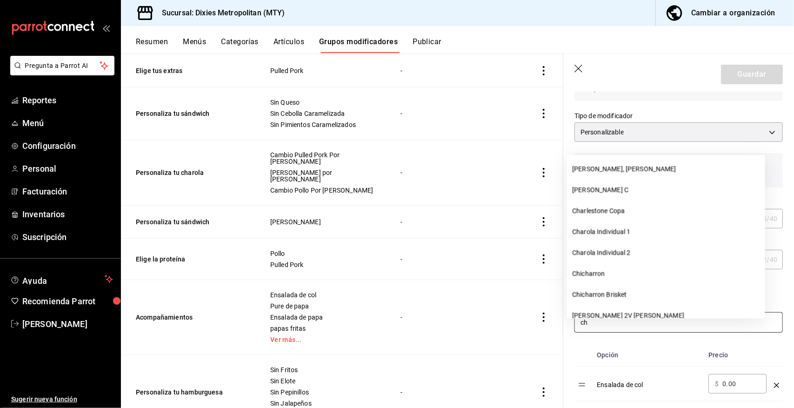
type input "c"
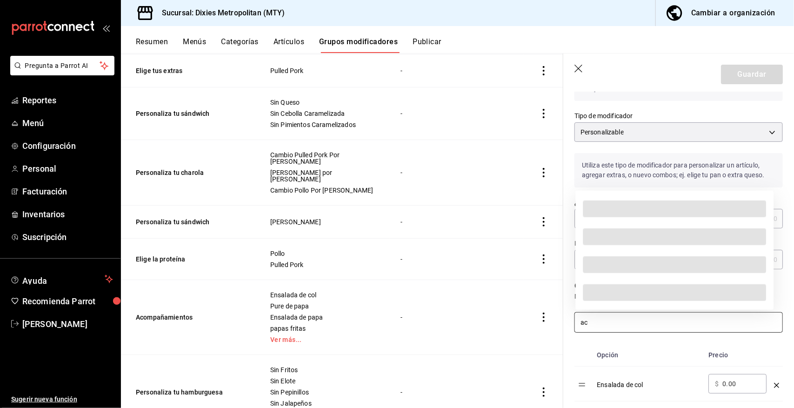
type input "a"
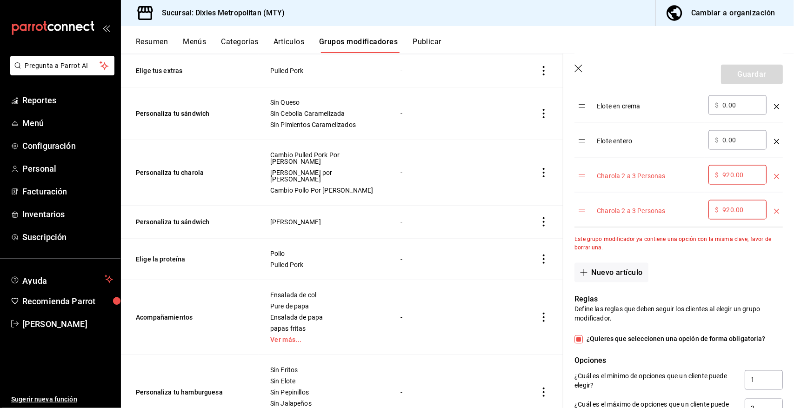
scroll to position [535, 0]
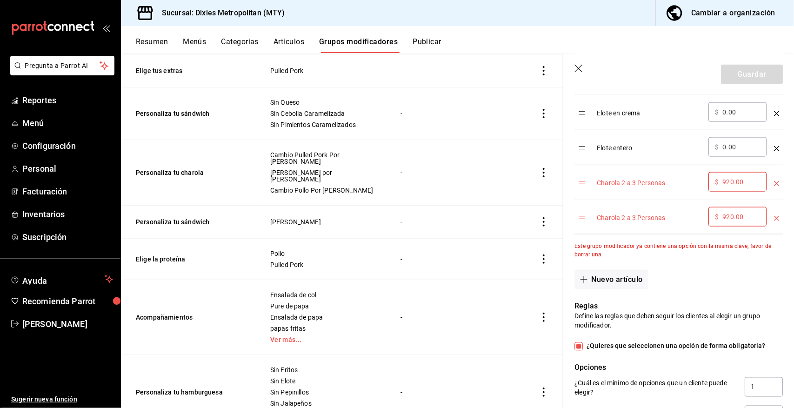
click at [774, 217] on icon "optionsTable" at bounding box center [776, 218] width 5 height 5
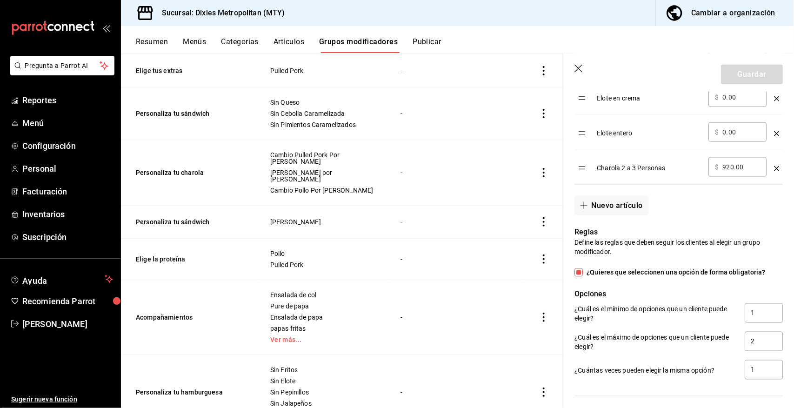
scroll to position [581, 0]
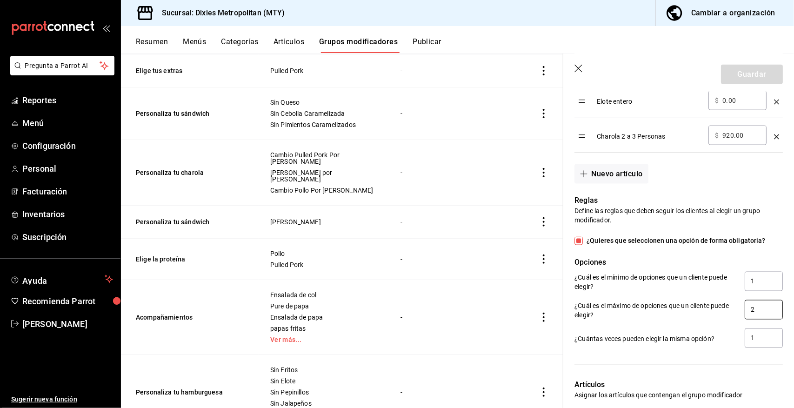
click at [758, 313] on input "2" at bounding box center [764, 310] width 38 height 20
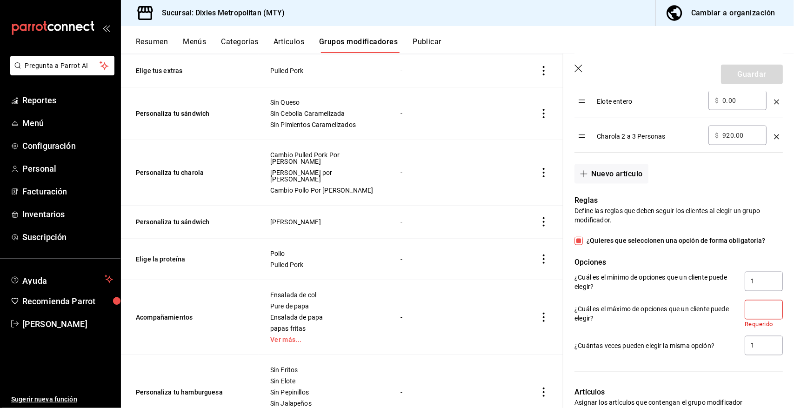
type input "2"
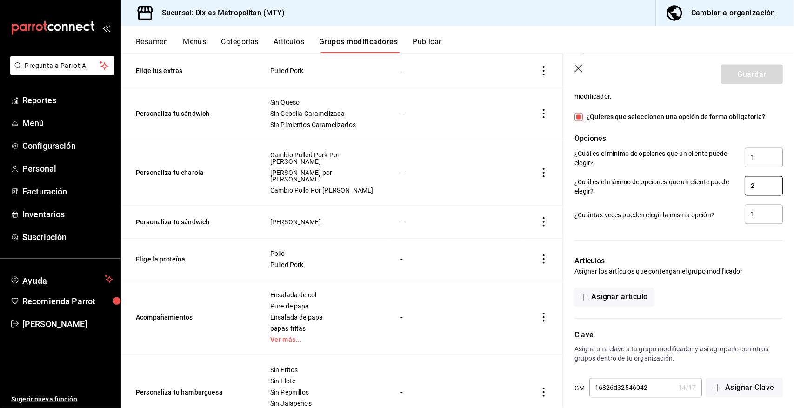
scroll to position [716, 0]
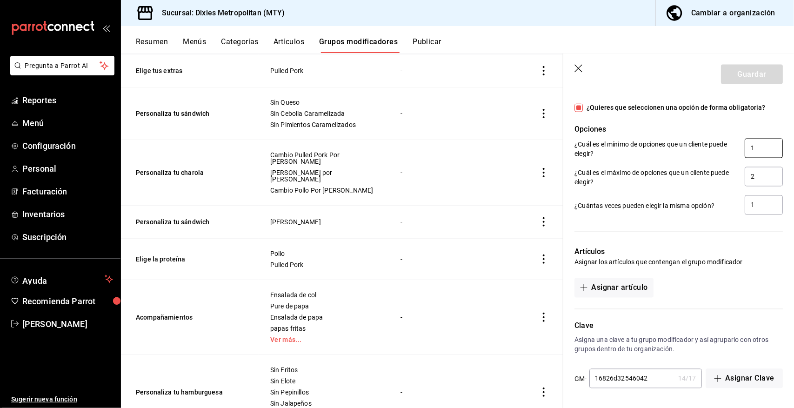
click at [747, 143] on input "1" at bounding box center [764, 149] width 38 height 20
click at [579, 67] on icon "button" at bounding box center [579, 69] width 9 height 9
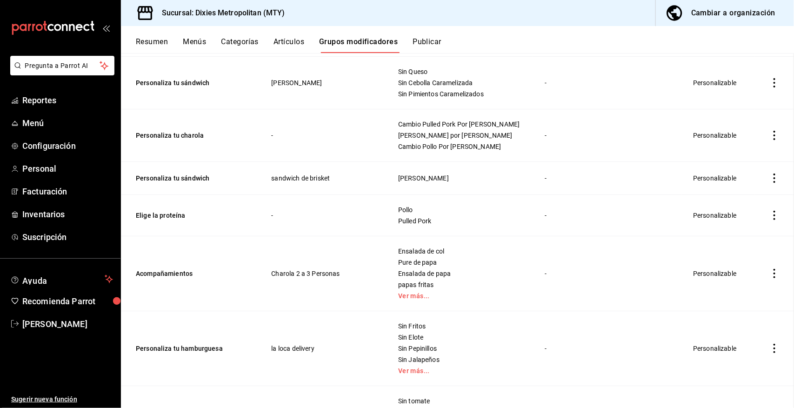
scroll to position [2748, 0]
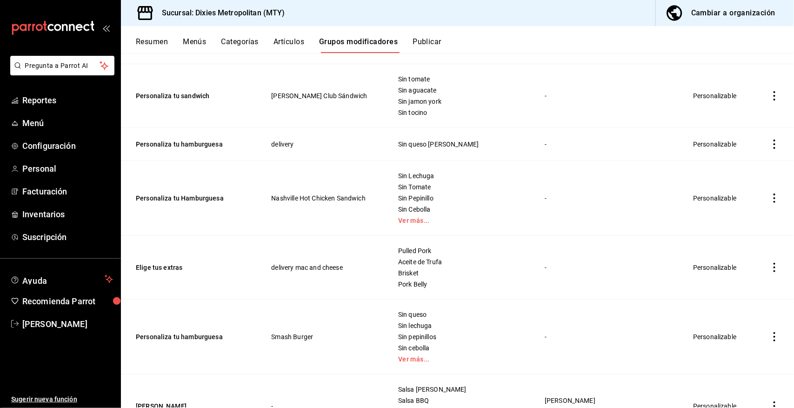
click at [255, 39] on button "Categorías" at bounding box center [240, 45] width 38 height 16
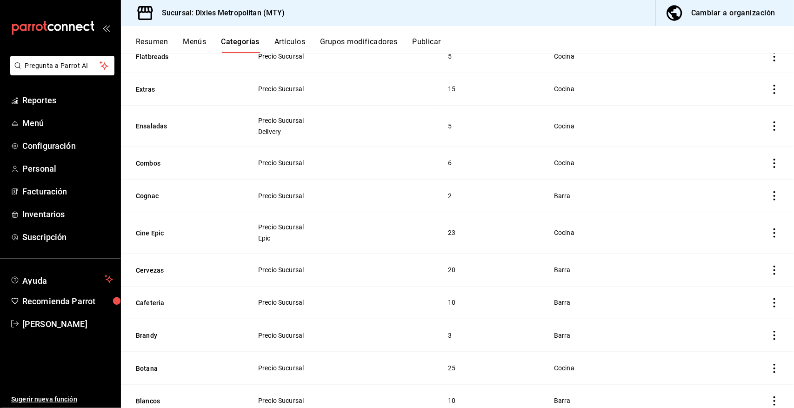
scroll to position [1413, 0]
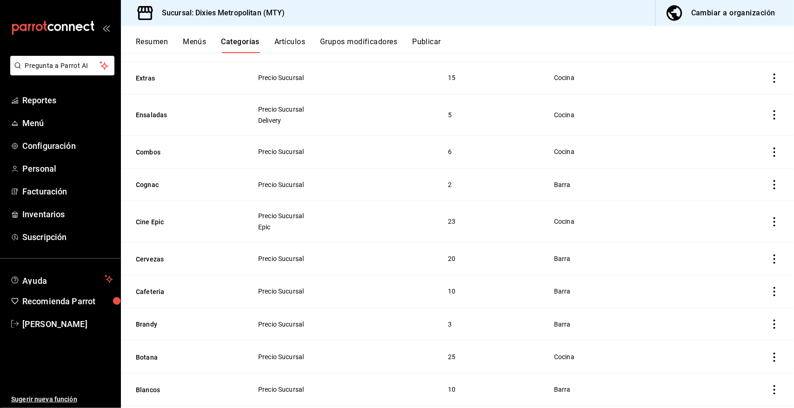
click at [198, 40] on button "Menús" at bounding box center [194, 45] width 23 height 16
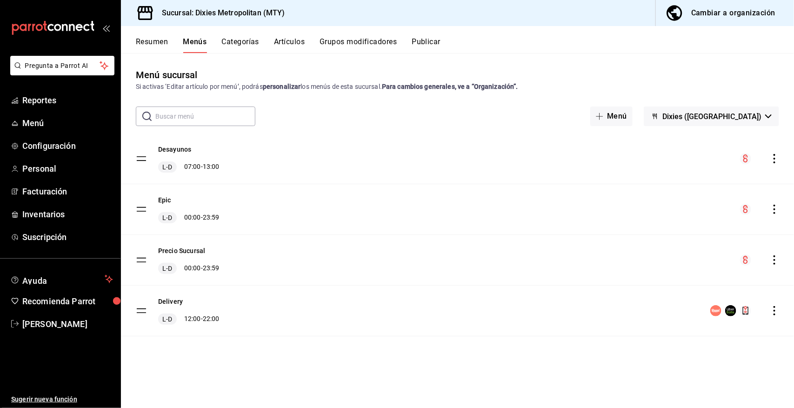
click at [687, 257] on div "Precio Sucursal L-D 00:00 - 23:59" at bounding box center [457, 260] width 673 height 50
click at [772, 261] on icon "actions" at bounding box center [774, 259] width 9 height 9
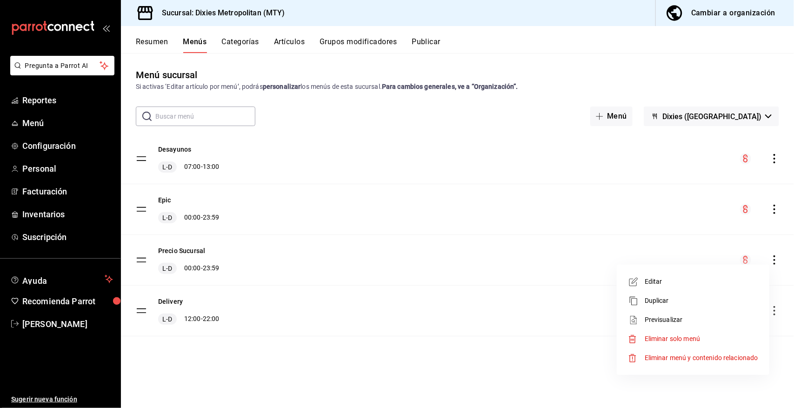
click at [501, 266] on div at bounding box center [397, 204] width 794 height 408
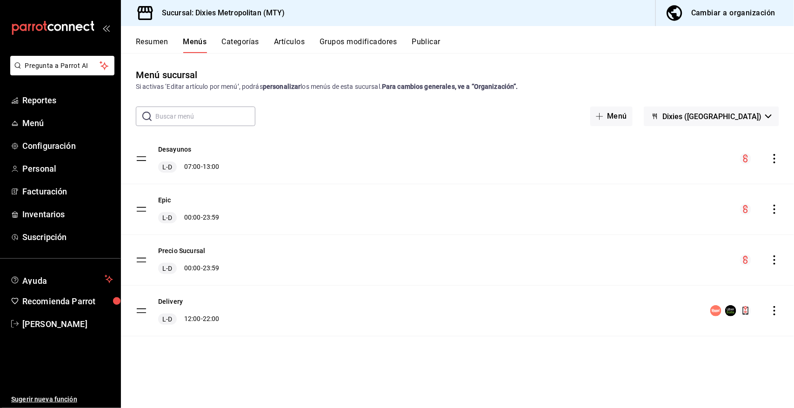
click at [239, 40] on button "Categorías" at bounding box center [241, 45] width 38 height 16
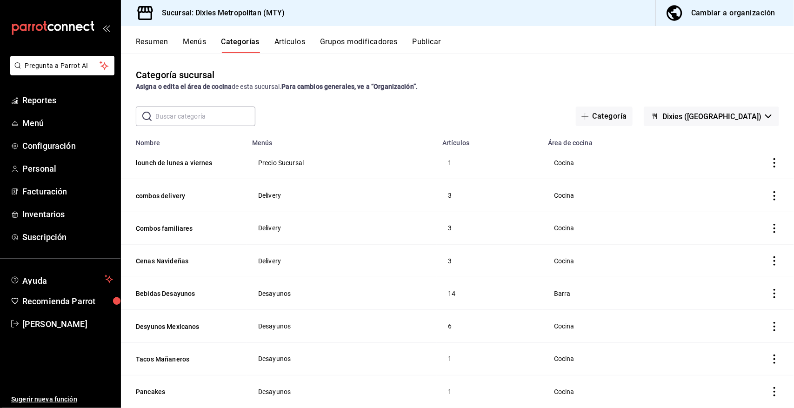
click at [297, 41] on button "Artículos" at bounding box center [289, 45] width 31 height 16
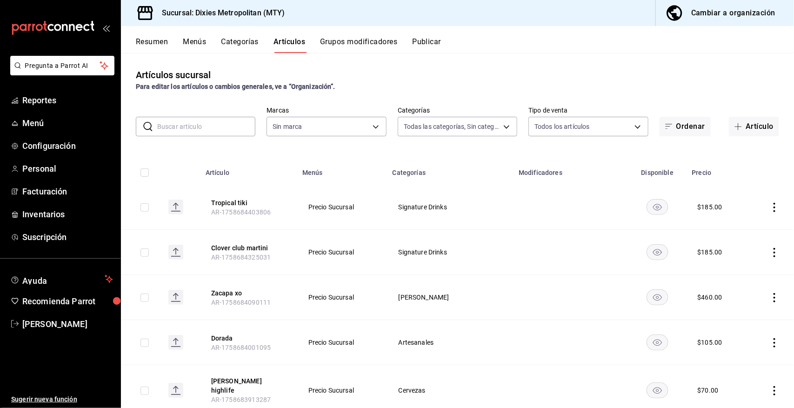
type input "9eb11963-59ba-49e1-93cc-bddf04f4ac06,565794fb-660c-4956-8991-54b0f8955117,2112c…"
type input "a49caf84-8a17-40a9-a5ad-3f8d2e8505fa"
click at [187, 122] on input "text" at bounding box center [206, 126] width 98 height 19
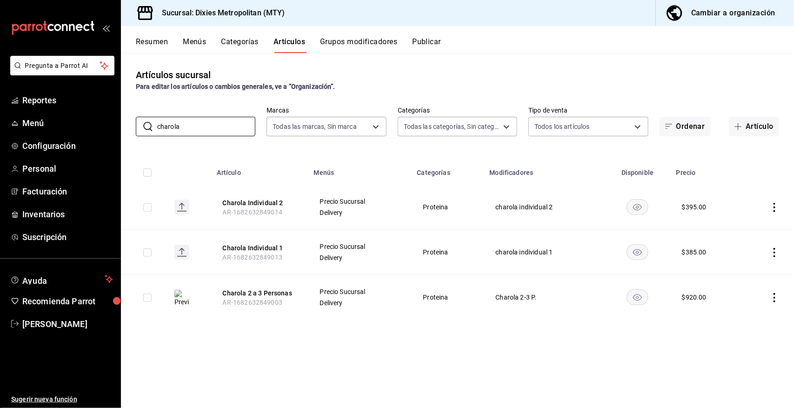
type input "charola"
click at [774, 294] on icon "actions" at bounding box center [774, 297] width 9 height 9
click at [747, 316] on span "Editar" at bounding box center [747, 319] width 24 height 10
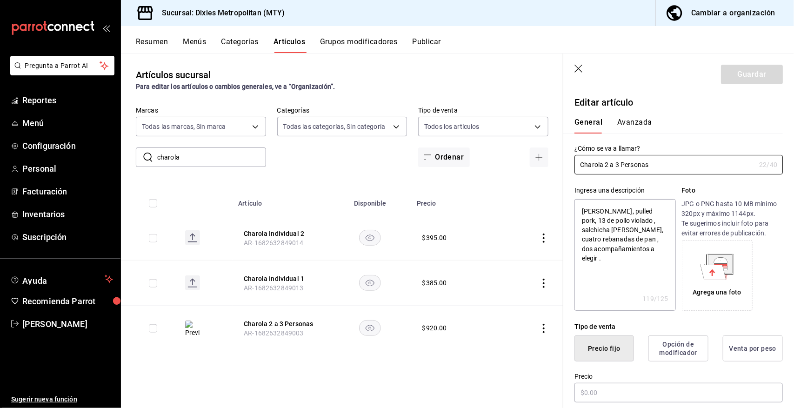
type textarea "x"
type input "$920.00"
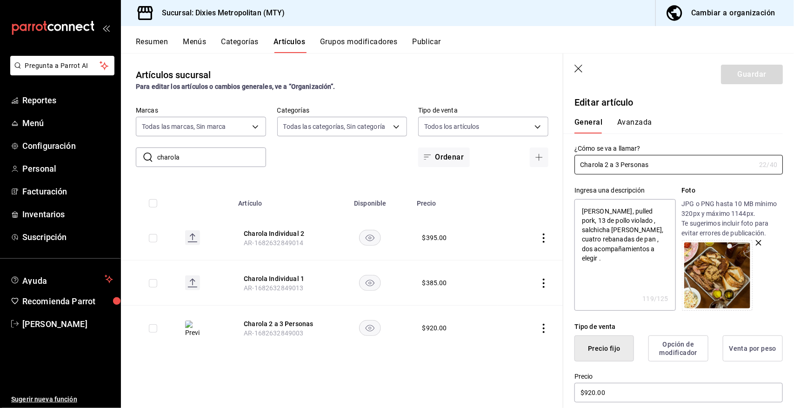
click at [579, 67] on icon "button" at bounding box center [579, 69] width 9 height 9
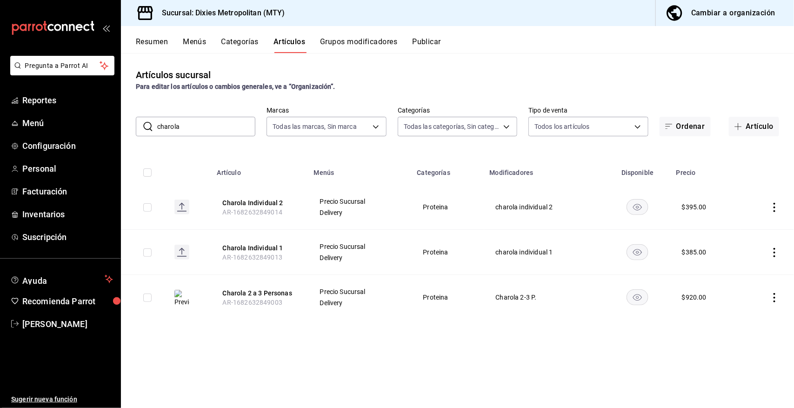
click at [206, 126] on input "charola" at bounding box center [206, 126] width 98 height 19
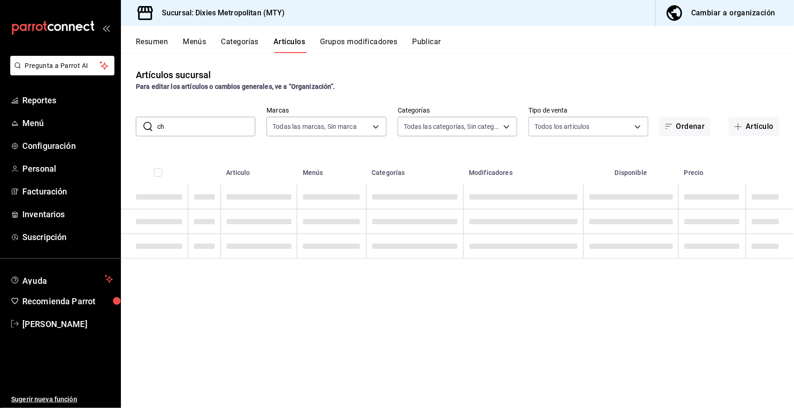
type input "c"
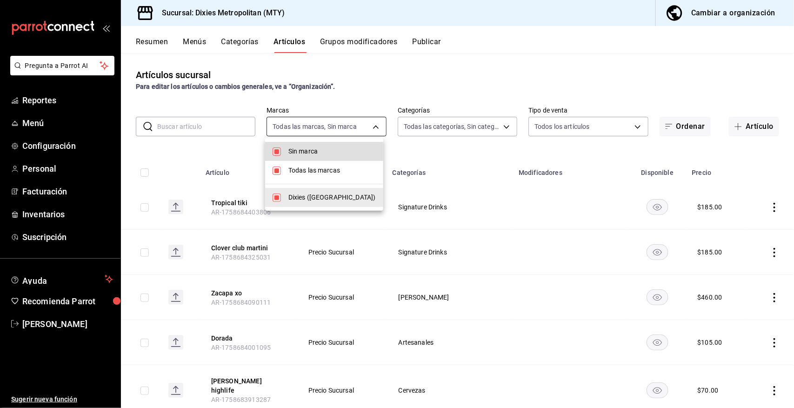
click at [372, 125] on body "Pregunta a Parrot AI Reportes Menú Configuración Personal Facturación Inventari…" at bounding box center [397, 204] width 794 height 408
click at [372, 125] on div at bounding box center [397, 204] width 794 height 408
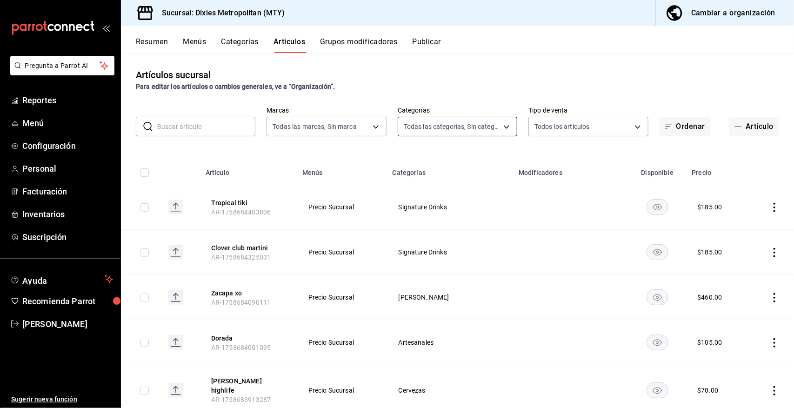
click at [505, 124] on body "Pregunta a Parrot AI Reportes Menú Configuración Personal Facturación Inventari…" at bounding box center [397, 204] width 794 height 408
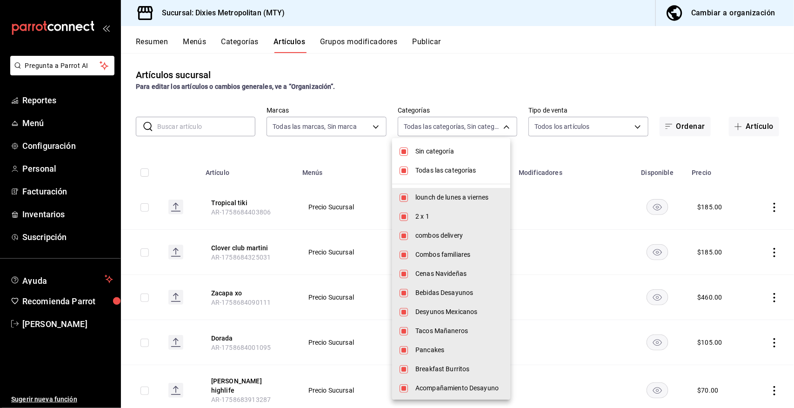
click at [434, 212] on span "2 x 1" at bounding box center [458, 217] width 87 height 10
type input "9eb11963-59ba-49e1-93cc-bddf04f4ac06,2112ce4a-a372-4482-a34a-e20f46f66adf,14cbe…"
checkbox input "false"
click at [405, 215] on input "checkbox" at bounding box center [404, 217] width 8 height 8
checkbox input "true"
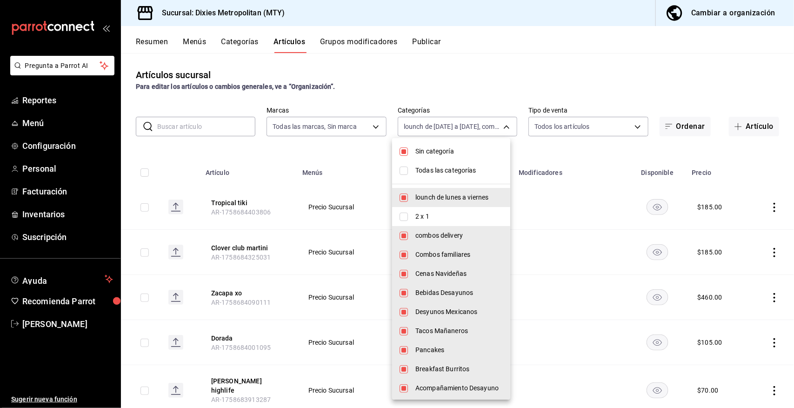
type input "9eb11963-59ba-49e1-93cc-bddf04f4ac06,2112ce4a-a372-4482-a34a-e20f46f66adf,14cbe…"
checkbox input "true"
click at [473, 80] on div at bounding box center [397, 204] width 794 height 408
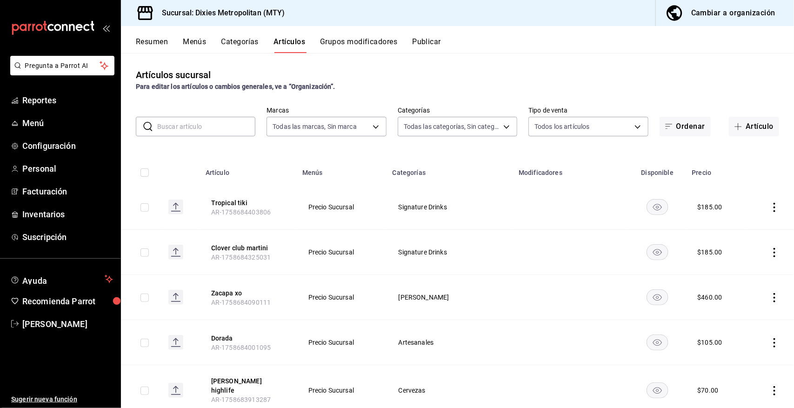
click at [249, 41] on button "Categorías" at bounding box center [240, 45] width 38 height 16
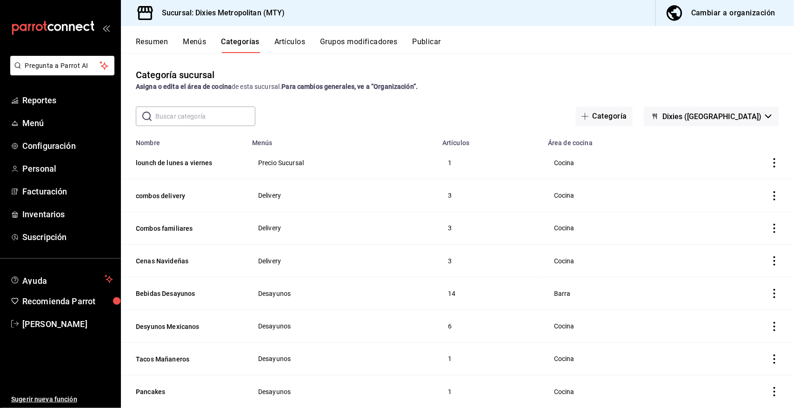
click at [215, 112] on input "text" at bounding box center [205, 116] width 100 height 19
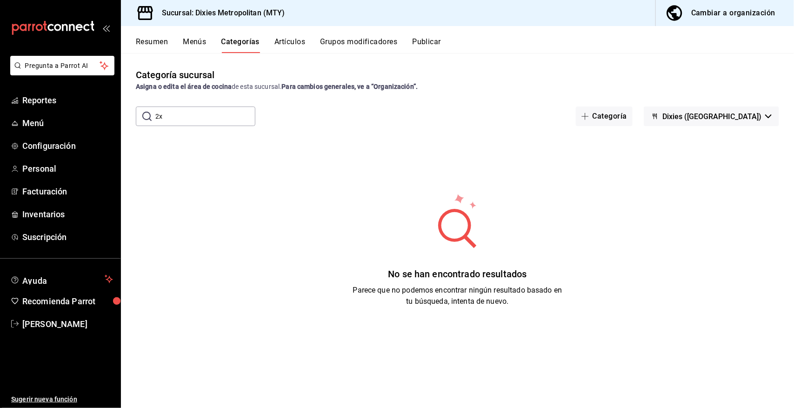
type input "2"
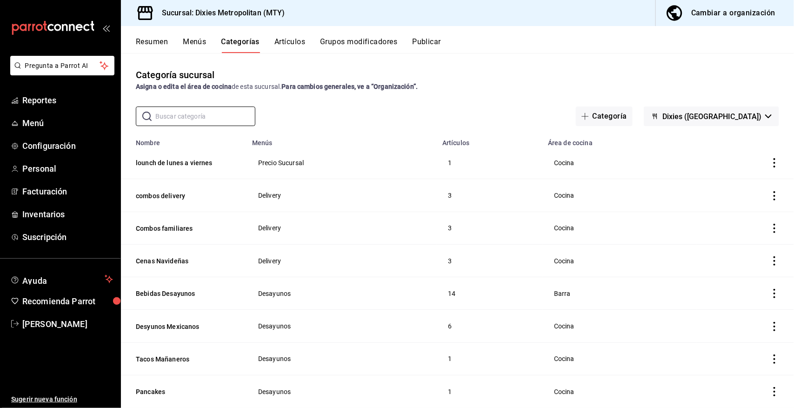
click at [344, 41] on button "Grupos modificadores" at bounding box center [358, 45] width 77 height 16
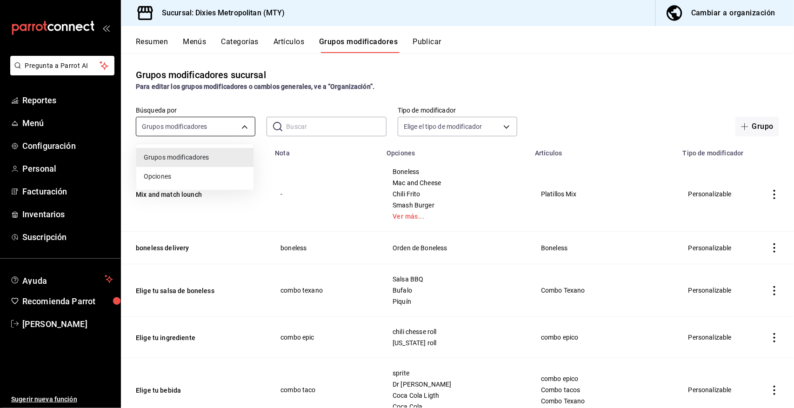
click at [243, 126] on body "Pregunta a Parrot AI Reportes Menú Configuración Personal Facturación Inventari…" at bounding box center [397, 204] width 794 height 408
click at [243, 126] on div at bounding box center [397, 204] width 794 height 408
click at [306, 127] on input "text" at bounding box center [336, 126] width 100 height 19
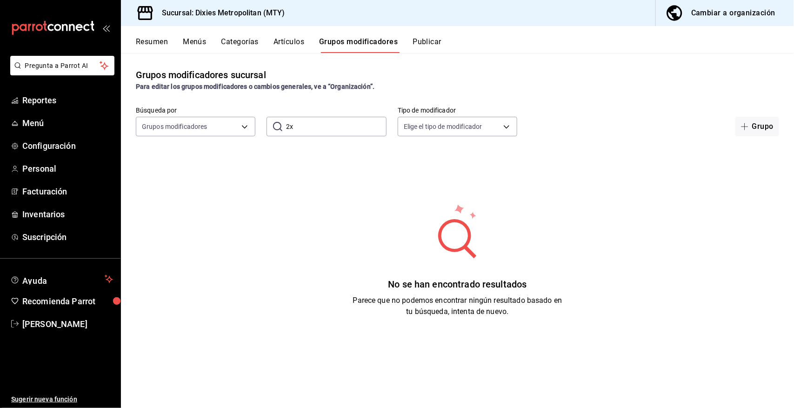
type input "2"
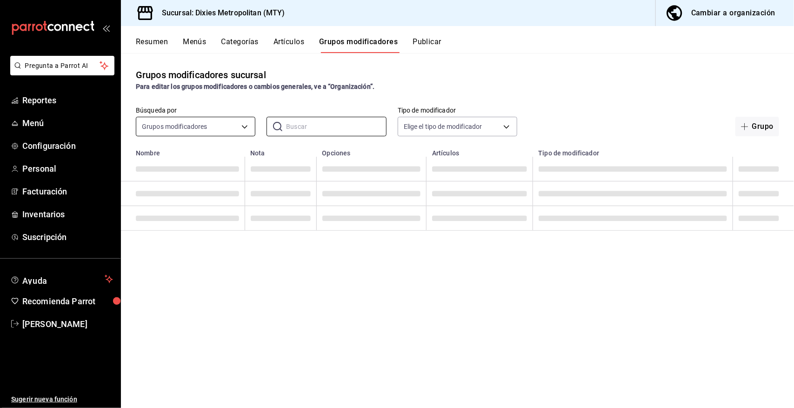
click at [193, 120] on body "Pregunta a Parrot AI Reportes Menú Configuración Personal Facturación Inventari…" at bounding box center [397, 204] width 794 height 408
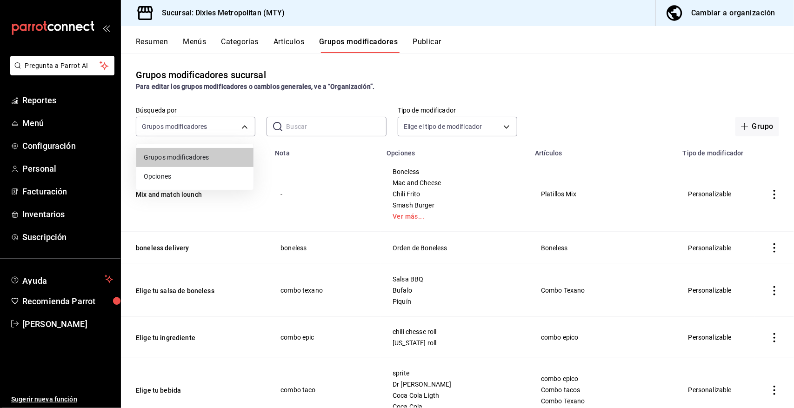
click at [211, 121] on div at bounding box center [397, 204] width 794 height 408
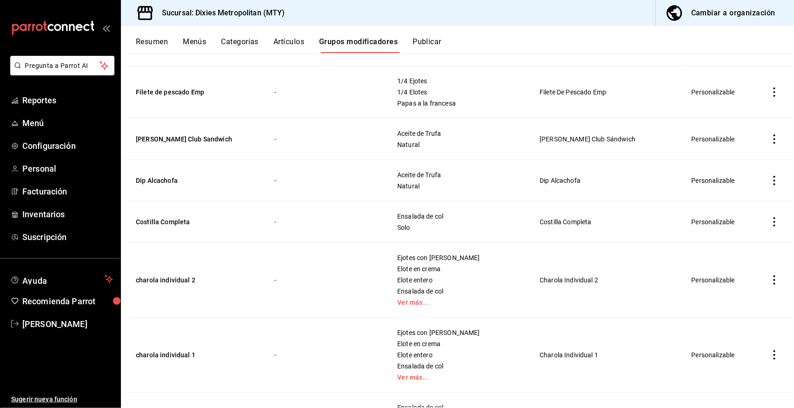
scroll to position [4359, 0]
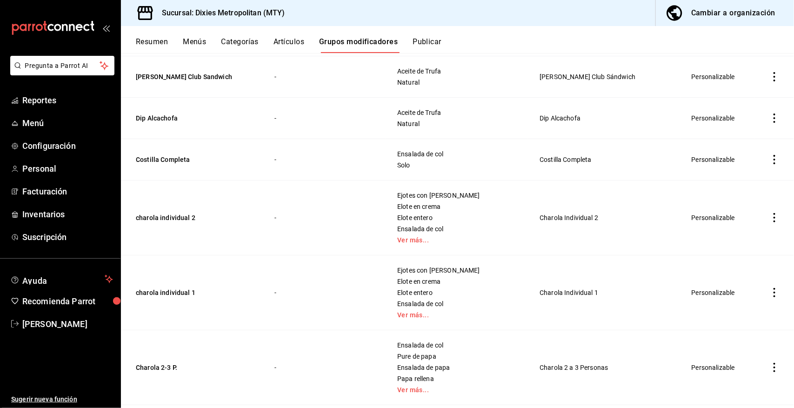
click at [770, 297] on icon "actions" at bounding box center [774, 292] width 9 height 9
click at [729, 322] on span "Editar" at bounding box center [738, 324] width 24 height 10
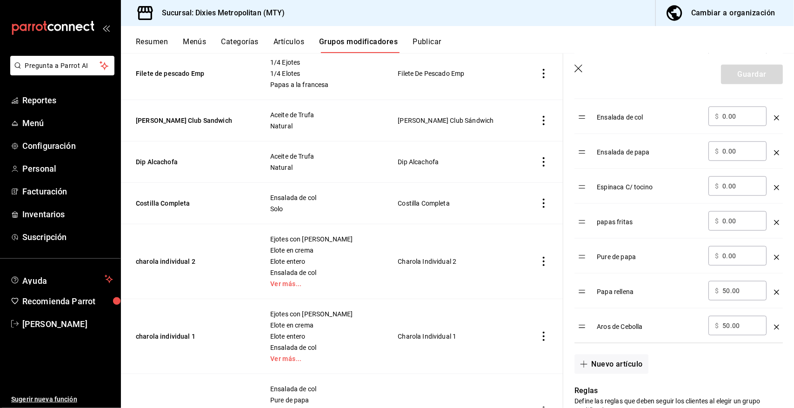
scroll to position [403, 0]
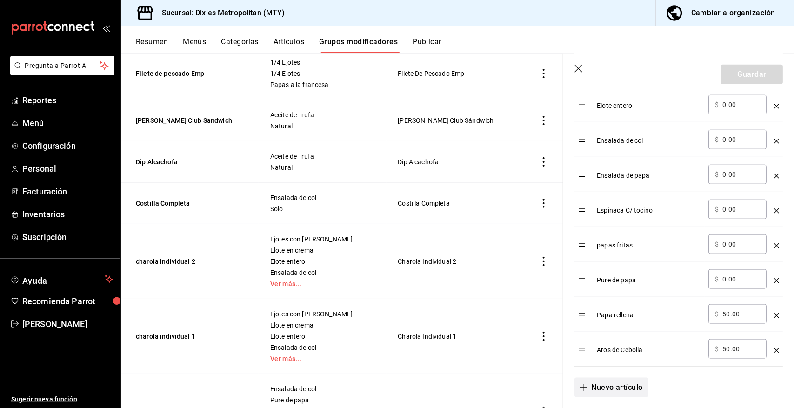
click at [606, 388] on button "Nuevo artículo" at bounding box center [612, 388] width 74 height 20
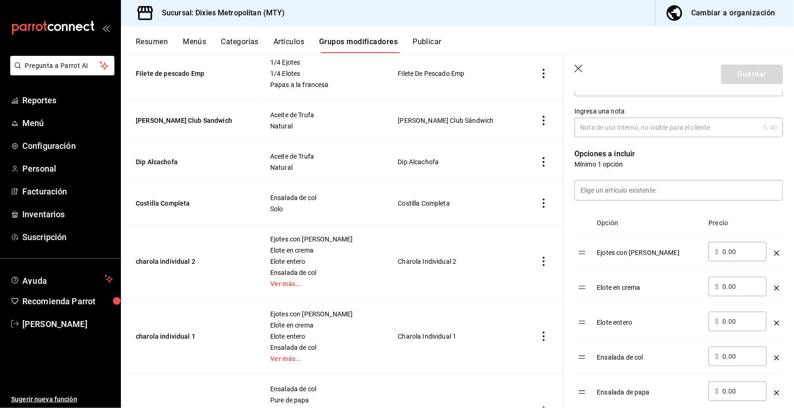
scroll to position [147, 0]
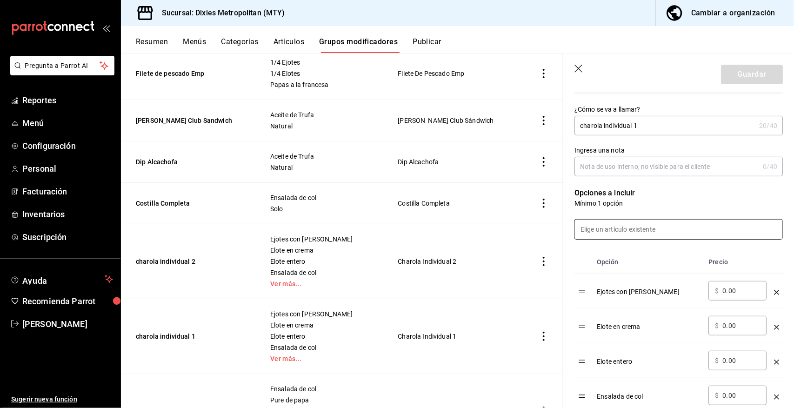
click at [603, 232] on input at bounding box center [678, 230] width 207 height 20
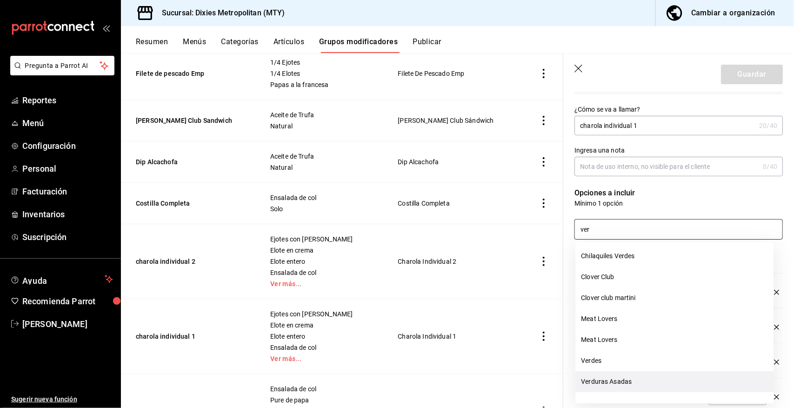
click at [614, 380] on li "Verduras Asadas" at bounding box center [675, 381] width 198 height 21
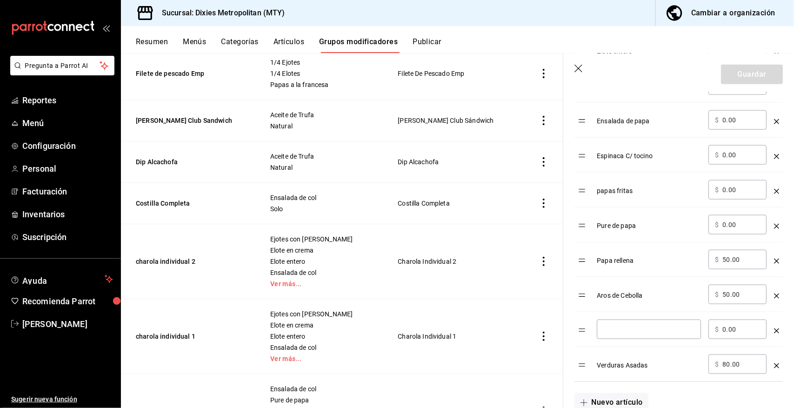
scroll to position [481, 0]
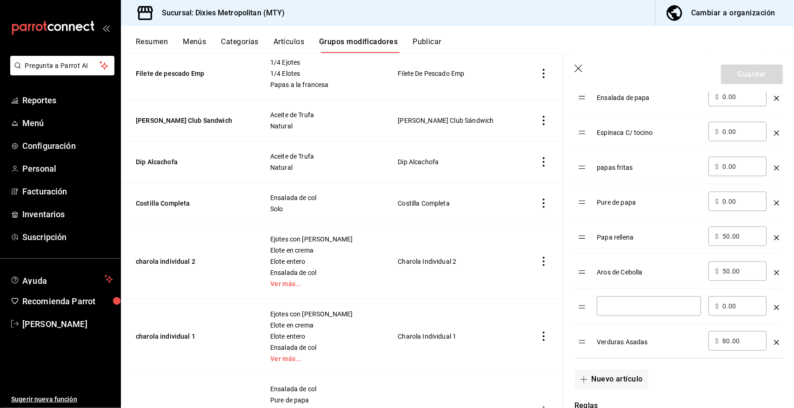
type input "ver"
click at [774, 307] on icon "optionsTable" at bounding box center [776, 307] width 5 height 5
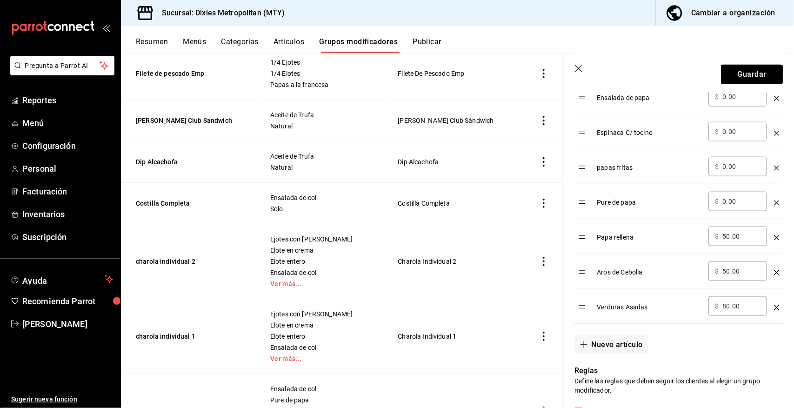
click at [738, 307] on input "80.00" at bounding box center [741, 305] width 38 height 9
type input "8.00"
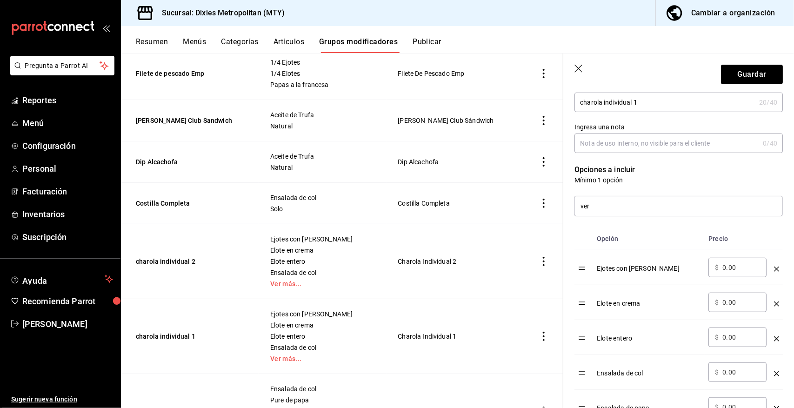
scroll to position [85, 0]
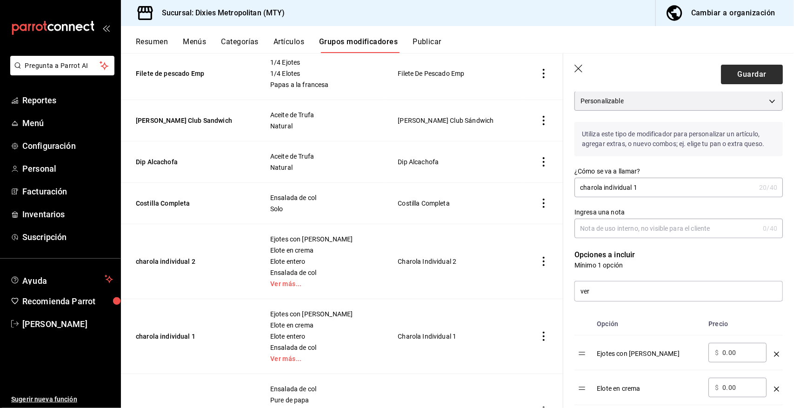
type input "0.00"
click at [757, 71] on button "Guardar" at bounding box center [752, 75] width 62 height 20
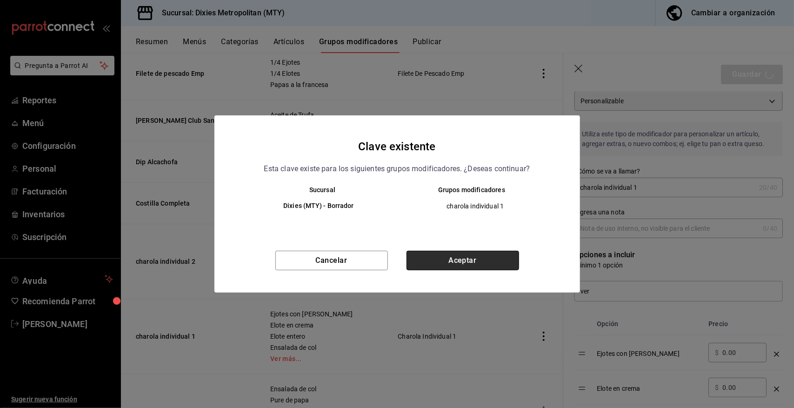
click at [481, 254] on button "Aceptar" at bounding box center [463, 261] width 113 height 20
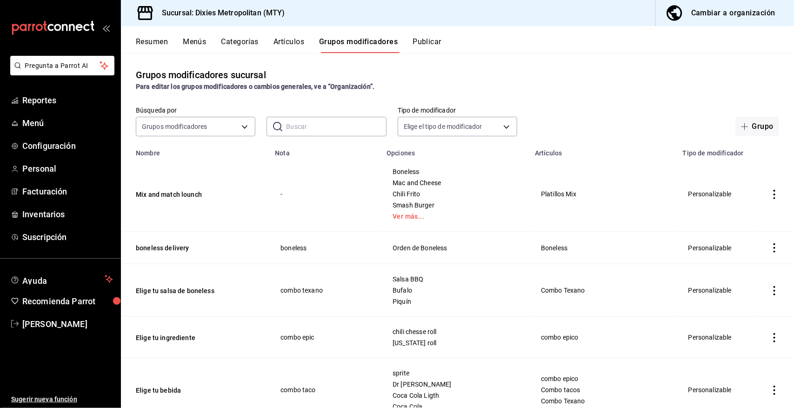
click at [301, 127] on input "text" at bounding box center [336, 126] width 100 height 19
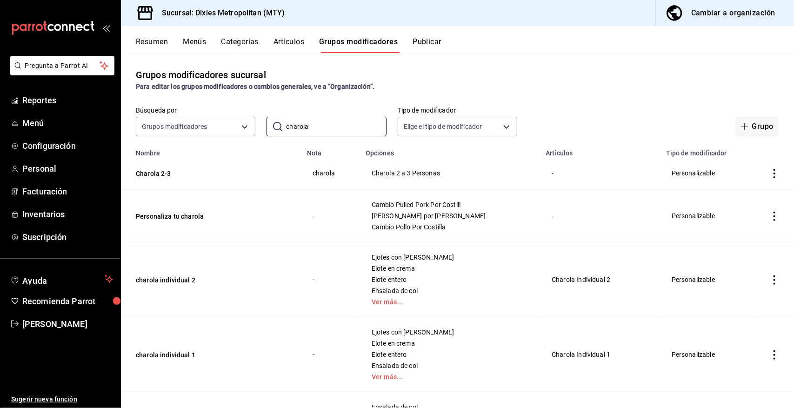
type input "charola"
click at [774, 281] on icon "actions" at bounding box center [775, 279] width 2 height 9
click at [734, 300] on span "Editar" at bounding box center [738, 302] width 24 height 10
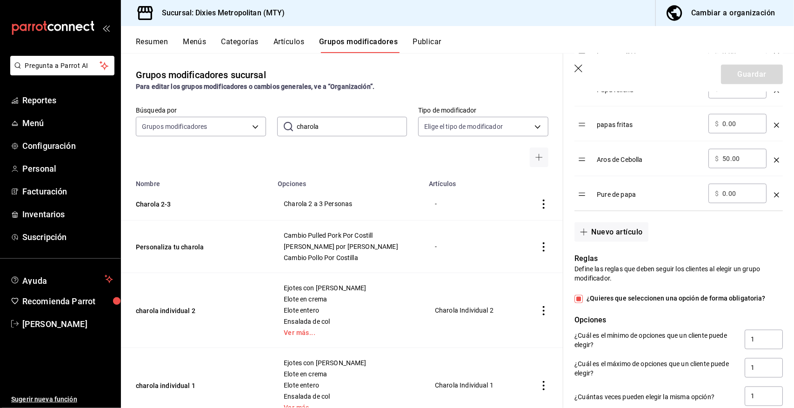
scroll to position [620, 0]
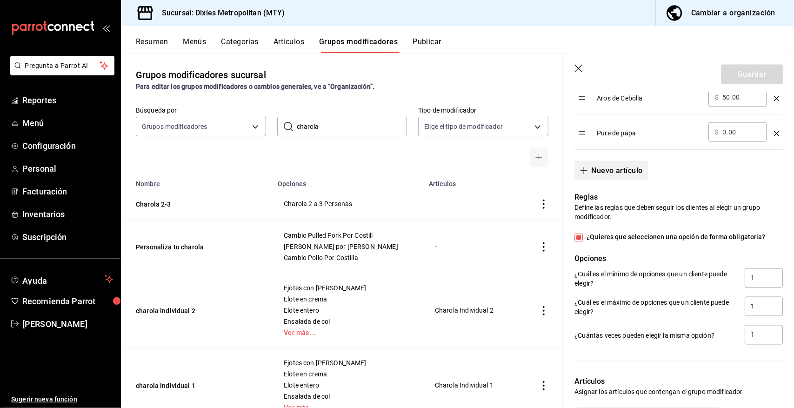
click at [614, 167] on button "Nuevo artículo" at bounding box center [612, 171] width 74 height 20
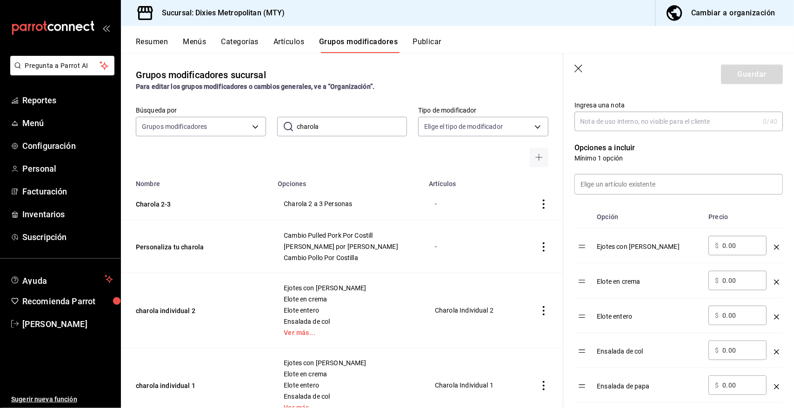
scroll to position [178, 0]
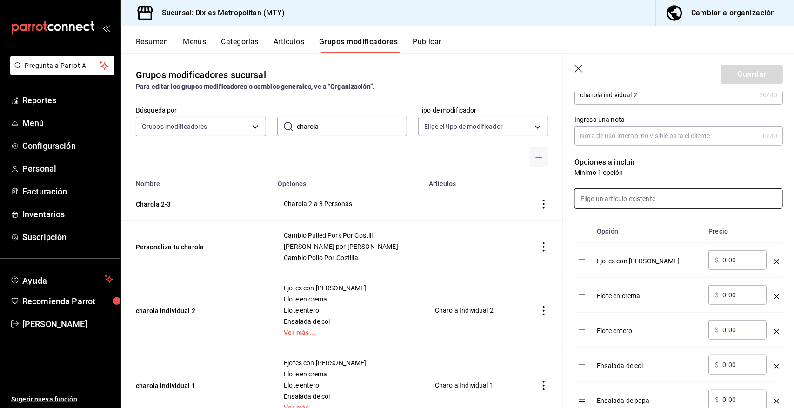
click at [612, 198] on input at bounding box center [678, 199] width 207 height 20
click at [615, 221] on li "Verduras Asadas" at bounding box center [675, 225] width 198 height 21
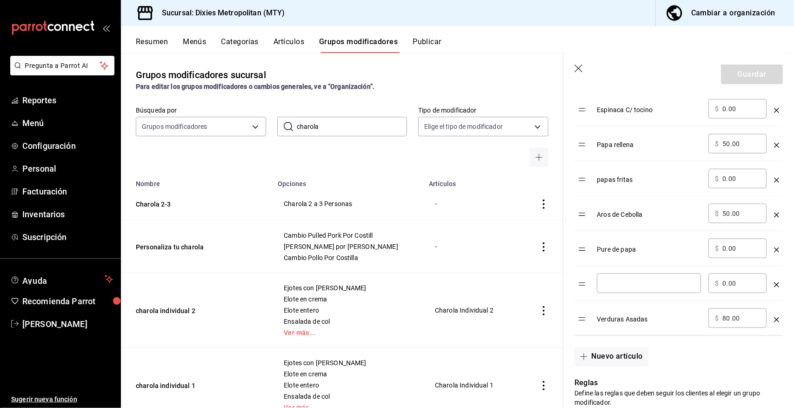
scroll to position [566, 0]
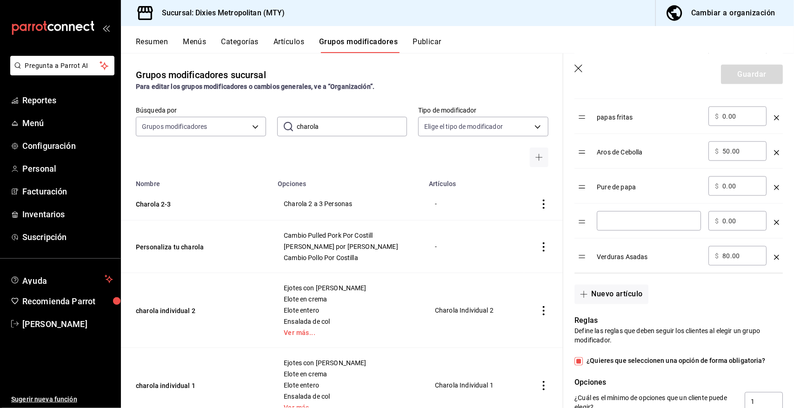
type input "verdur"
click at [774, 223] on icon "optionsTable" at bounding box center [776, 222] width 5 height 5
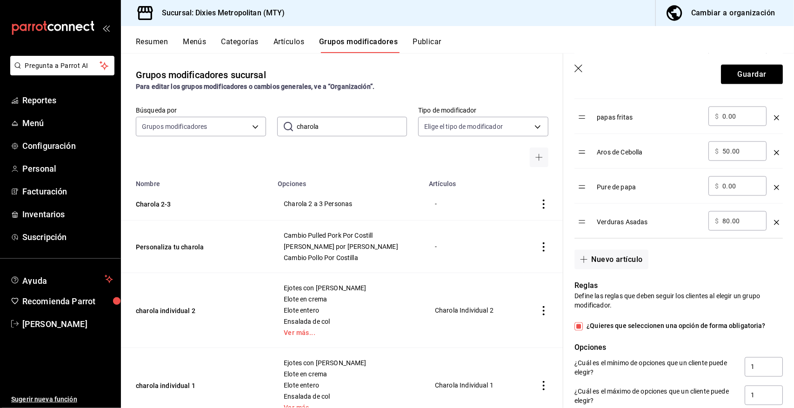
click at [732, 224] on input "80.00" at bounding box center [741, 220] width 38 height 9
type input "8.00"
type input "0.00"
click at [744, 69] on button "Guardar" at bounding box center [752, 75] width 62 height 20
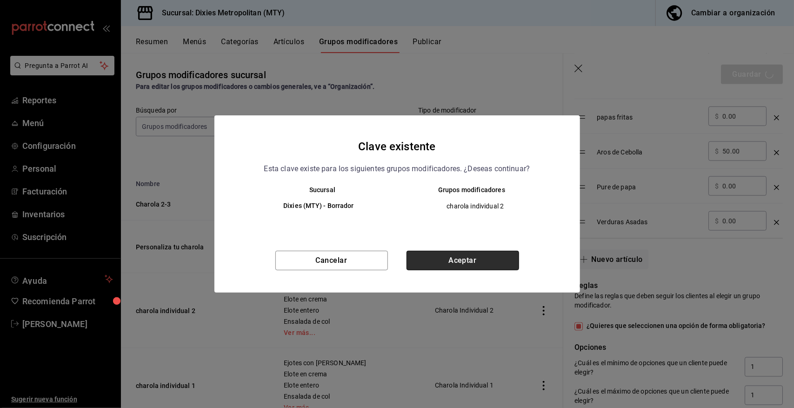
click at [475, 256] on button "Aceptar" at bounding box center [463, 261] width 113 height 20
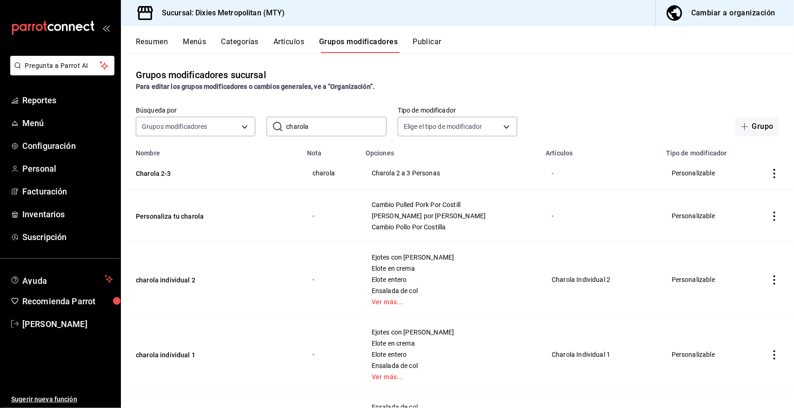
click at [430, 38] on button "Publicar" at bounding box center [427, 45] width 29 height 16
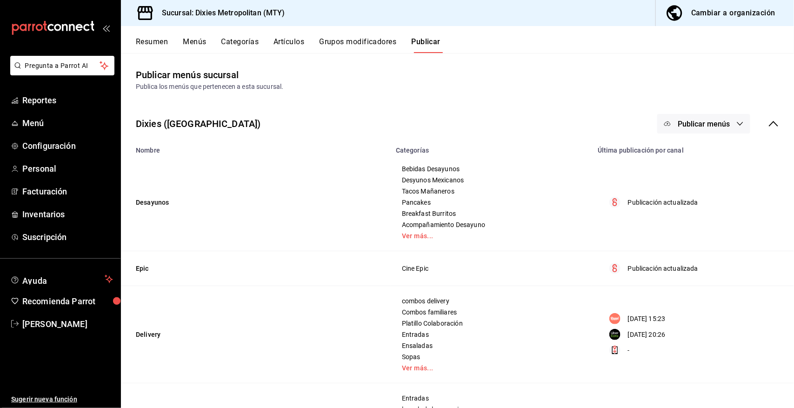
click at [727, 121] on button "Publicar menús" at bounding box center [703, 124] width 93 height 20
click at [708, 154] on span "Punto de venta" at bounding box center [709, 154] width 45 height 10
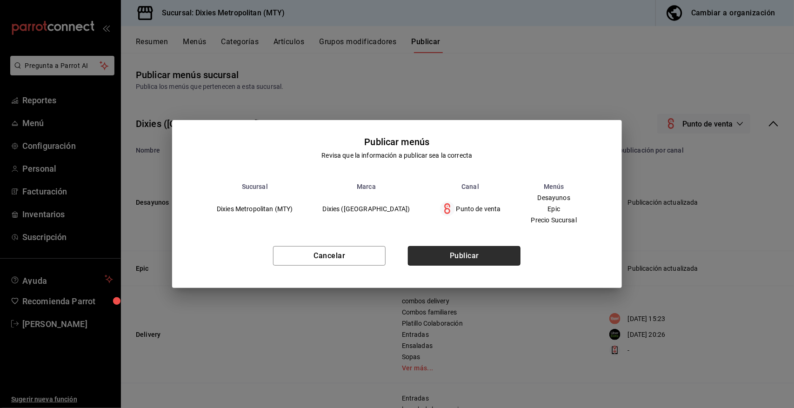
click at [471, 251] on button "Publicar" at bounding box center [464, 256] width 113 height 20
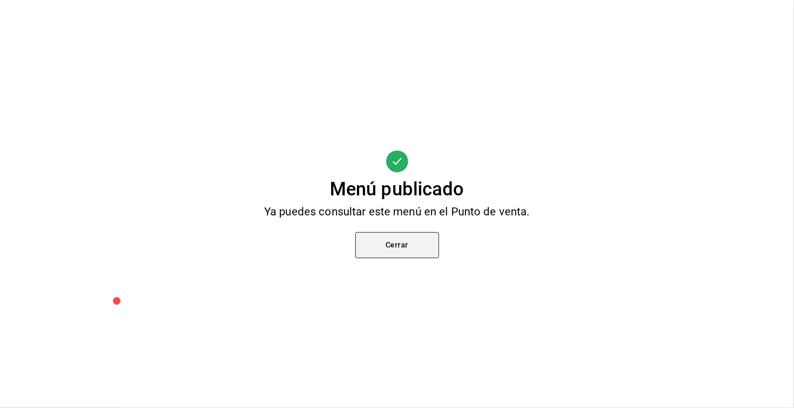
click at [408, 243] on button "Cerrar" at bounding box center [397, 245] width 84 height 26
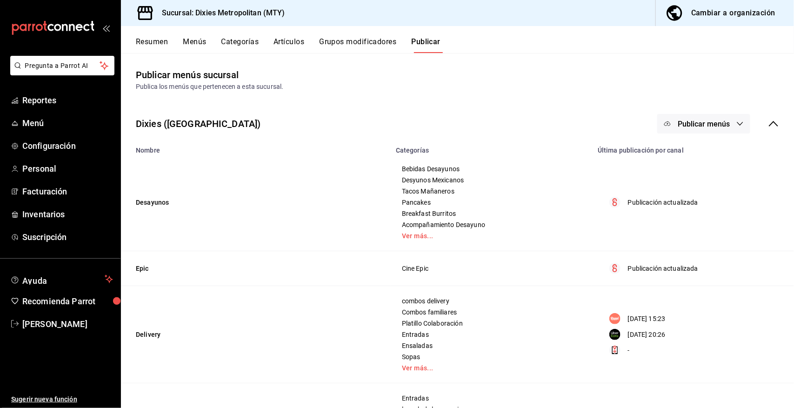
click at [359, 37] on button "Grupos modificadores" at bounding box center [357, 45] width 77 height 16
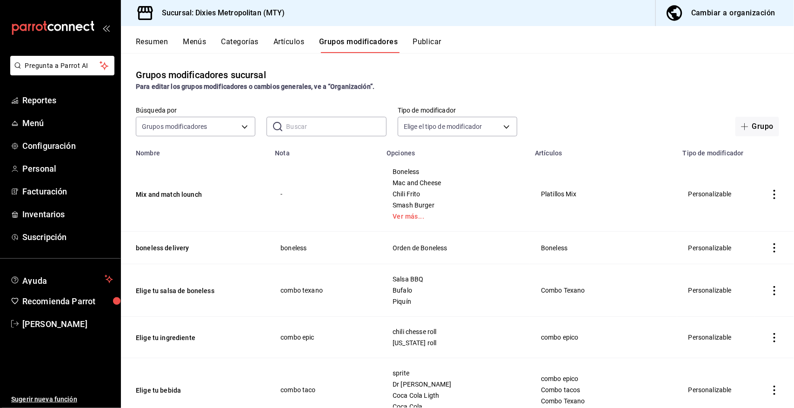
click at [325, 124] on input "text" at bounding box center [336, 126] width 100 height 19
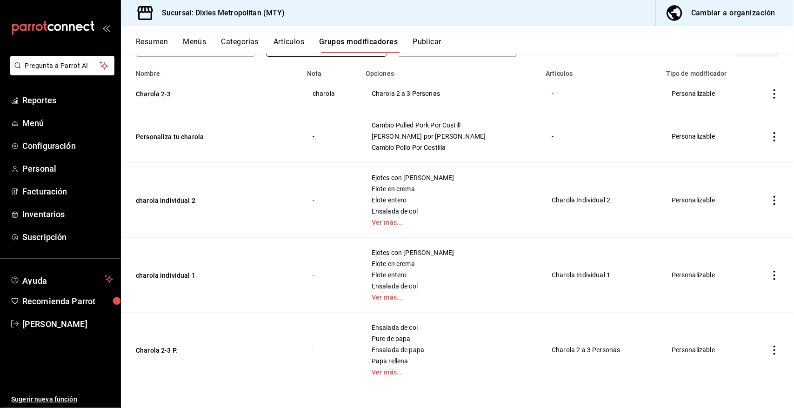
scroll to position [82, 0]
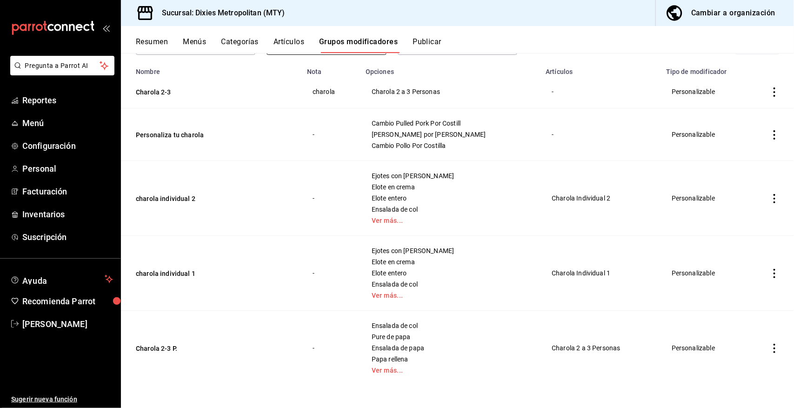
type input "charola"
click at [770, 350] on icon "actions" at bounding box center [774, 348] width 9 height 9
click at [735, 343] on span "Editar" at bounding box center [738, 346] width 24 height 10
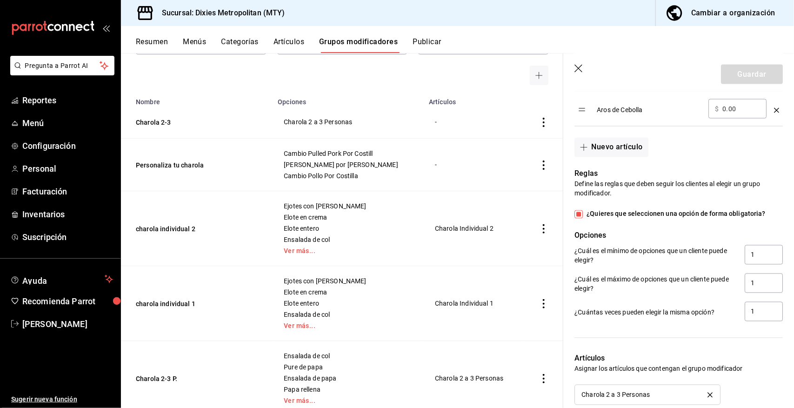
scroll to position [721, 0]
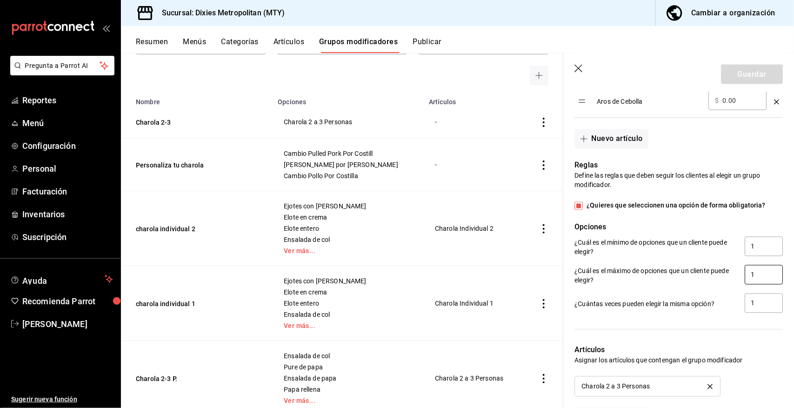
click at [749, 278] on input "1" at bounding box center [764, 275] width 38 height 20
type input "2"
click at [751, 68] on button "Guardar" at bounding box center [752, 75] width 62 height 20
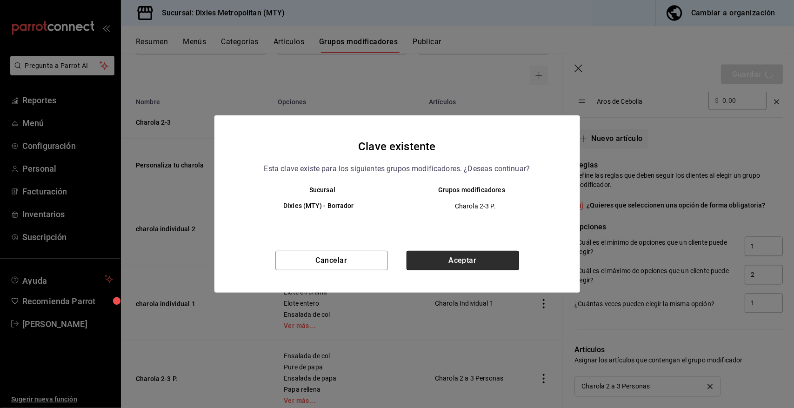
click at [478, 256] on button "Aceptar" at bounding box center [463, 261] width 113 height 20
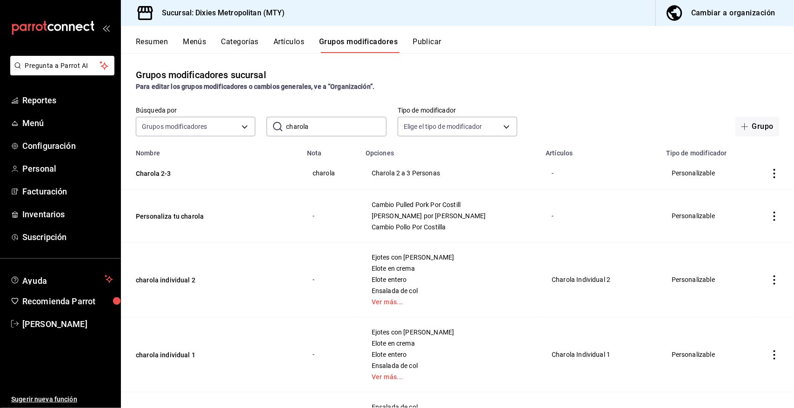
click at [770, 175] on icon "actions" at bounding box center [774, 173] width 9 height 9
click at [737, 193] on span "Editar" at bounding box center [738, 196] width 24 height 10
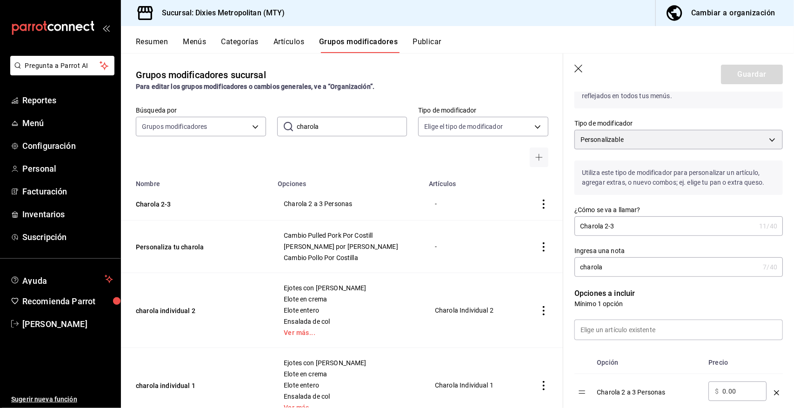
scroll to position [70, 0]
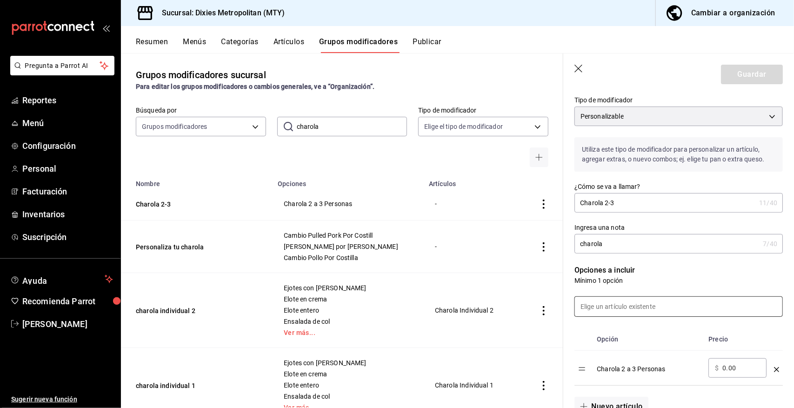
click at [599, 306] on input at bounding box center [678, 307] width 207 height 20
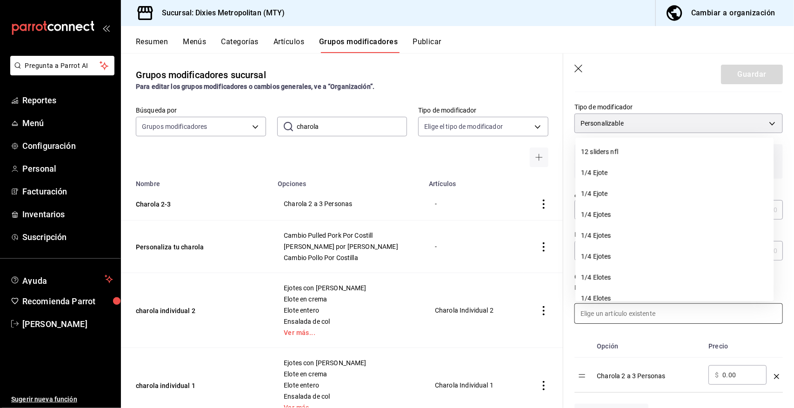
scroll to position [40, 0]
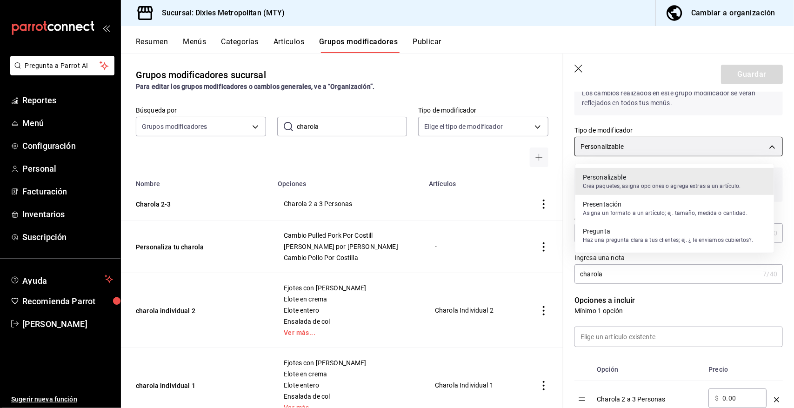
click at [763, 142] on body "Pregunta a Parrot AI Reportes Menú Configuración Personal Facturación Inventari…" at bounding box center [397, 204] width 794 height 408
click at [714, 178] on p "Personalizable" at bounding box center [662, 177] width 158 height 9
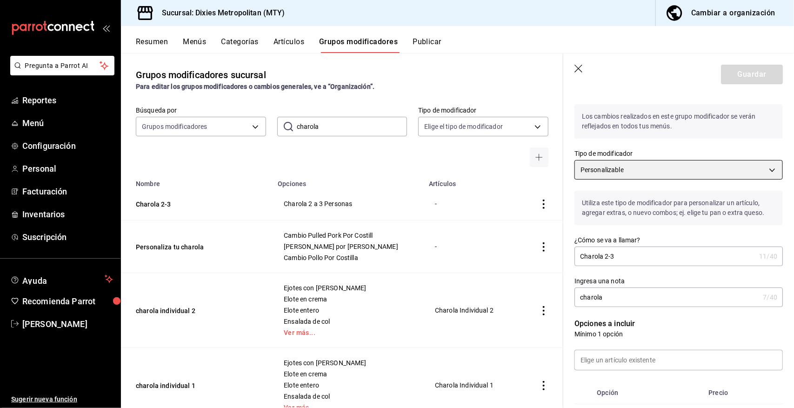
scroll to position [0, 0]
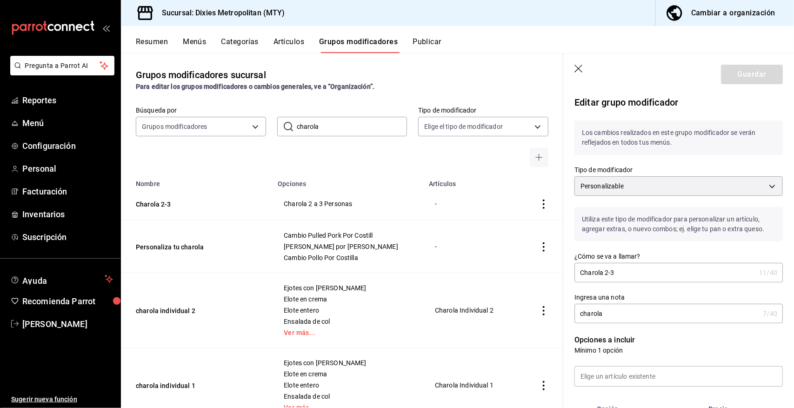
click at [748, 113] on div "Los cambios realizados en este grupo modificador se verán reflejados en todos t…" at bounding box center [673, 132] width 220 height 46
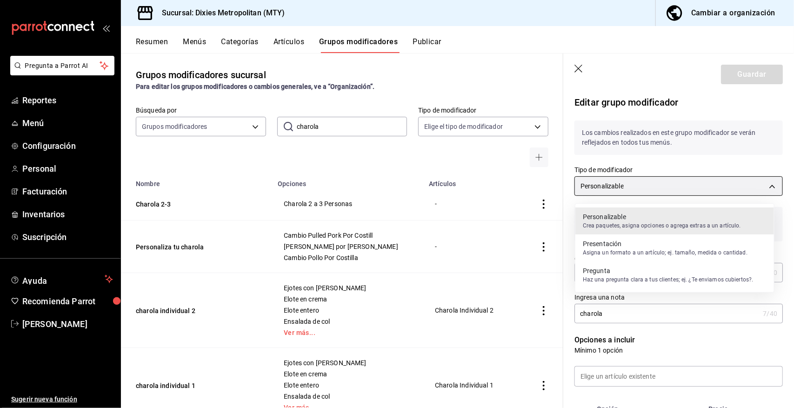
click at [765, 187] on body "Pregunta a Parrot AI Reportes Menú Configuración Personal Facturación Inventari…" at bounding box center [397, 204] width 794 height 408
click at [762, 184] on div at bounding box center [397, 204] width 794 height 408
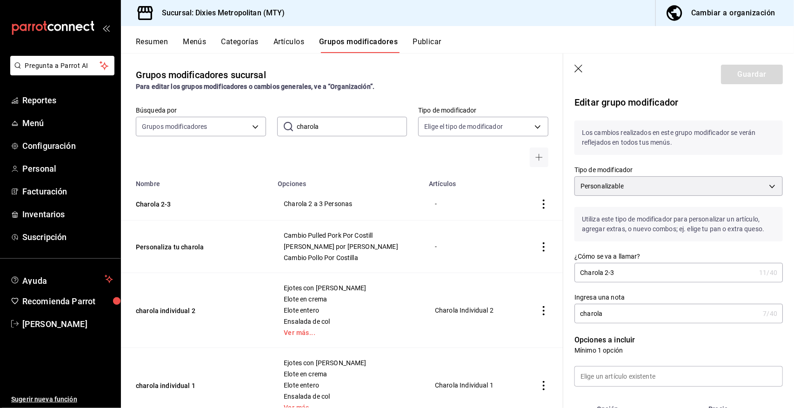
click at [578, 68] on icon "button" at bounding box center [579, 69] width 8 height 8
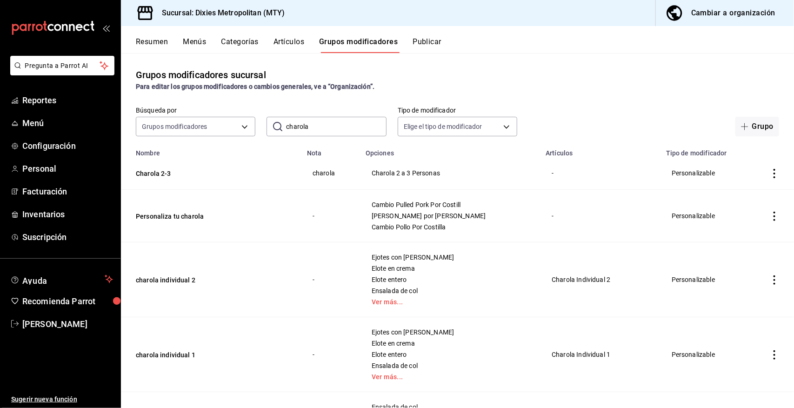
click at [770, 171] on icon "actions" at bounding box center [774, 173] width 9 height 9
click at [743, 233] on span "Eliminar" at bounding box center [738, 233] width 24 height 7
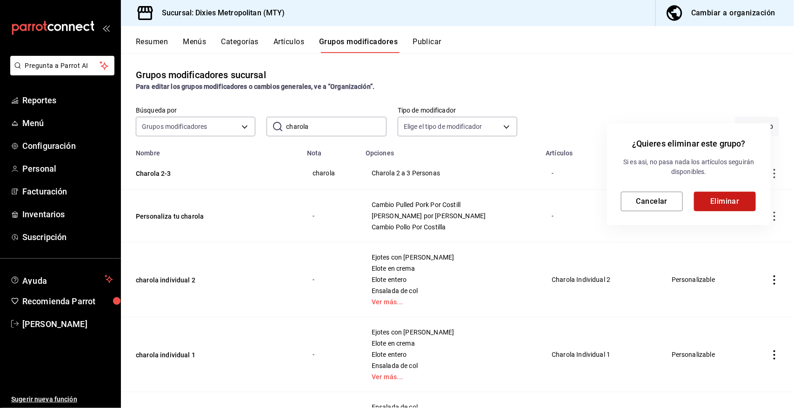
click at [722, 197] on button "Eliminar" at bounding box center [725, 202] width 62 height 20
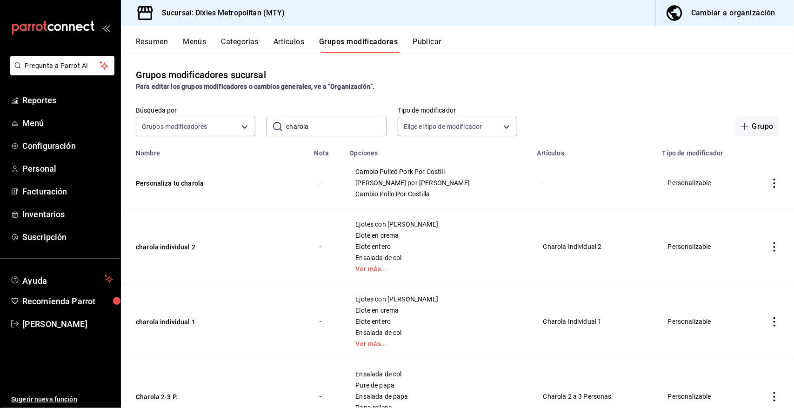
click at [434, 38] on button "Publicar" at bounding box center [427, 45] width 29 height 16
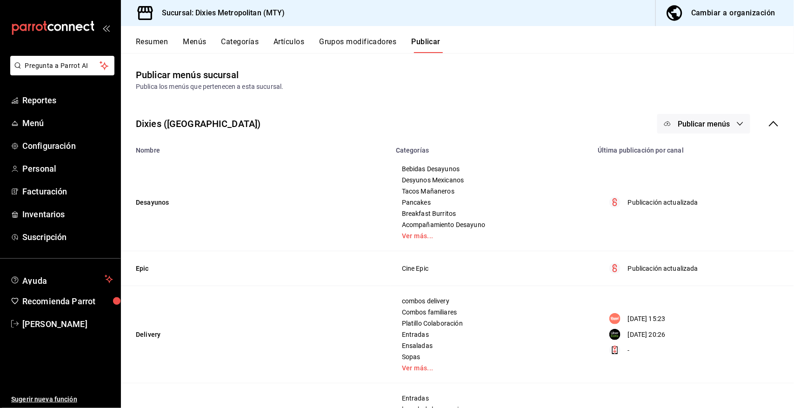
click at [719, 120] on span "Publicar menús" at bounding box center [704, 124] width 52 height 9
click at [711, 149] on span "Punto de venta" at bounding box center [709, 154] width 45 height 10
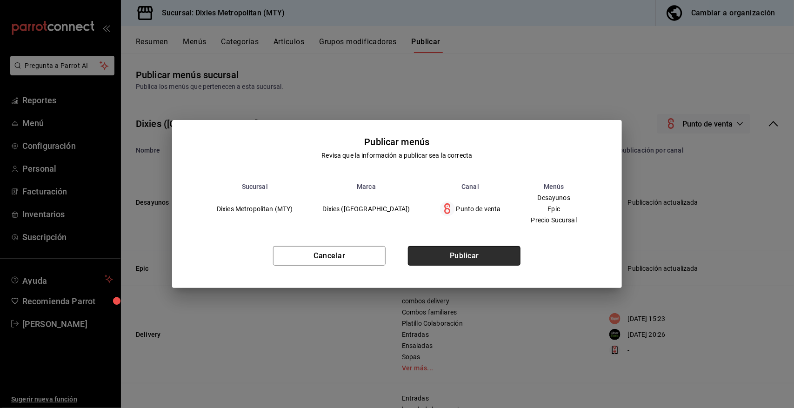
click at [469, 256] on button "Publicar" at bounding box center [464, 256] width 113 height 20
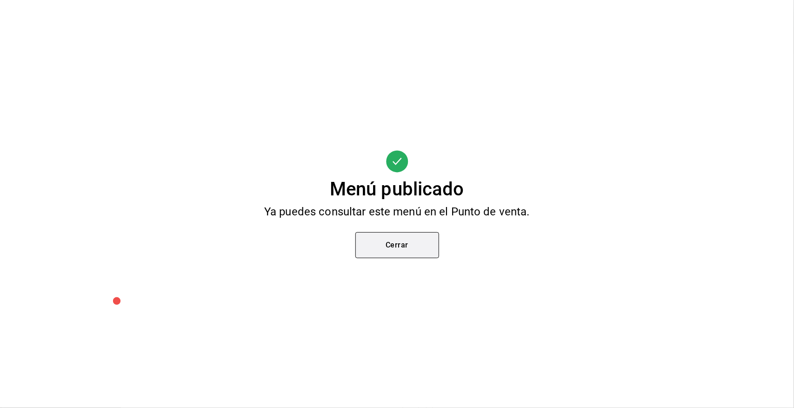
click at [409, 243] on button "Cerrar" at bounding box center [397, 245] width 84 height 26
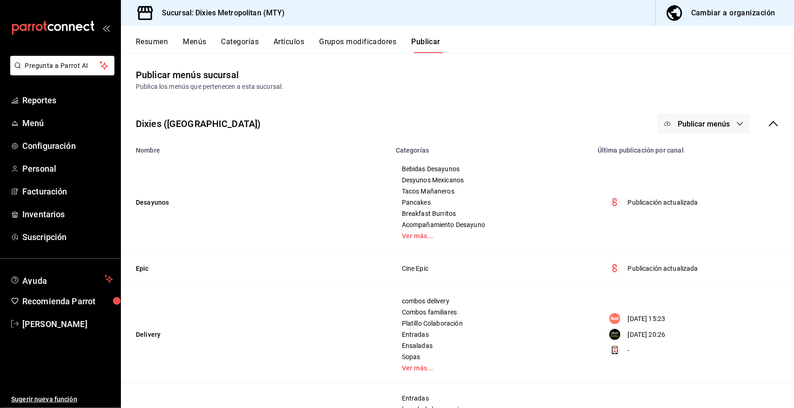
click at [368, 38] on button "Grupos modificadores" at bounding box center [357, 45] width 77 height 16
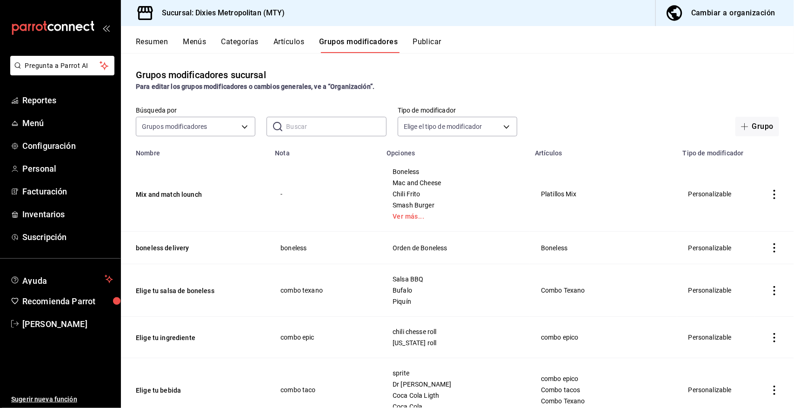
click at [299, 124] on input "text" at bounding box center [336, 126] width 100 height 19
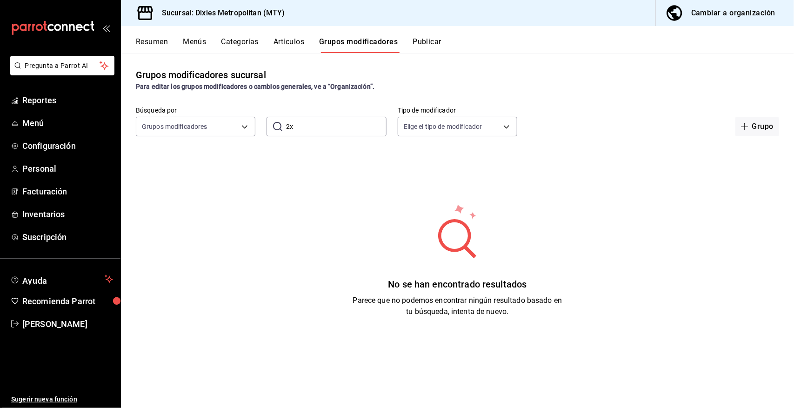
type input "2"
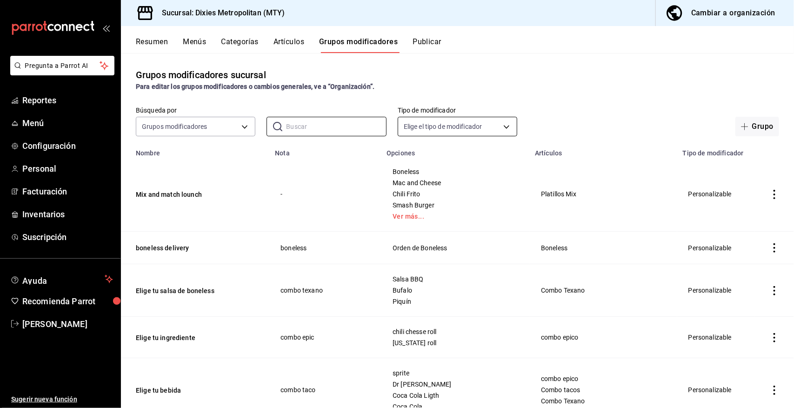
click at [459, 124] on body "Pregunta a Parrot AI Reportes Menú Configuración Personal Facturación Inventari…" at bounding box center [397, 204] width 794 height 408
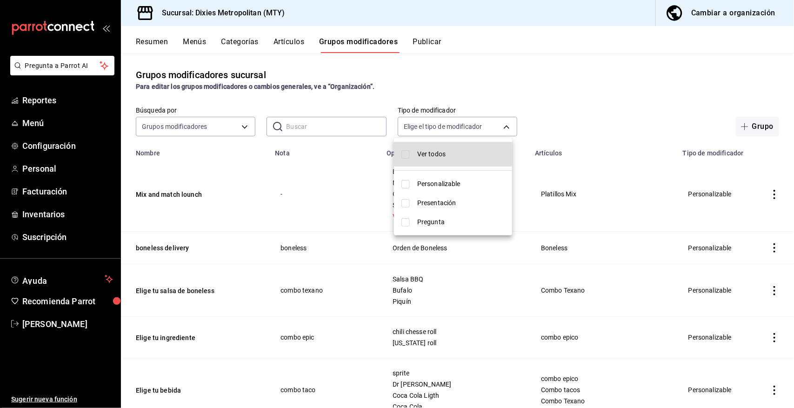
click at [501, 124] on div at bounding box center [397, 204] width 794 height 408
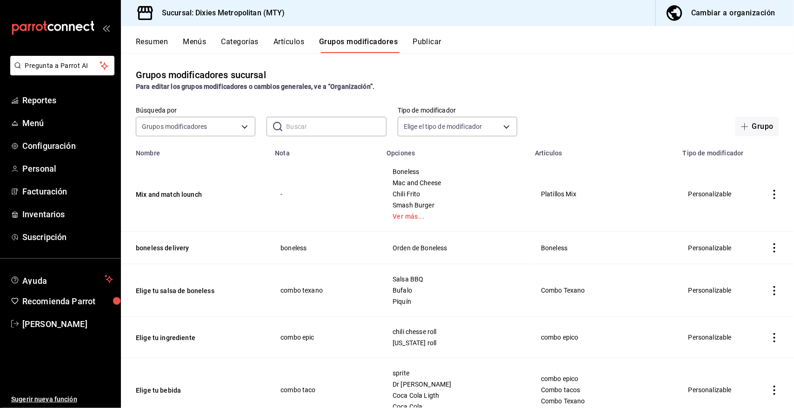
click at [197, 40] on button "Menús" at bounding box center [194, 45] width 23 height 16
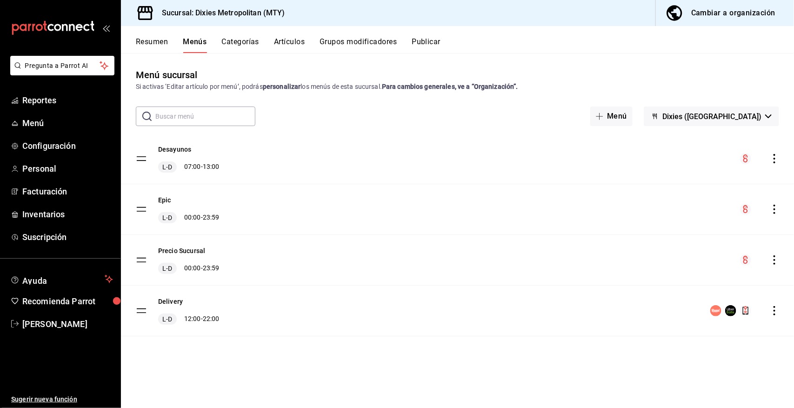
click at [236, 40] on button "Categorías" at bounding box center [241, 45] width 38 height 16
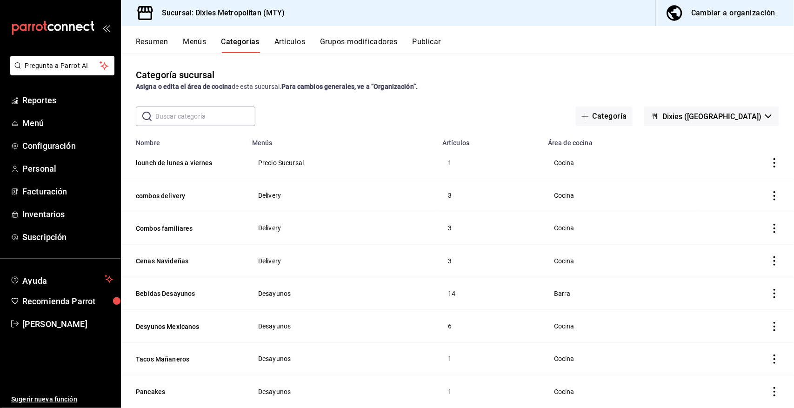
click at [359, 40] on button "Grupos modificadores" at bounding box center [358, 45] width 77 height 16
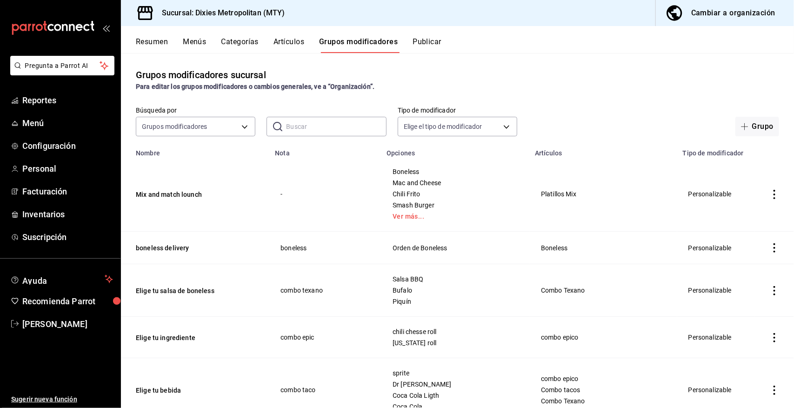
click at [314, 127] on input "text" at bounding box center [336, 126] width 100 height 19
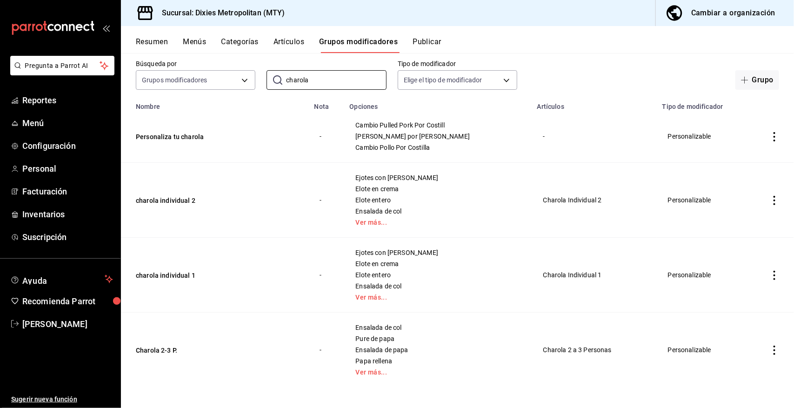
scroll to position [49, 0]
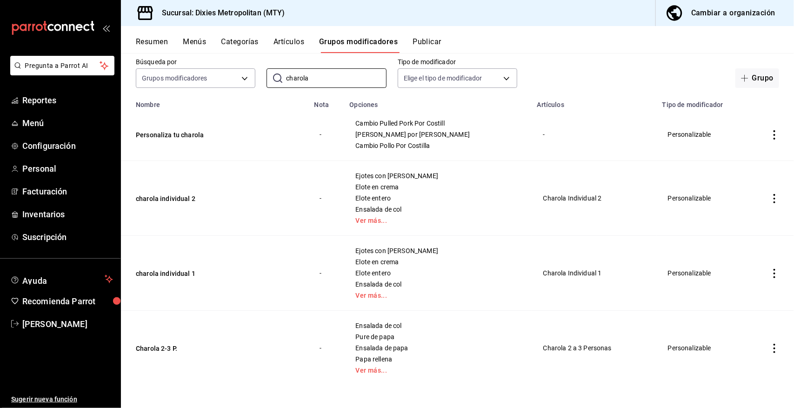
type input "charola"
click at [770, 349] on icon "actions" at bounding box center [774, 348] width 9 height 9
click at [736, 346] on span "Editar" at bounding box center [738, 346] width 24 height 10
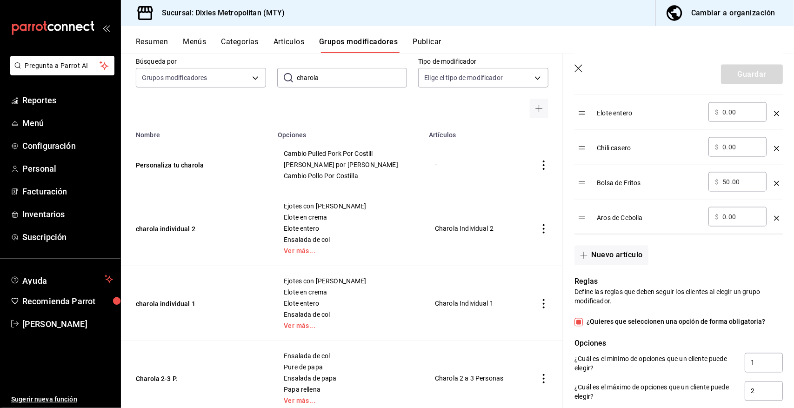
scroll to position [612, 0]
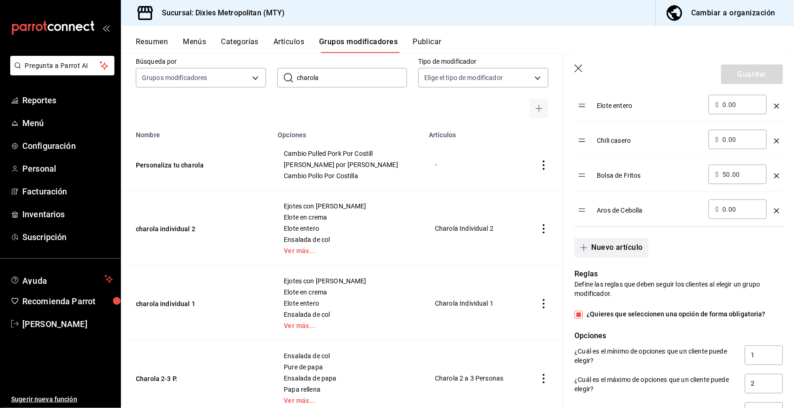
click at [627, 249] on button "Nuevo artículo" at bounding box center [612, 248] width 74 height 20
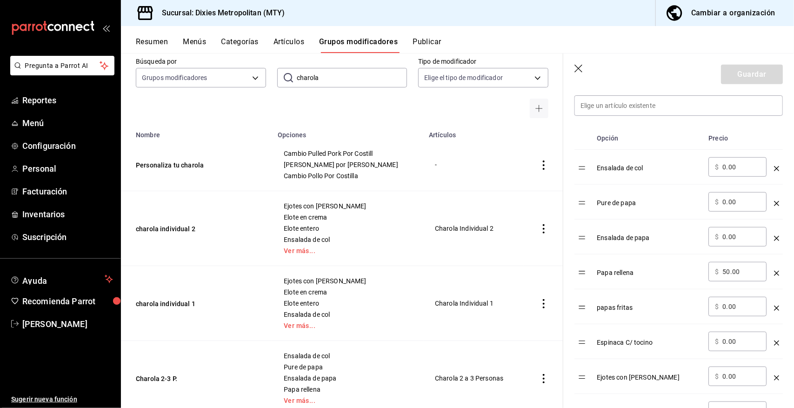
scroll to position [201, 0]
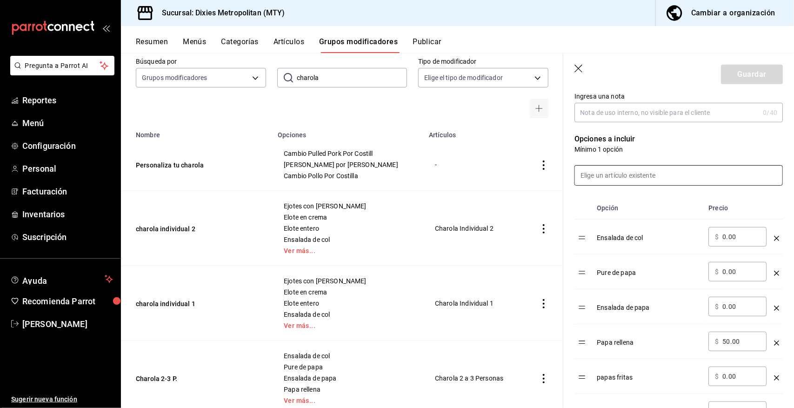
click at [627, 174] on input at bounding box center [678, 176] width 207 height 20
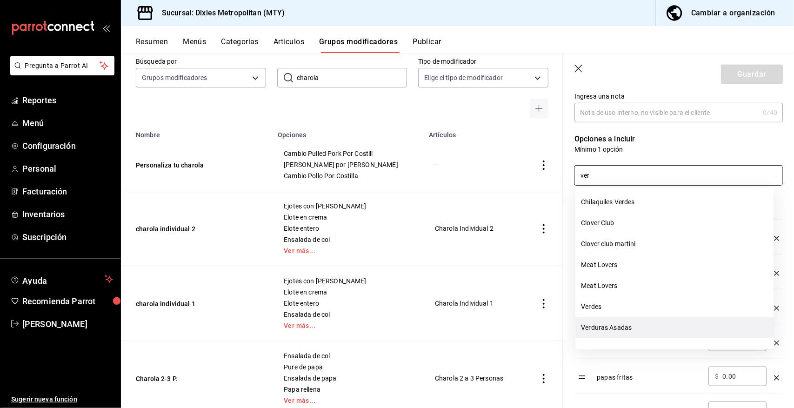
click at [623, 324] on li "Verduras Asadas" at bounding box center [675, 327] width 198 height 21
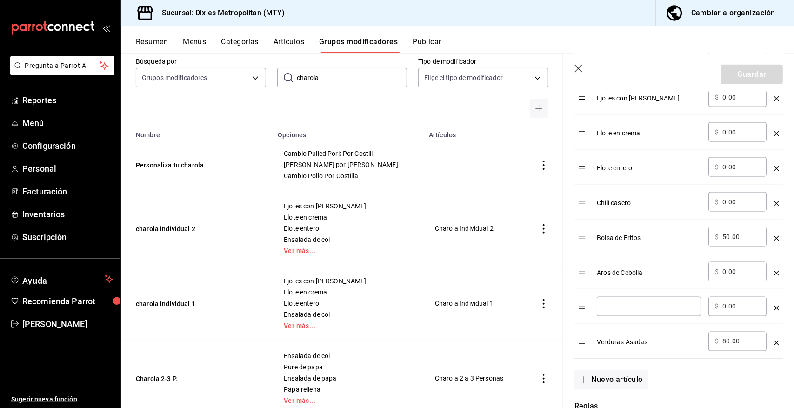
scroll to position [573, 0]
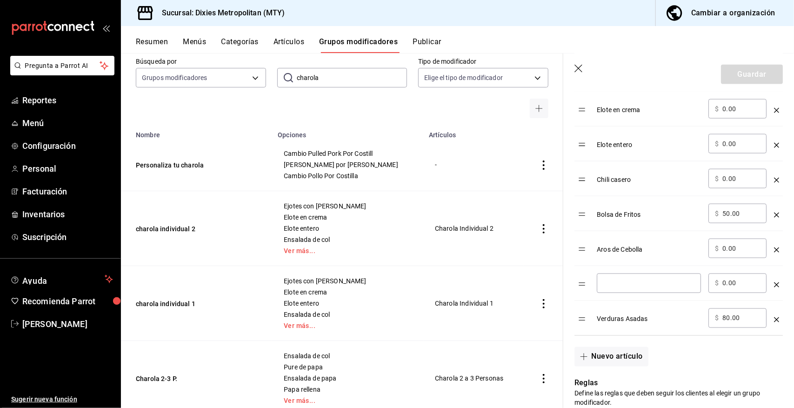
type input "ver"
click at [774, 287] on icon "optionsTable" at bounding box center [776, 284] width 5 height 5
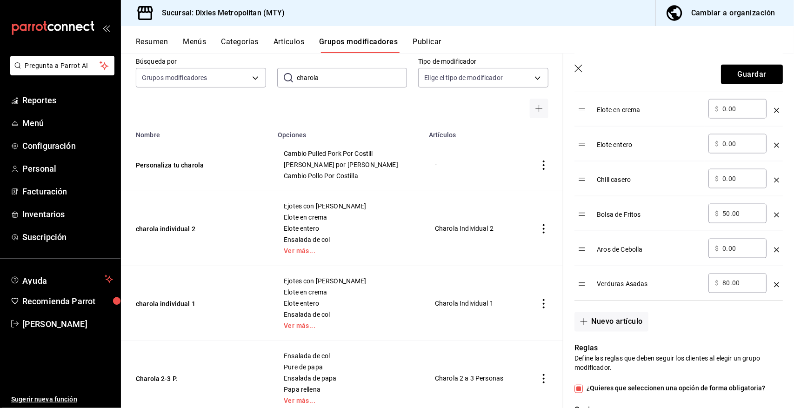
click at [743, 287] on input "80.00" at bounding box center [741, 283] width 38 height 9
type input "8.00"
type input "0.00"
click at [752, 72] on button "Guardar" at bounding box center [752, 75] width 62 height 20
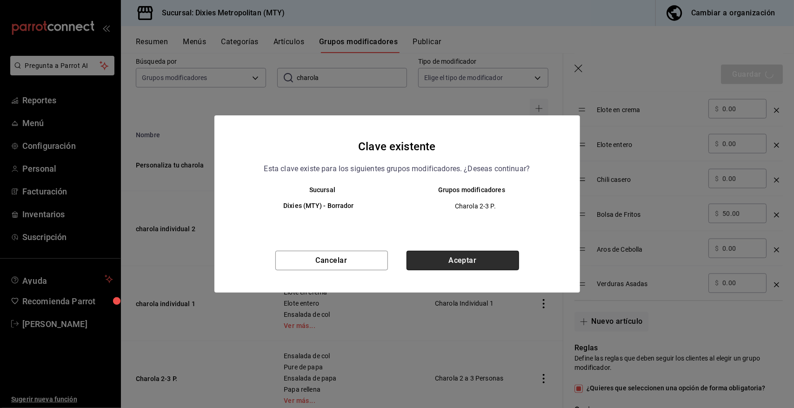
click at [484, 258] on button "Aceptar" at bounding box center [463, 261] width 113 height 20
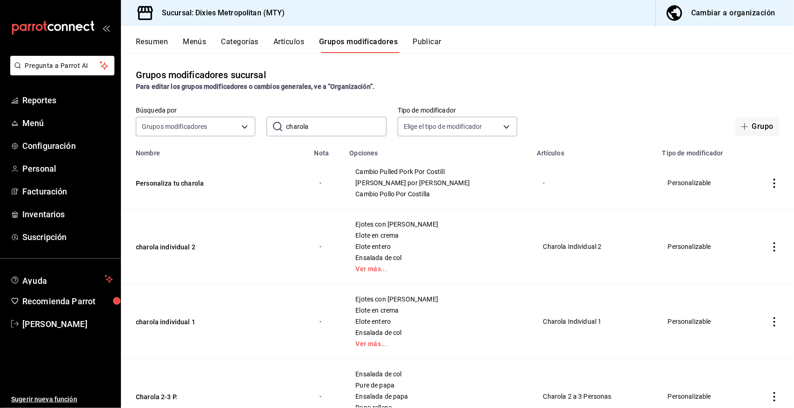
click at [432, 38] on button "Publicar" at bounding box center [427, 45] width 29 height 16
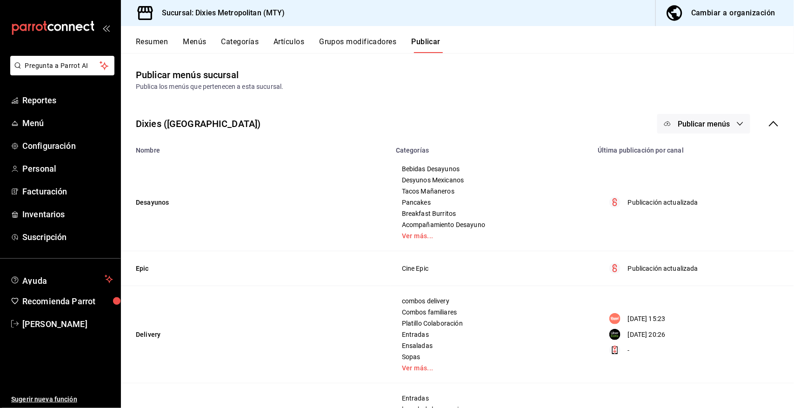
click at [727, 120] on button "Publicar menús" at bounding box center [703, 124] width 93 height 20
click at [711, 151] on span "Punto de venta" at bounding box center [709, 154] width 45 height 10
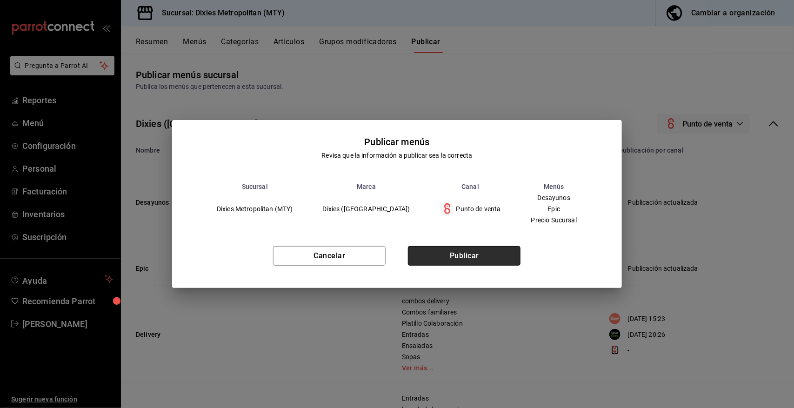
click at [484, 255] on button "Publicar" at bounding box center [464, 256] width 113 height 20
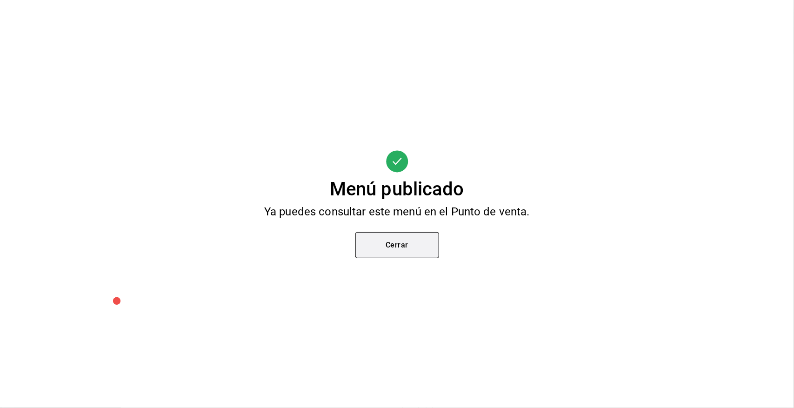
click at [418, 242] on button "Cerrar" at bounding box center [397, 245] width 84 height 26
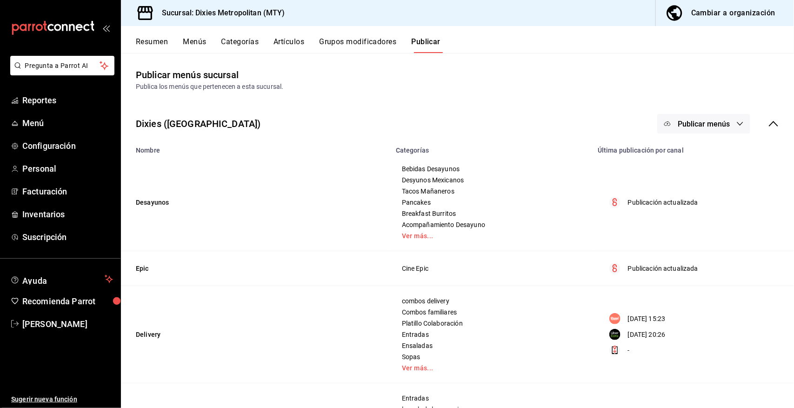
click at [193, 39] on button "Menús" at bounding box center [194, 45] width 23 height 16
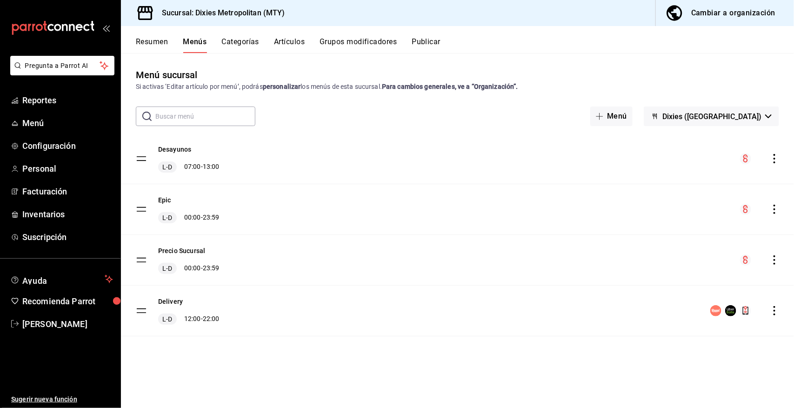
click at [153, 40] on button "Resumen" at bounding box center [152, 45] width 32 height 16
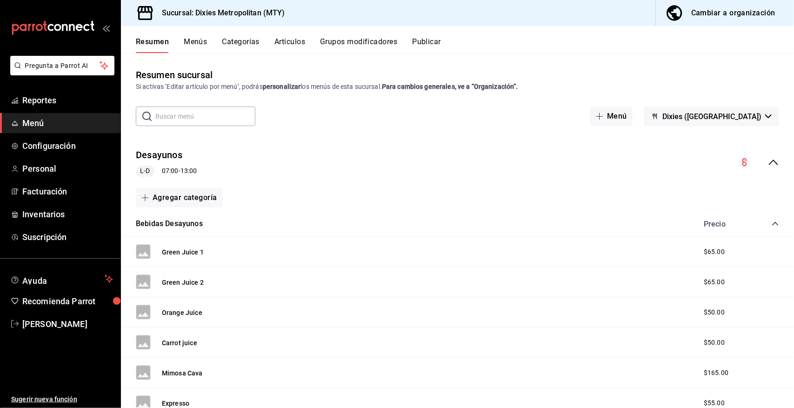
click at [772, 222] on icon "collapse-category-row" at bounding box center [775, 223] width 7 height 7
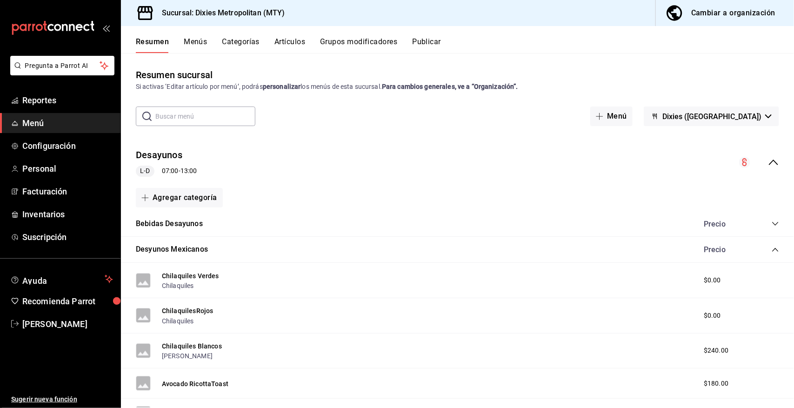
click at [772, 247] on icon "collapse-category-row" at bounding box center [775, 249] width 7 height 7
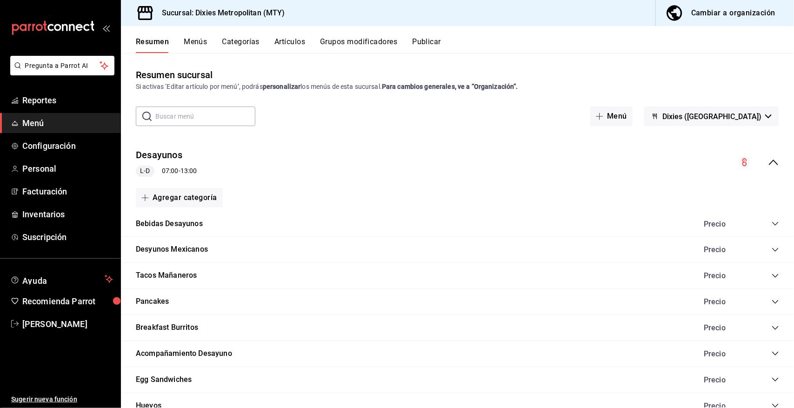
click at [769, 161] on icon "collapse-menu-row" at bounding box center [773, 163] width 9 height 6
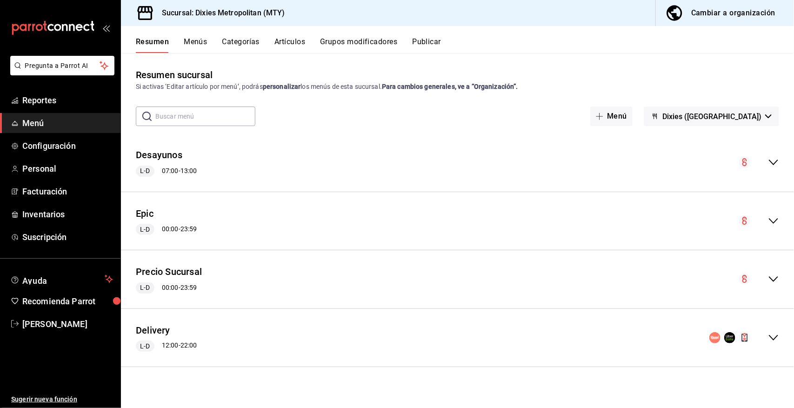
click at [771, 278] on icon "collapse-menu-row" at bounding box center [773, 280] width 9 height 6
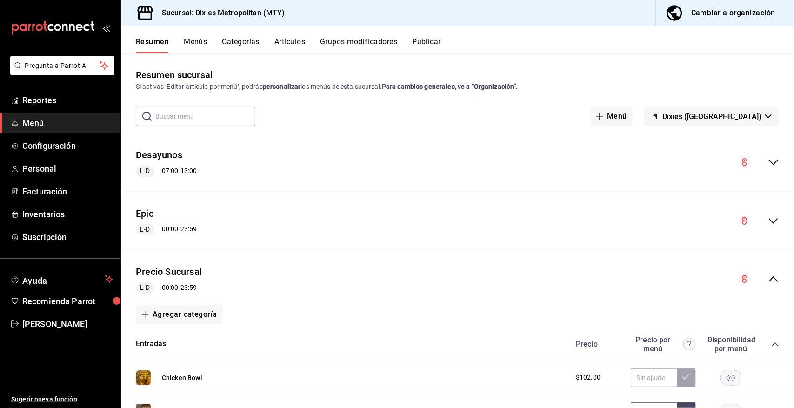
scroll to position [178, 0]
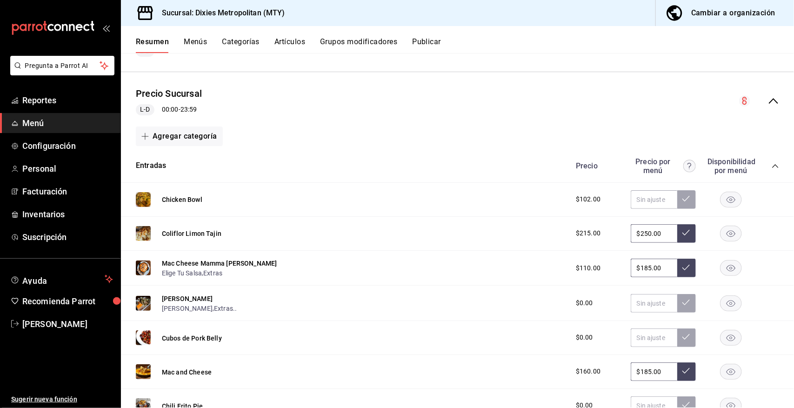
click at [772, 164] on icon "collapse-category-row" at bounding box center [775, 165] width 7 height 7
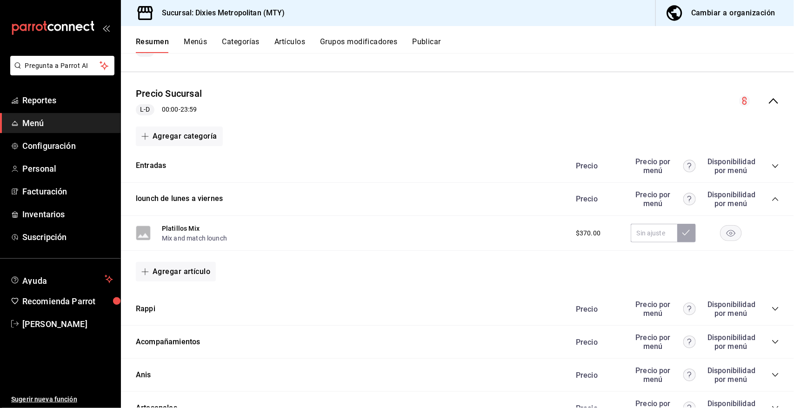
click at [772, 340] on icon "collapse-category-row" at bounding box center [775, 341] width 7 height 7
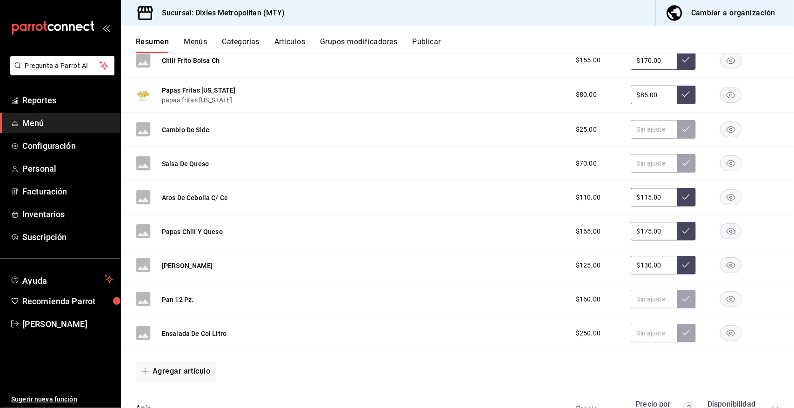
scroll to position [791, 0]
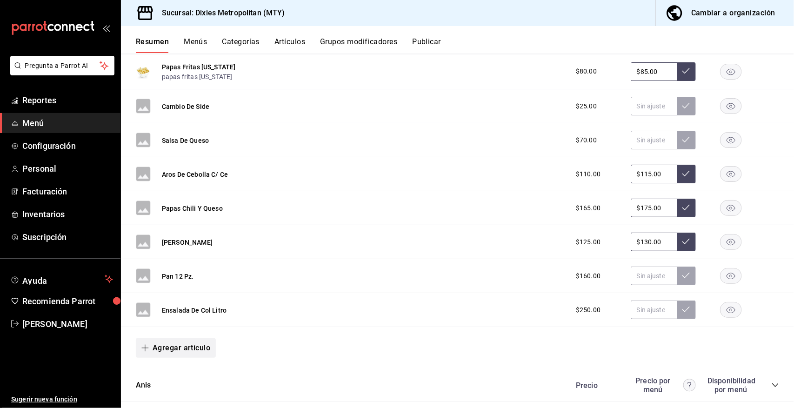
click at [180, 347] on button "Agregar artículo" at bounding box center [176, 348] width 80 height 20
click at [180, 382] on li "Artículo nuevo" at bounding box center [172, 385] width 73 height 23
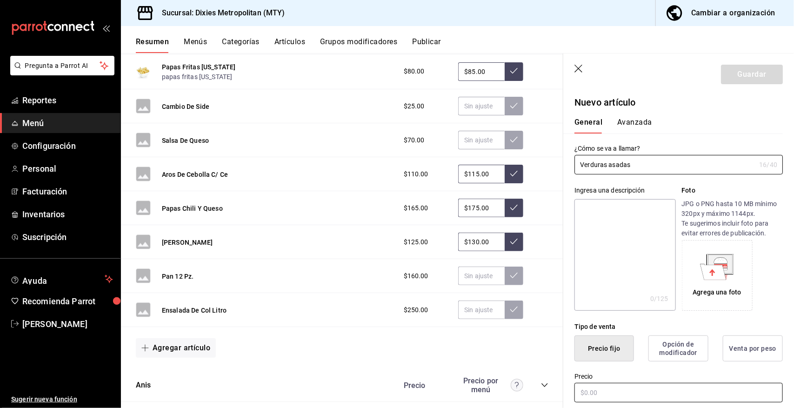
type input "Verduras asadas"
click at [592, 392] on input "text" at bounding box center [679, 393] width 208 height 20
type input "$85.00"
click at [745, 74] on button "Guardar" at bounding box center [752, 75] width 62 height 20
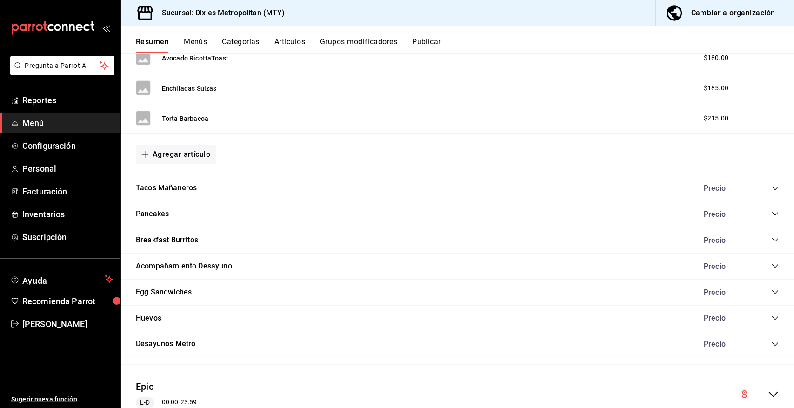
scroll to position [143, 0]
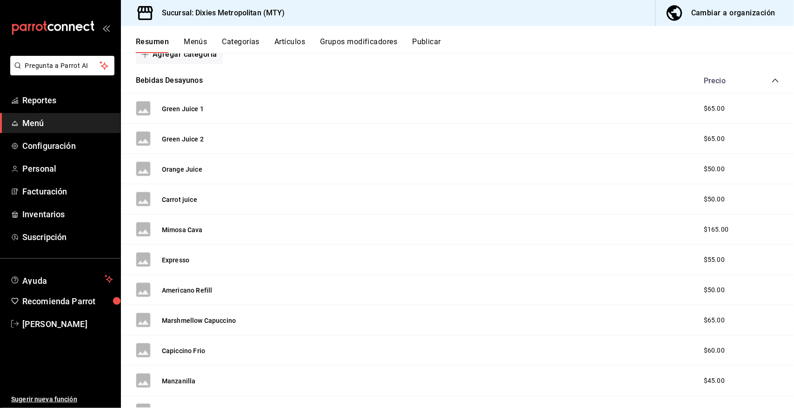
click at [422, 41] on button "Publicar" at bounding box center [426, 45] width 29 height 16
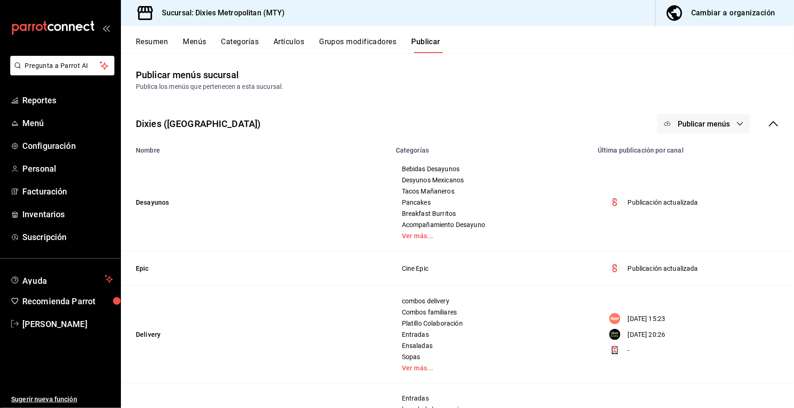
click at [736, 123] on icon "button" at bounding box center [739, 123] width 7 height 7
click at [718, 150] on span "Punto de venta" at bounding box center [709, 154] width 45 height 10
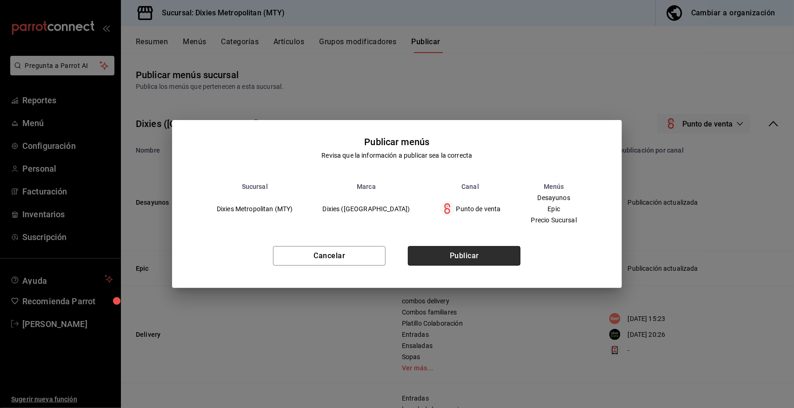
click at [487, 254] on button "Publicar" at bounding box center [464, 256] width 113 height 20
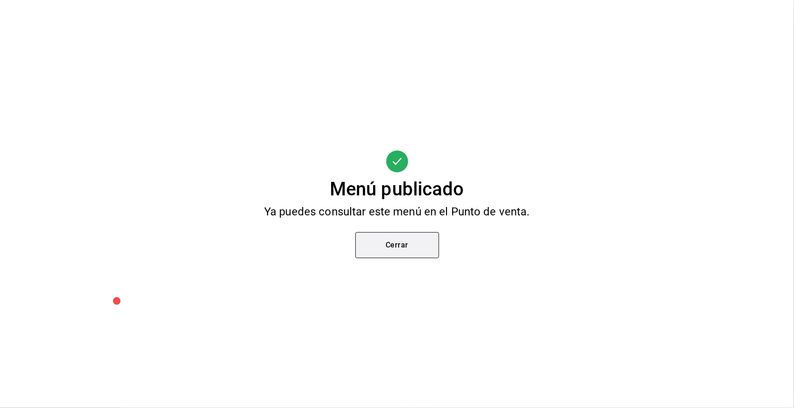
click at [403, 243] on button "Cerrar" at bounding box center [397, 245] width 84 height 26
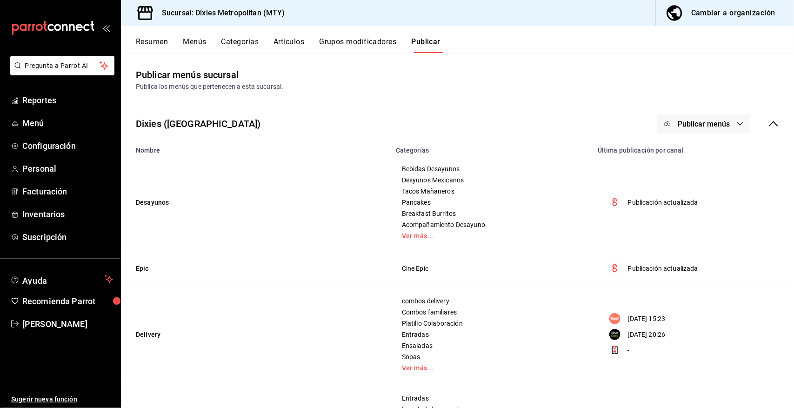
click at [197, 38] on button "Menús" at bounding box center [194, 45] width 23 height 16
